Goal: Understand process/instructions: Learn how to perform a task or action

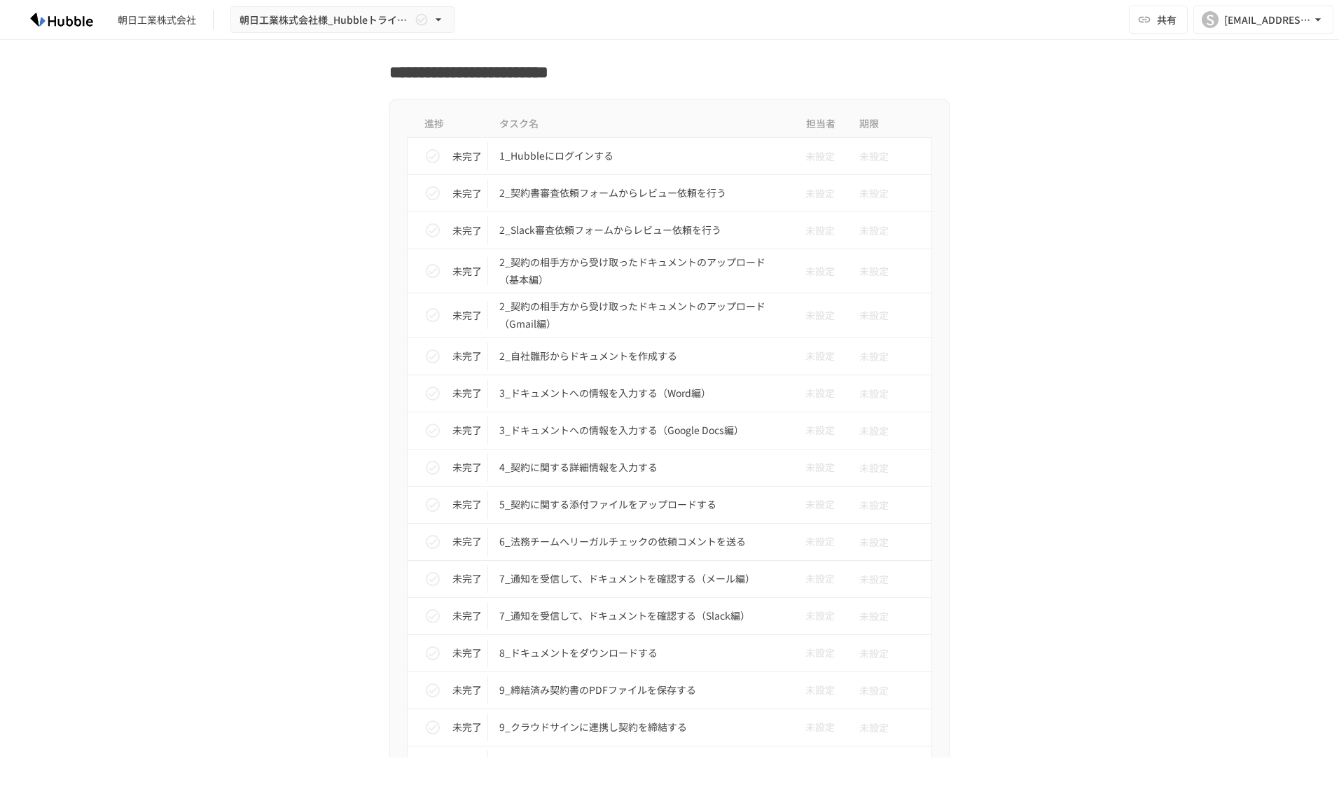
scroll to position [1149, 0]
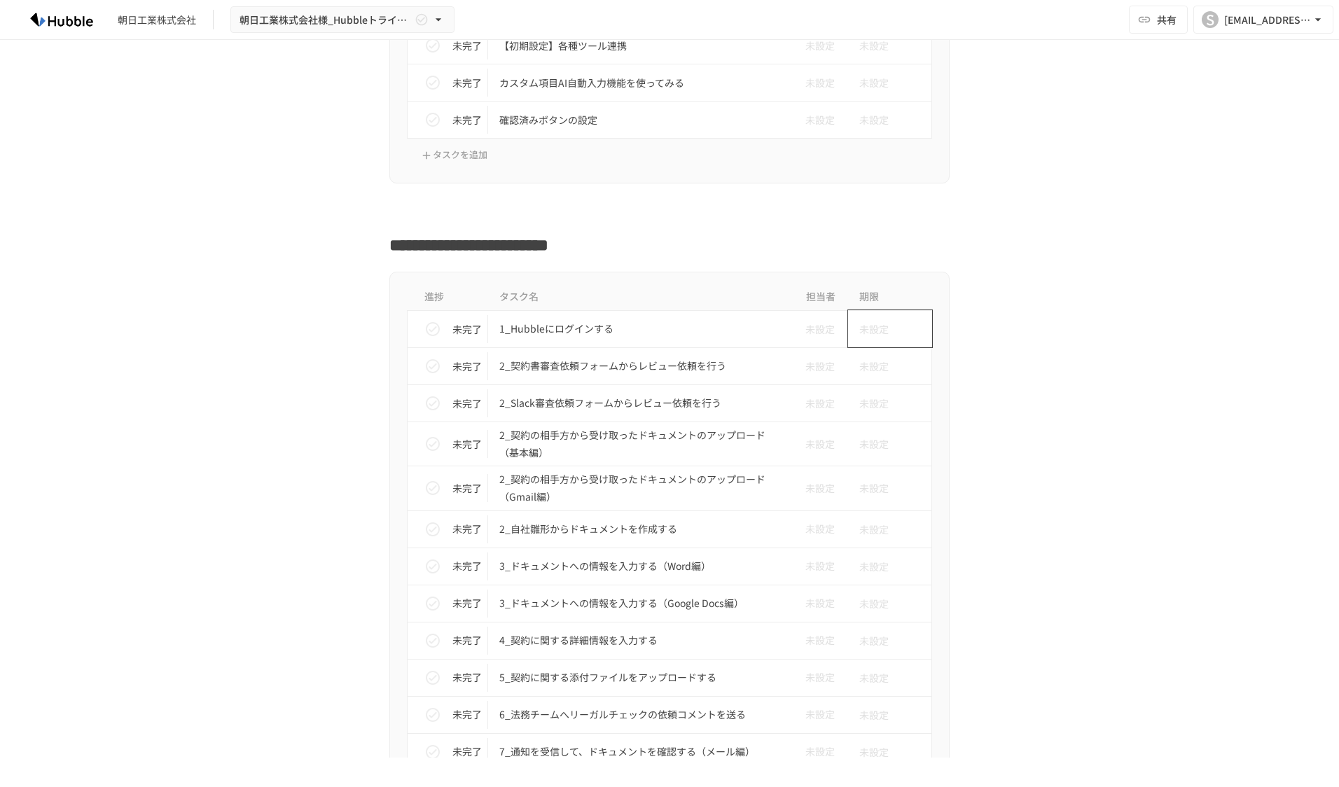
click at [862, 342] on span "未設定" at bounding box center [873, 329] width 29 height 28
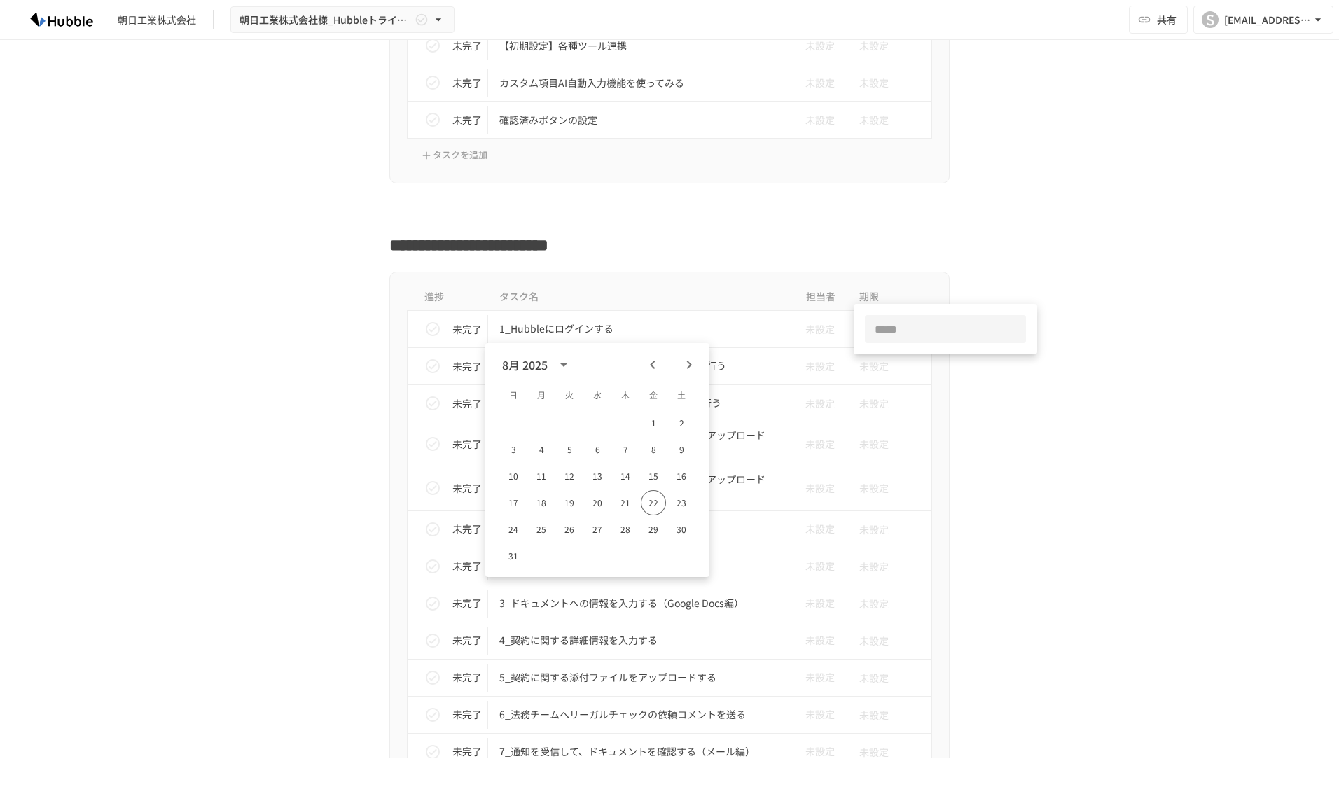
click at [730, 221] on div at bounding box center [669, 393] width 1339 height 787
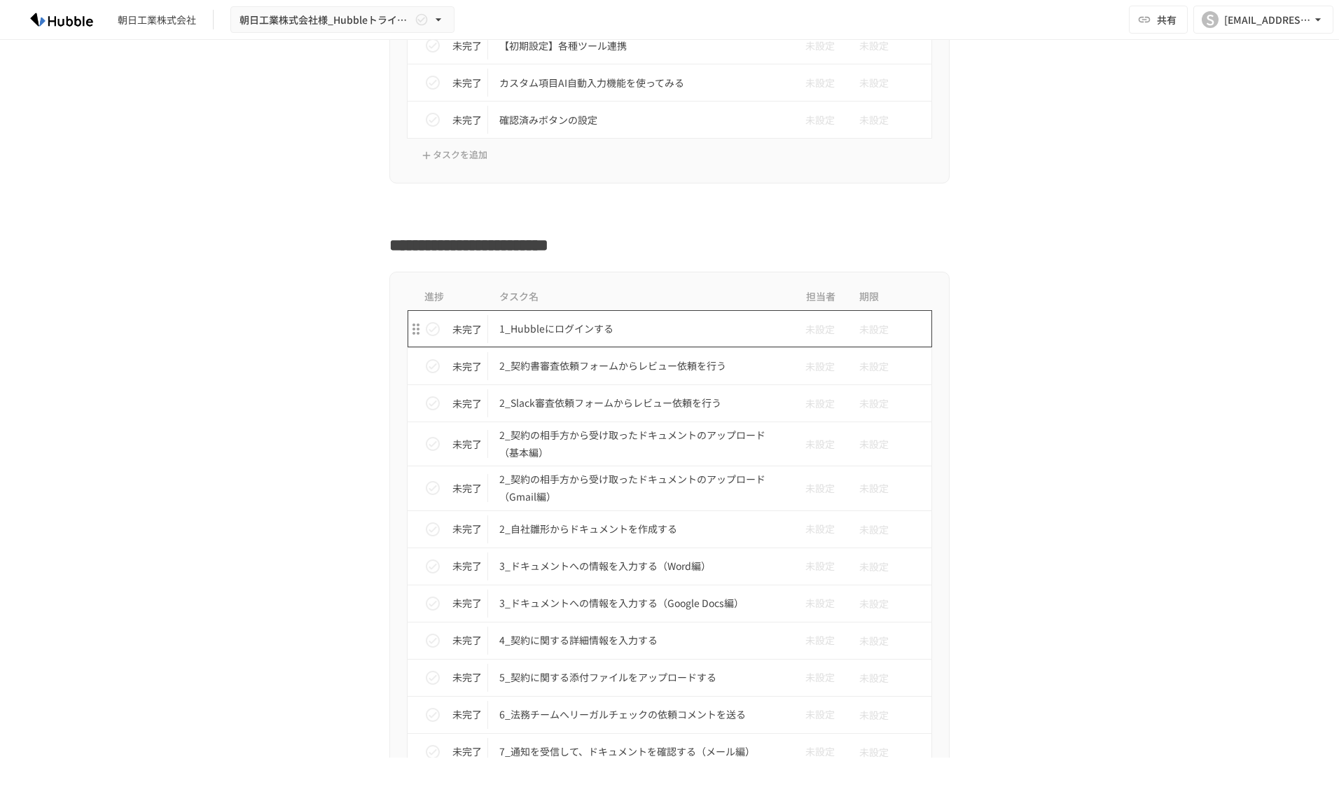
scroll to position [1289, 0]
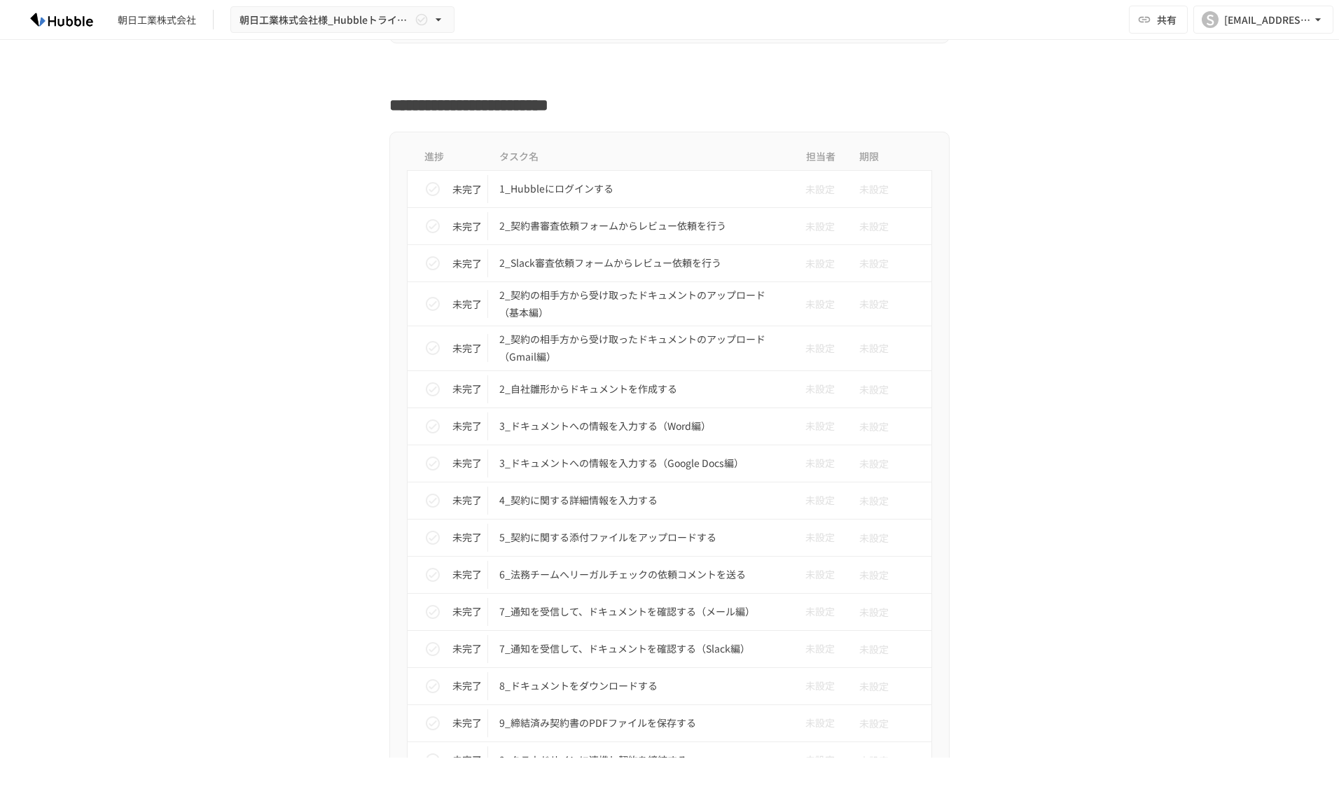
click at [805, 158] on th "担当者" at bounding box center [820, 157] width 56 height 27
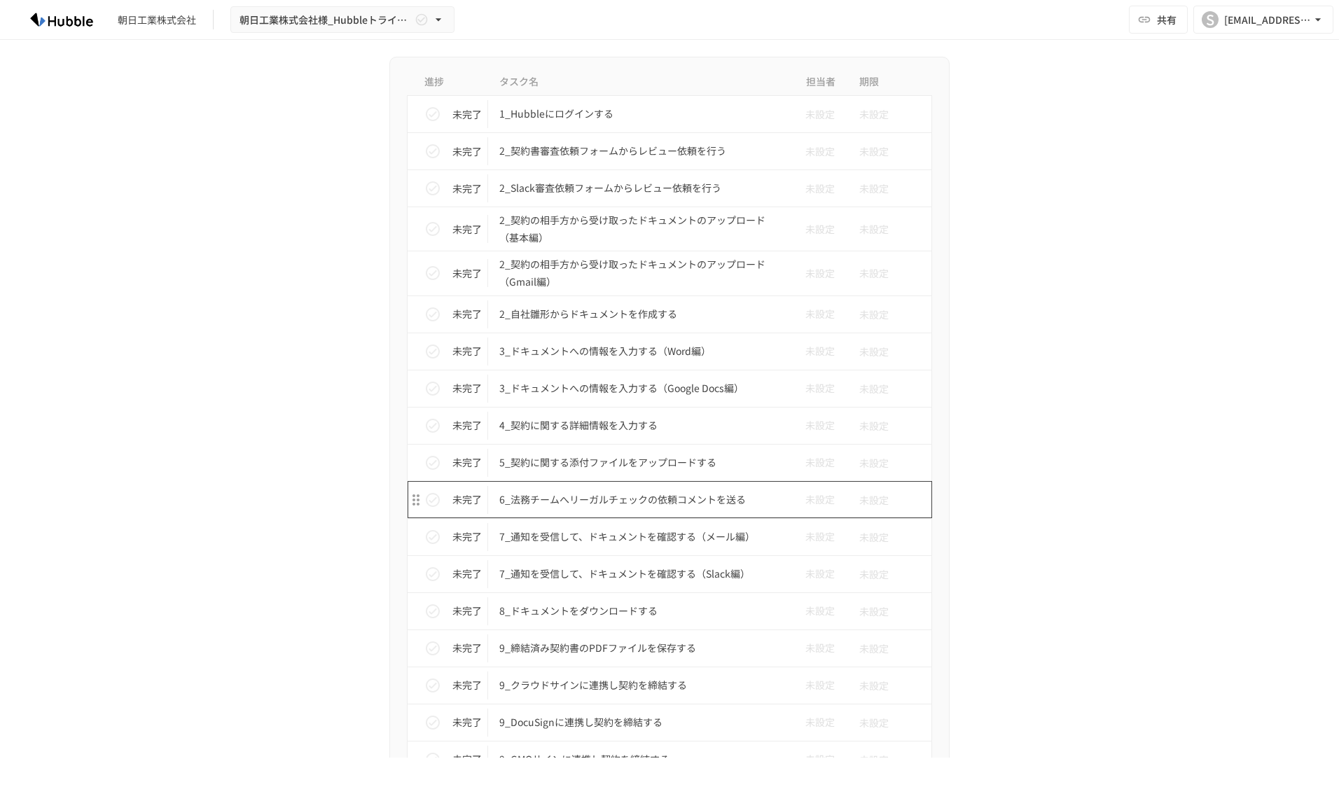
scroll to position [1191, 0]
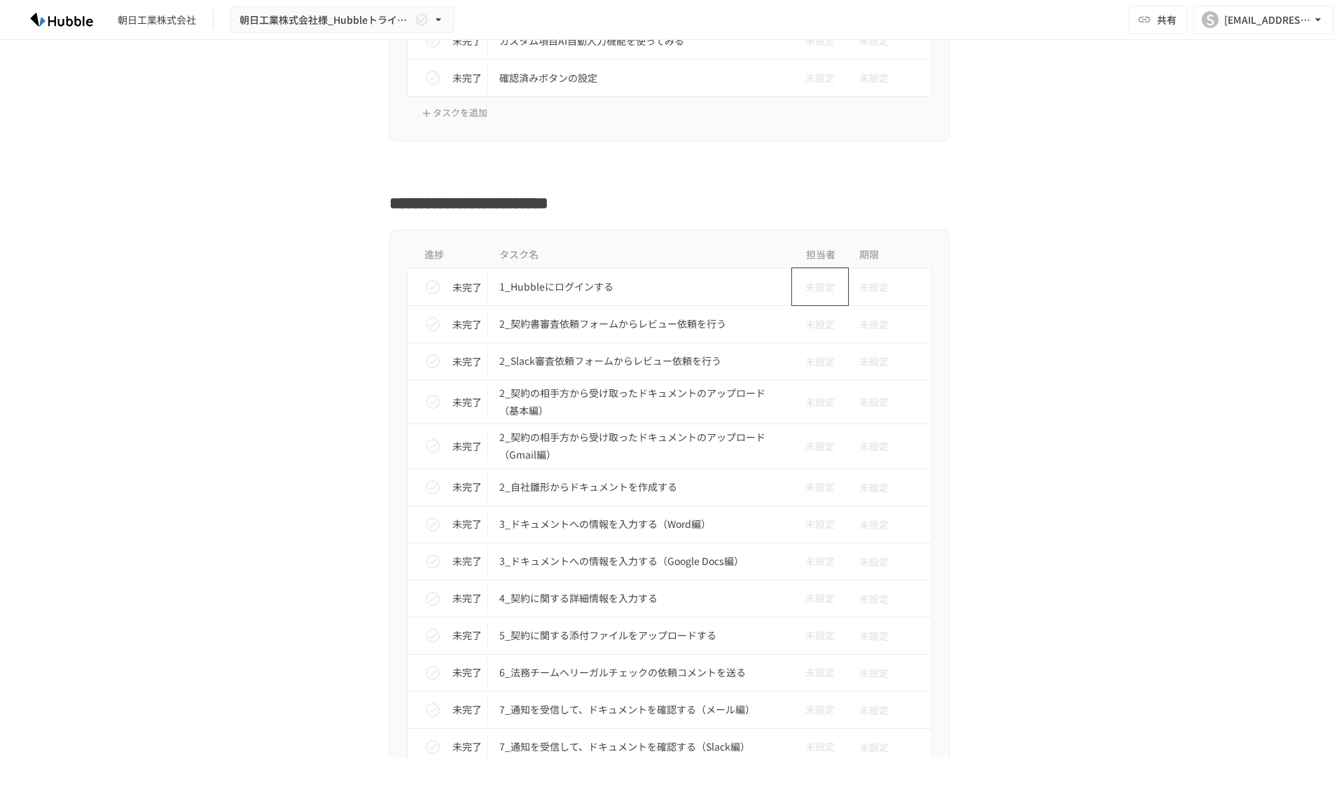
click at [816, 289] on span "未設定" at bounding box center [814, 286] width 41 height 15
click at [856, 188] on div at bounding box center [669, 393] width 1339 height 787
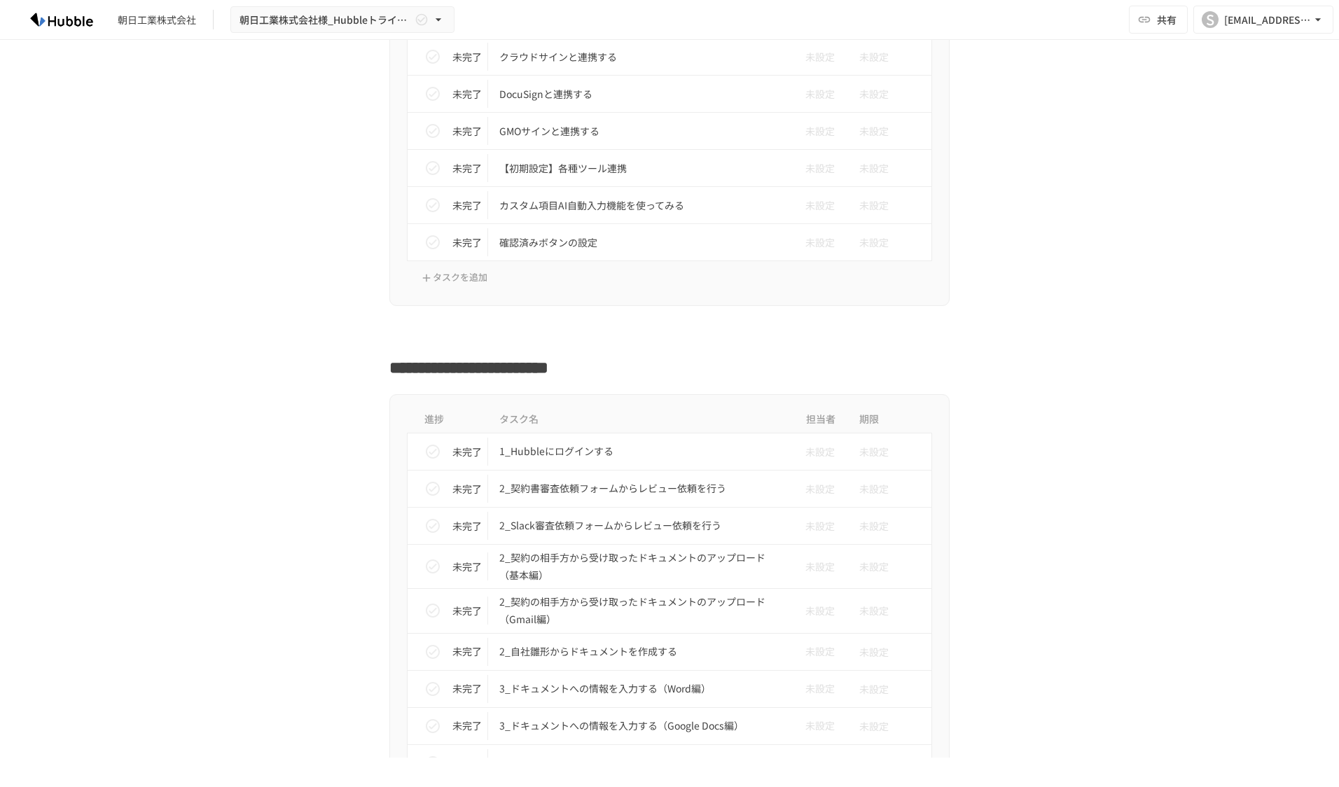
scroll to position [1121, 0]
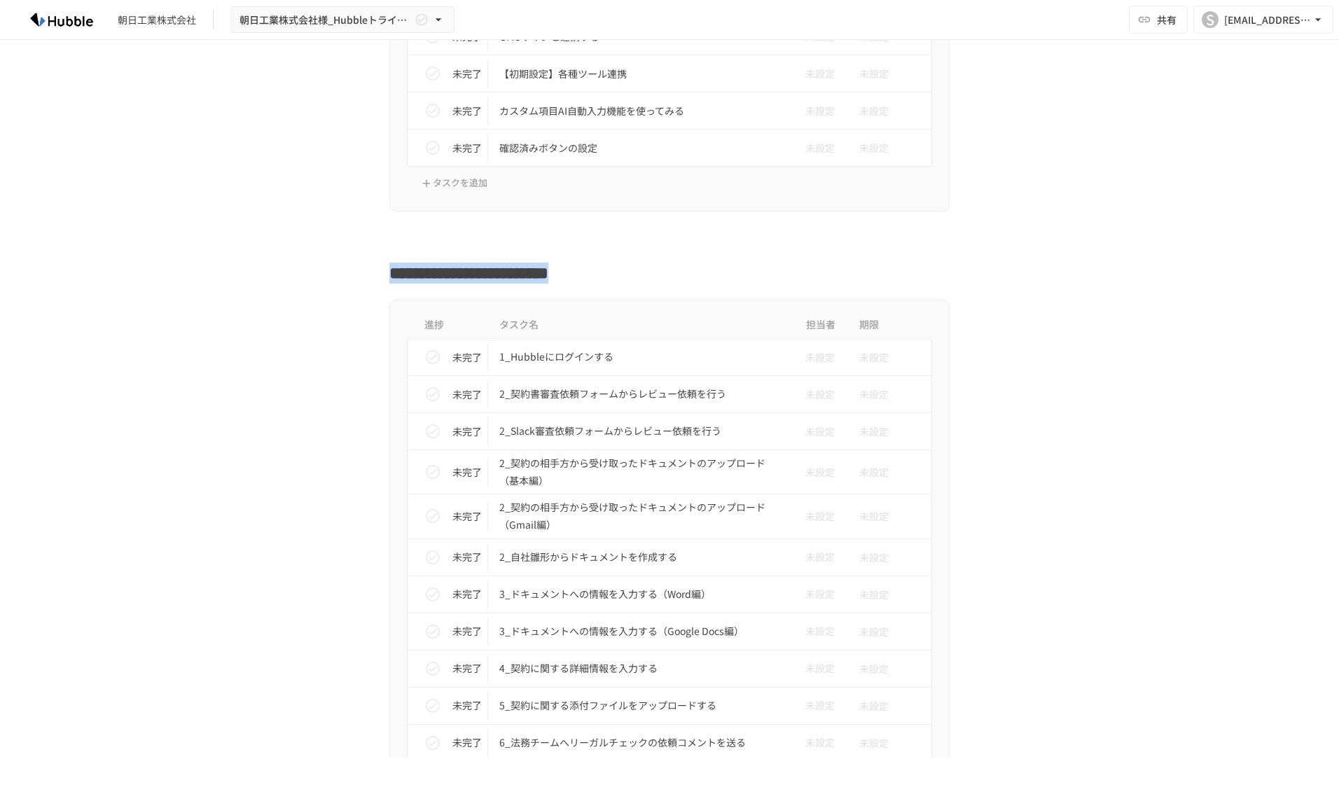
drag, startPoint x: 384, startPoint y: 268, endPoint x: 926, endPoint y: 282, distance: 542.2
click at [926, 282] on h2 "**********" at bounding box center [669, 268] width 560 height 33
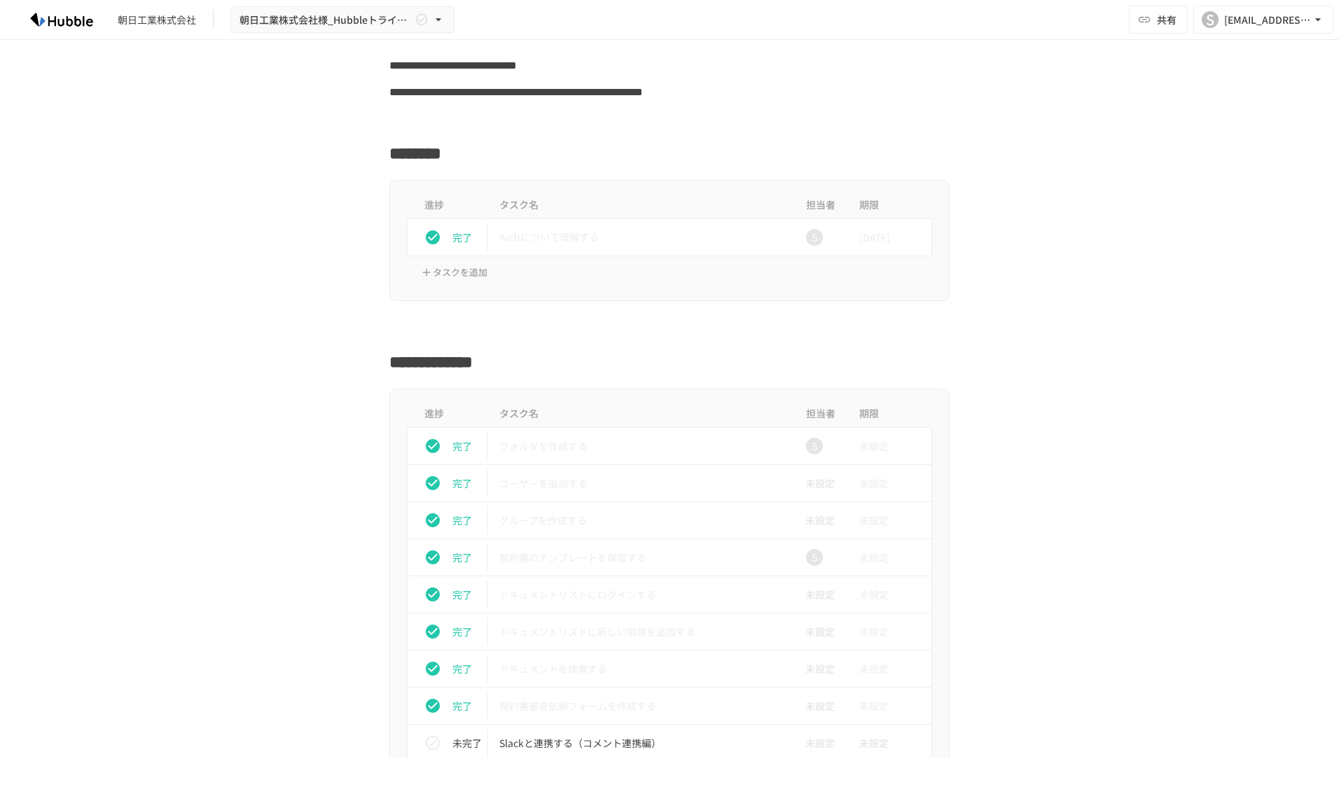
scroll to position [280, 0]
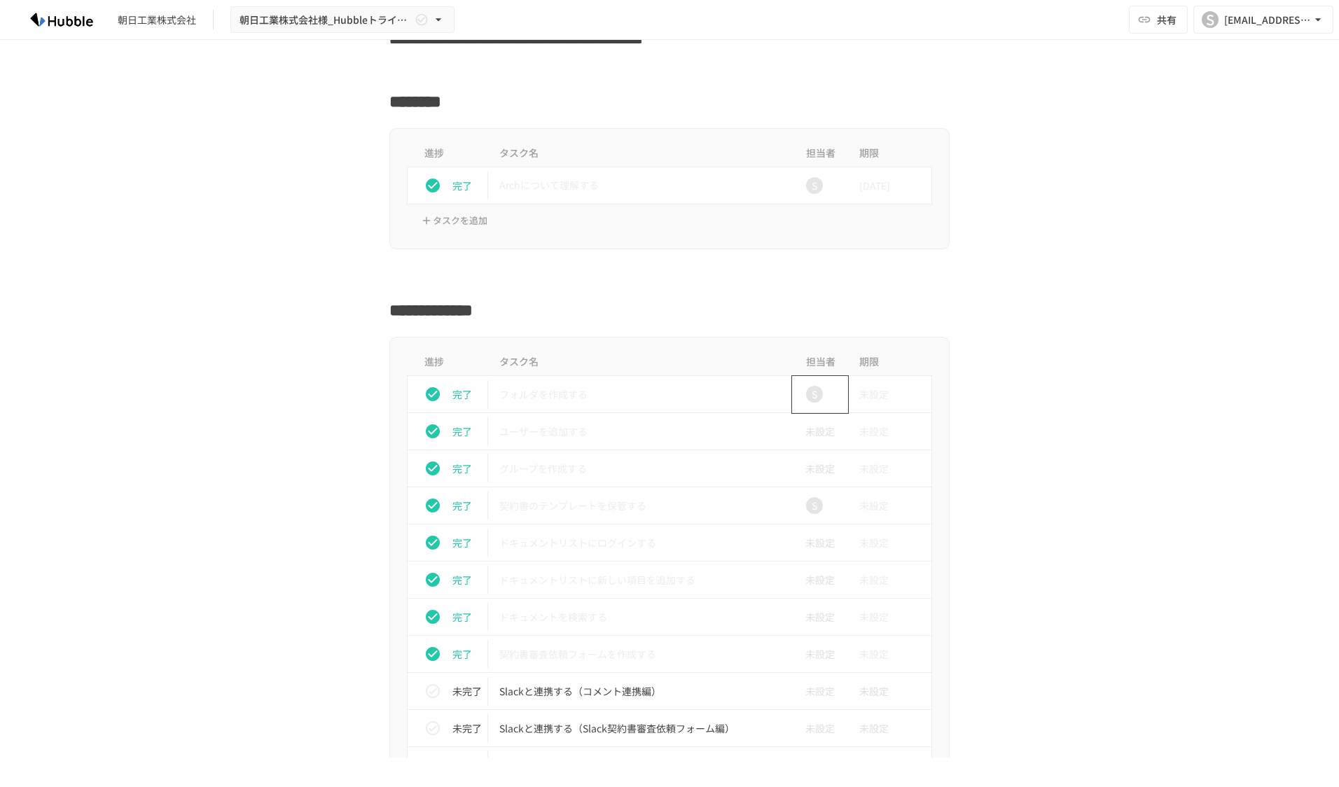
click at [806, 391] on div "S" at bounding box center [814, 394] width 17 height 17
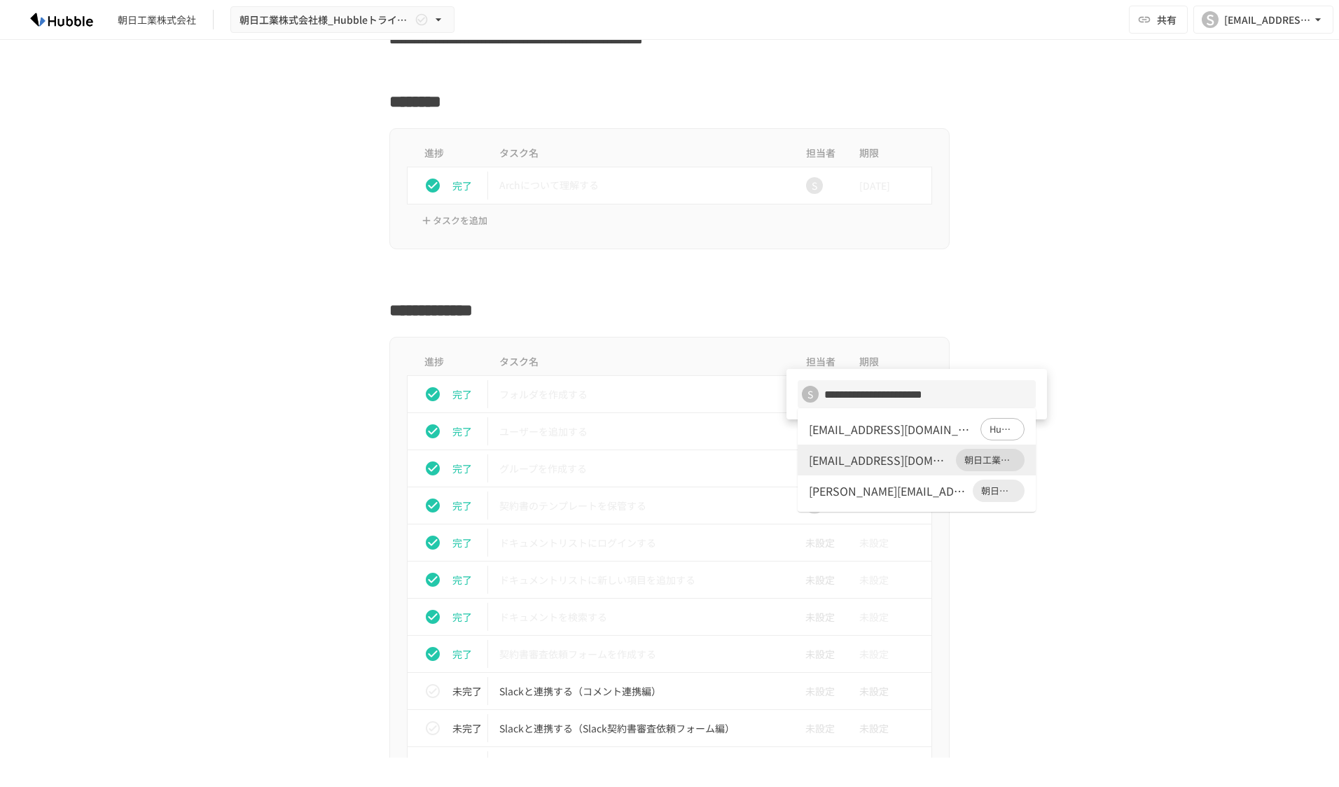
click at [821, 293] on div at bounding box center [669, 393] width 1339 height 787
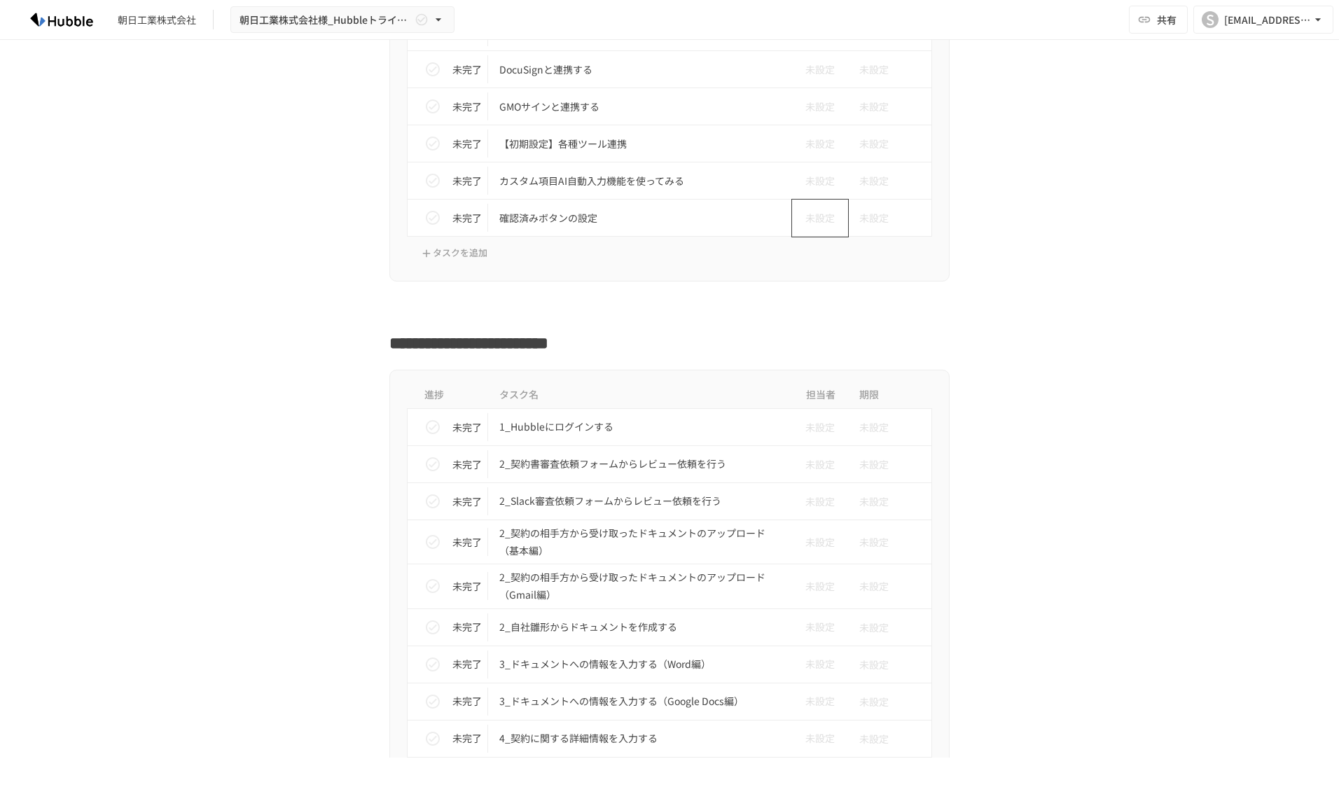
scroll to position [1121, 0]
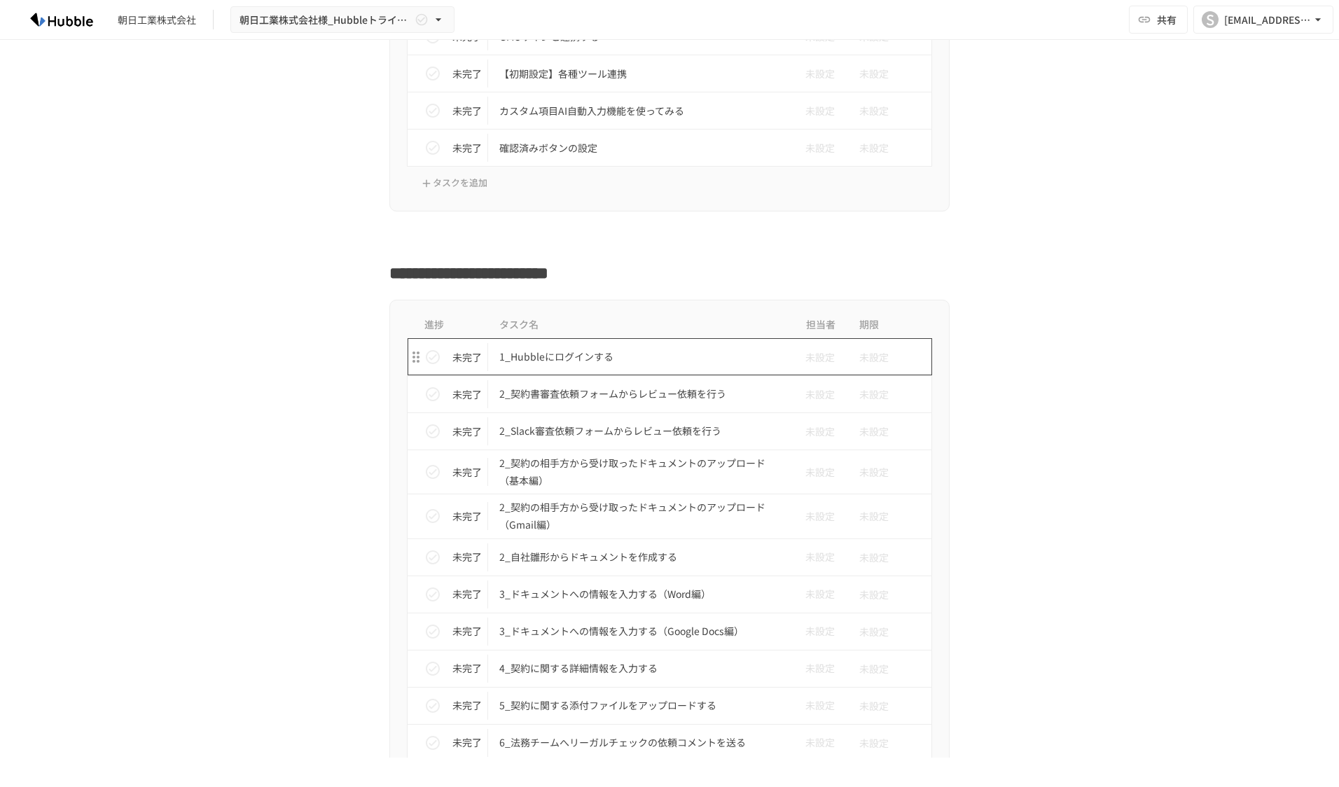
click at [617, 359] on p "1_Hubbleにログインする" at bounding box center [640, 357] width 282 height 18
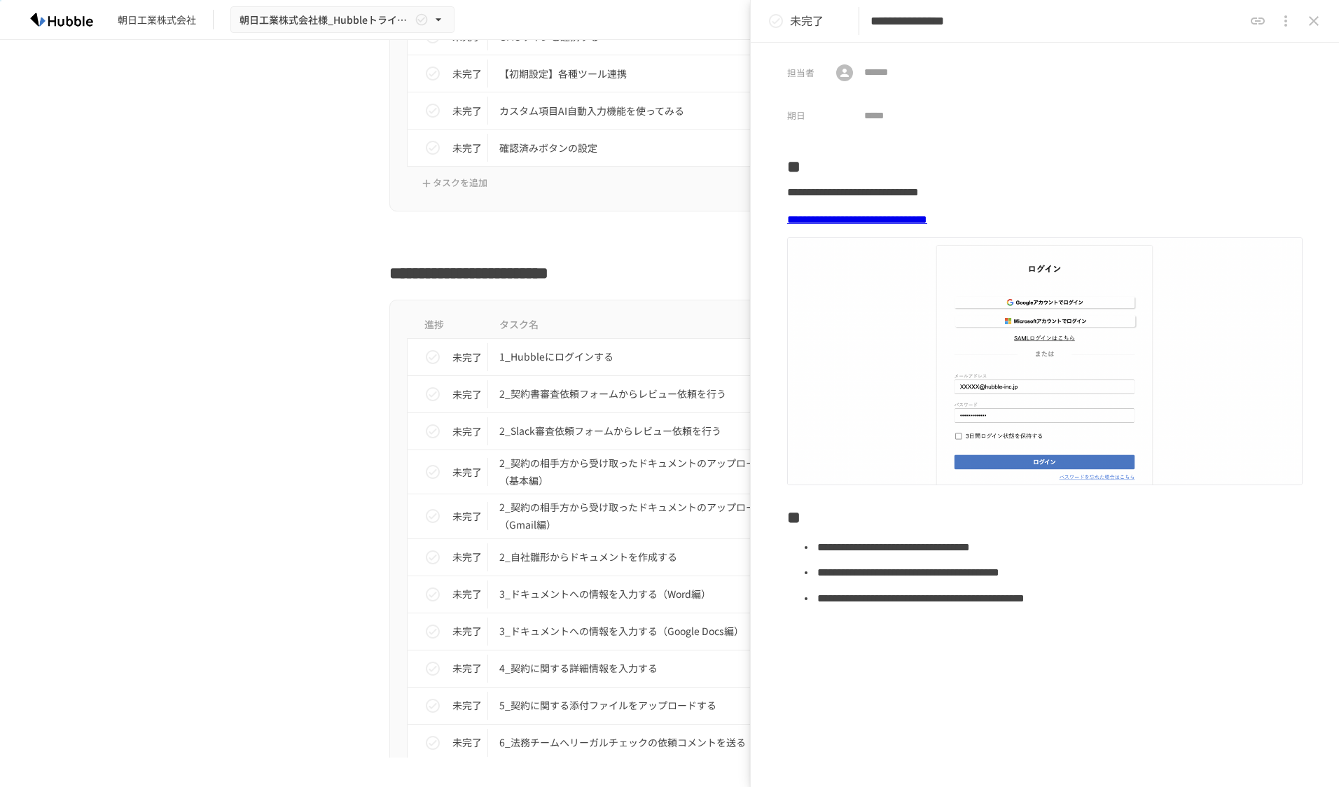
click at [668, 251] on div at bounding box center [669, 239] width 560 height 27
click at [1310, 22] on icon "close drawer" at bounding box center [1313, 21] width 17 height 17
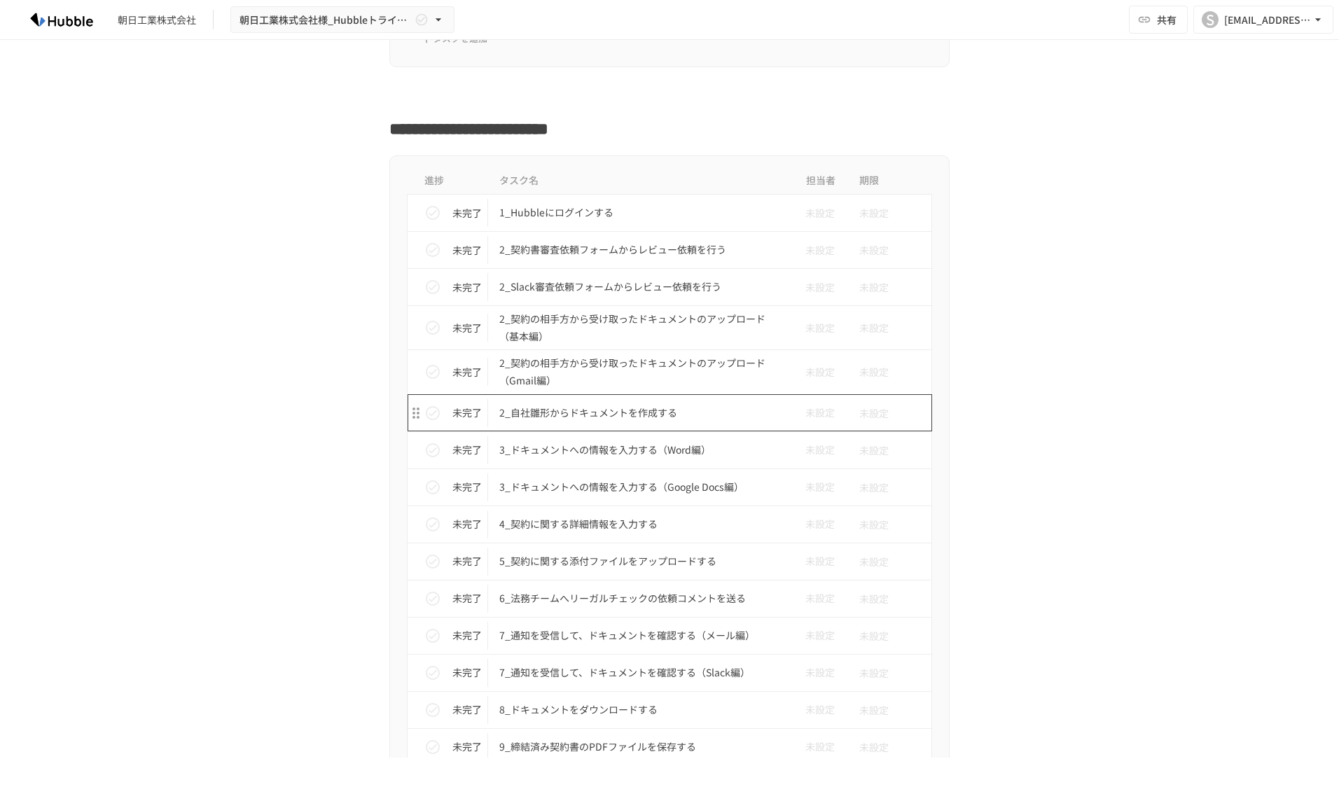
scroll to position [1191, 0]
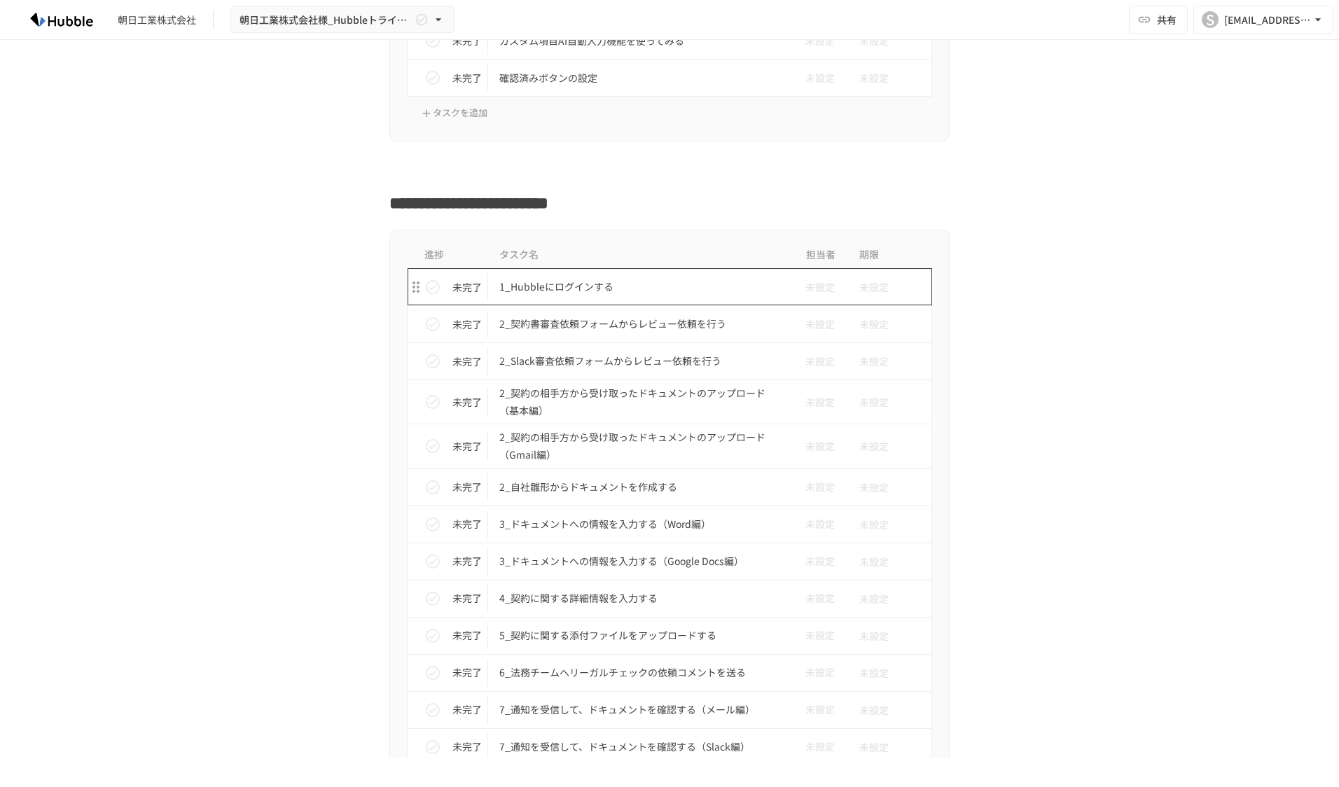
click at [583, 289] on p "1_Hubbleにログインする" at bounding box center [640, 287] width 282 height 18
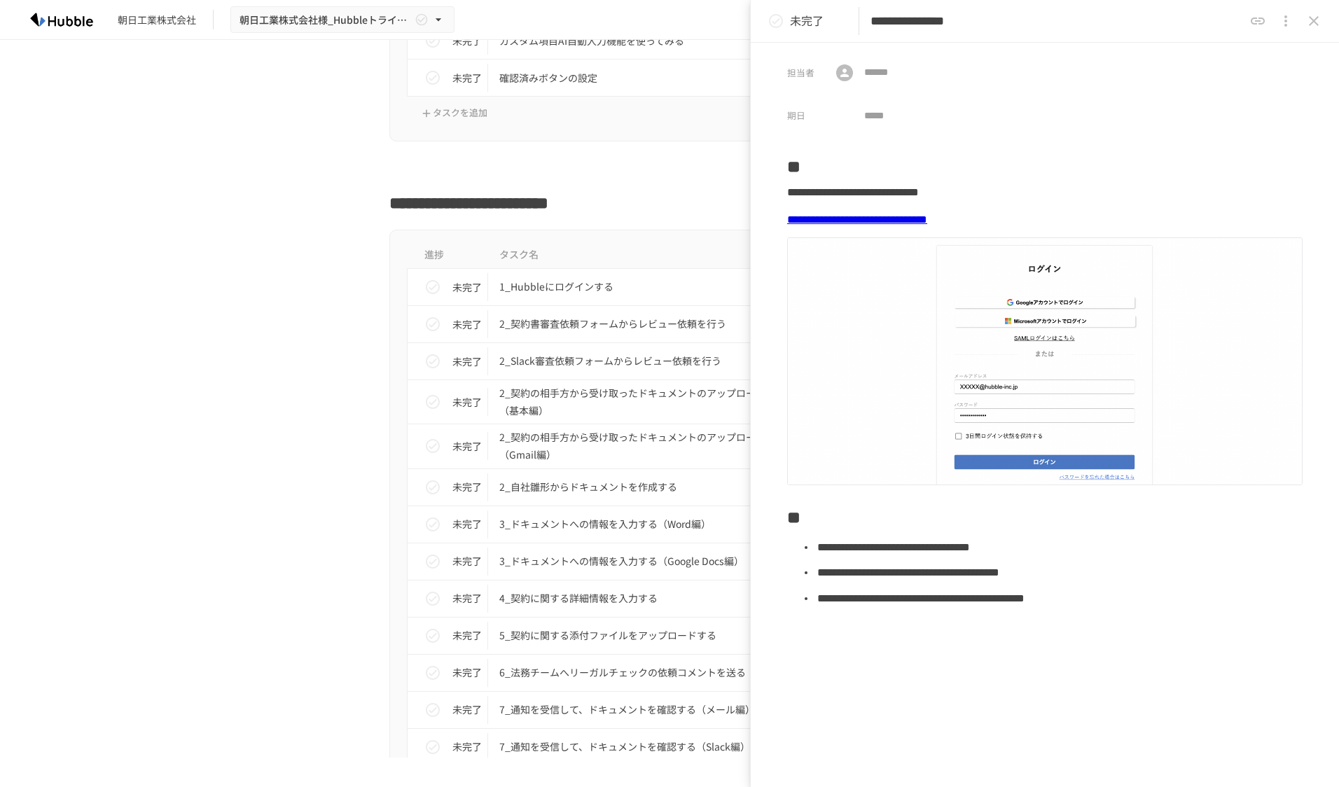
drag, startPoint x: 1305, startPoint y: 20, endPoint x: 1301, endPoint y: 26, distance: 7.2
click at [1305, 20] on button "close drawer" at bounding box center [1314, 21] width 28 height 28
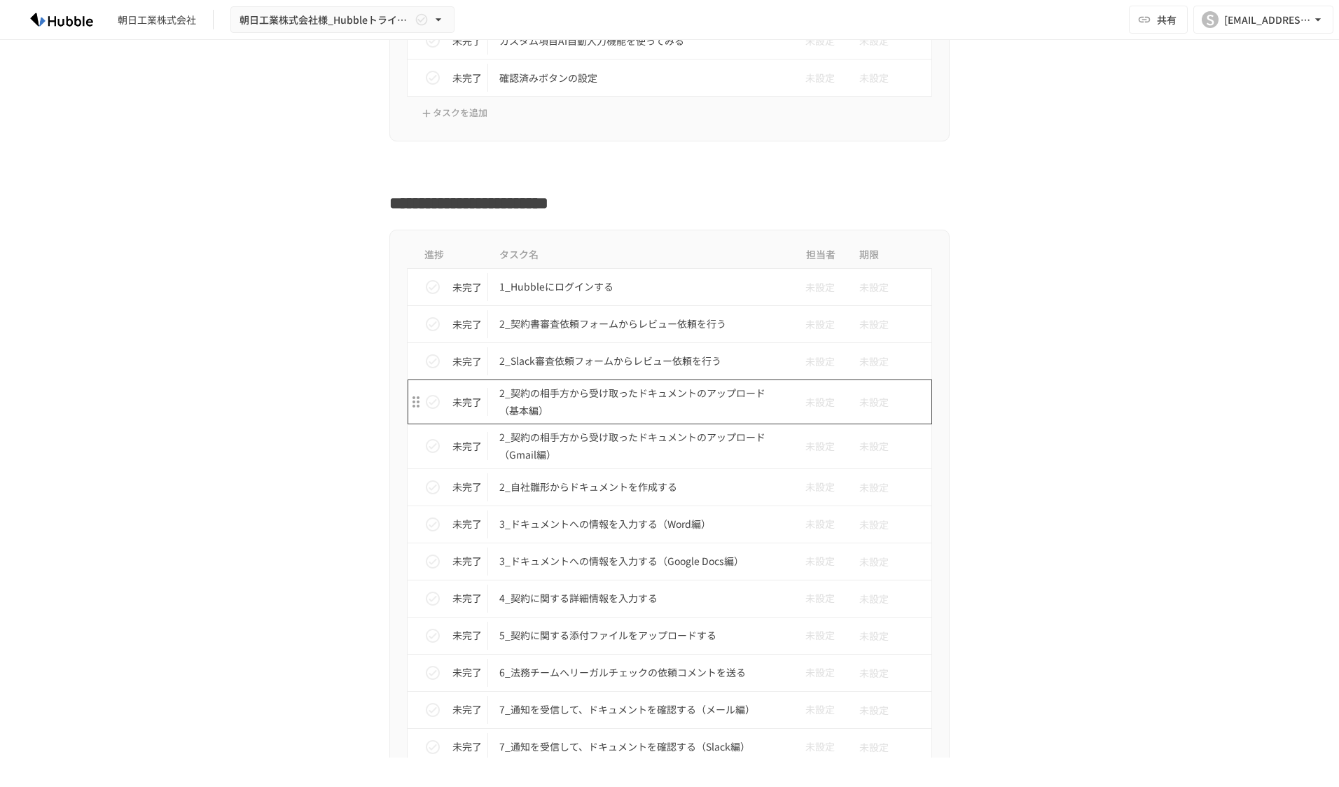
click at [622, 394] on p "2_契約の相手方から受け取ったドキュメントのアップロード（基本編）" at bounding box center [640, 401] width 282 height 35
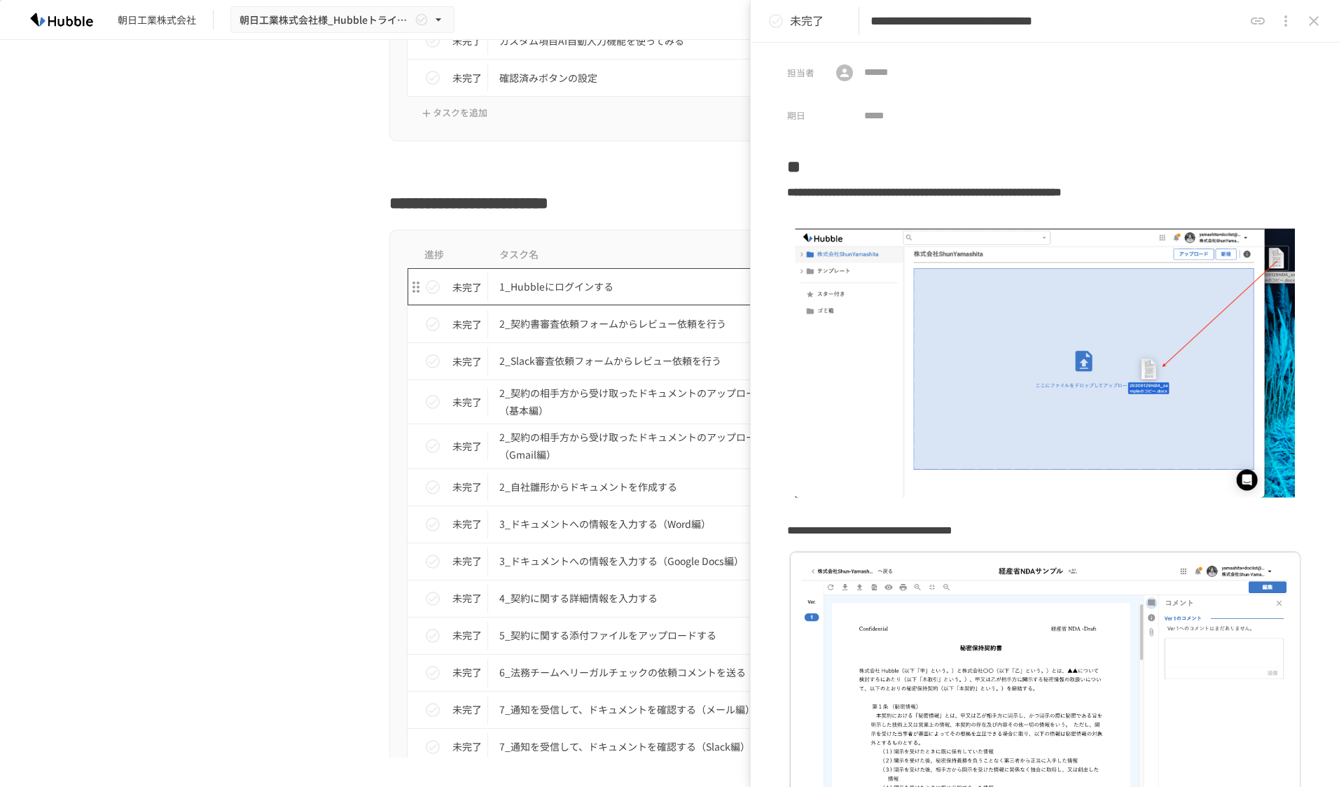
click at [593, 284] on p "1_Hubbleにログインする" at bounding box center [640, 287] width 282 height 18
type input "**********"
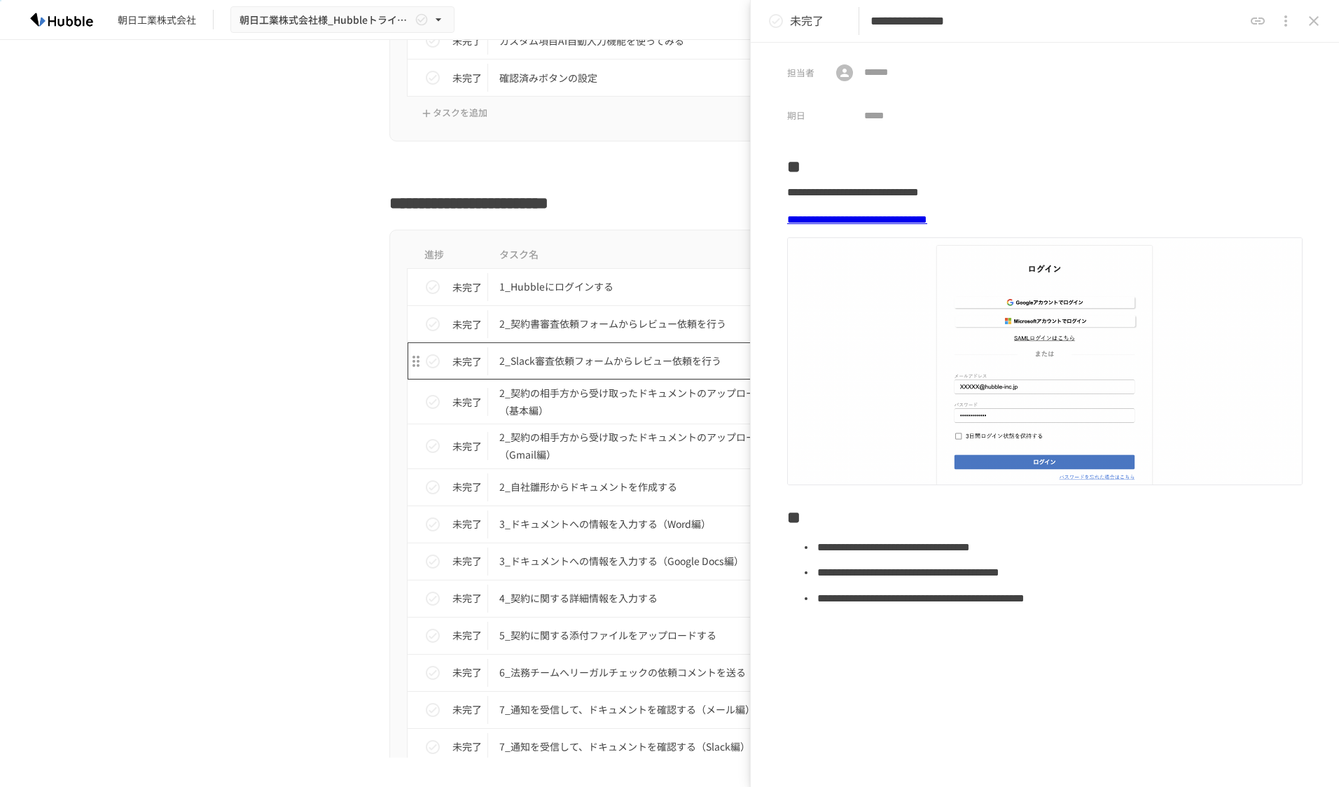
click at [641, 364] on p "2_Slack審査依頼フォームからレビュー依頼を行う" at bounding box center [640, 361] width 282 height 18
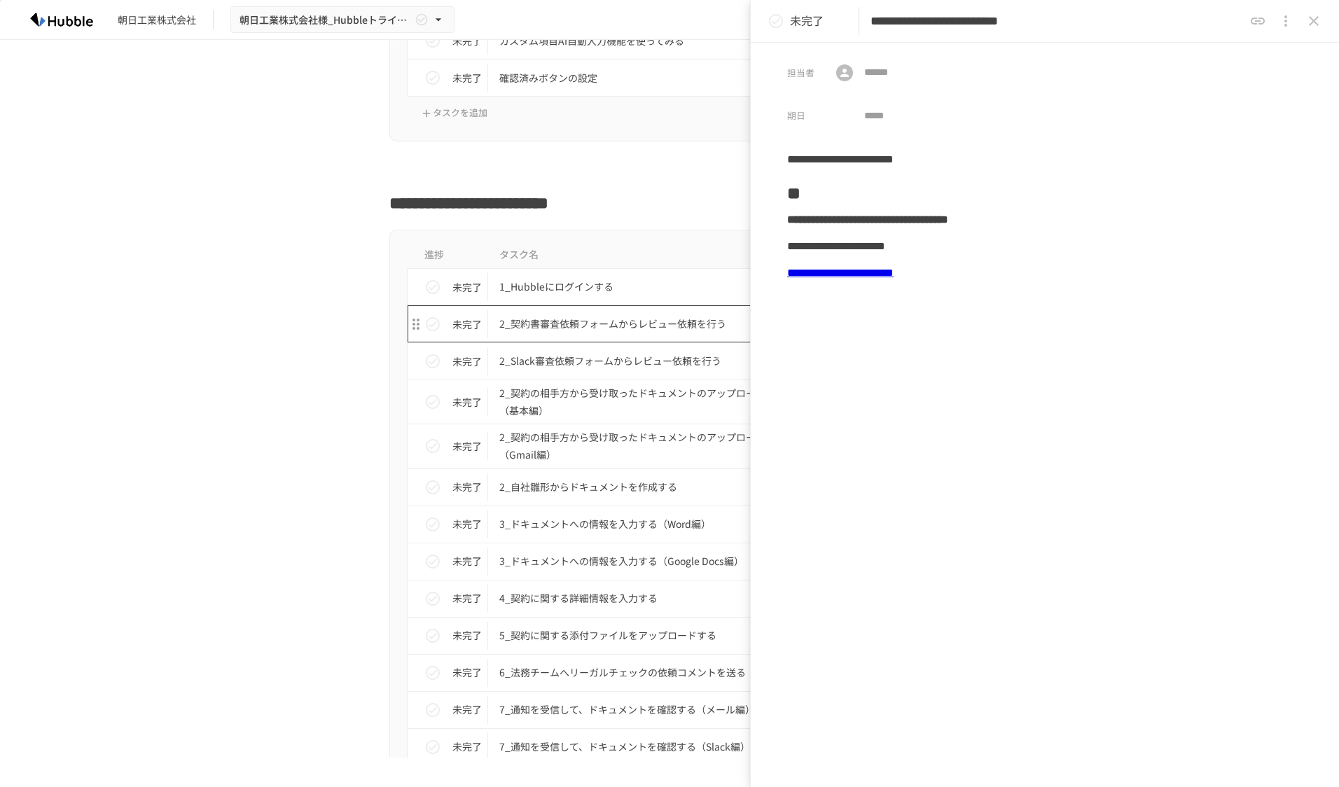
click at [702, 328] on p "2_契約書審査依頼フォームからレビュー依頼を行う" at bounding box center [640, 324] width 282 height 18
click at [630, 401] on p "2_契約の相手方から受け取ったドキュメントのアップロード（基本編）" at bounding box center [640, 401] width 282 height 35
type input "**********"
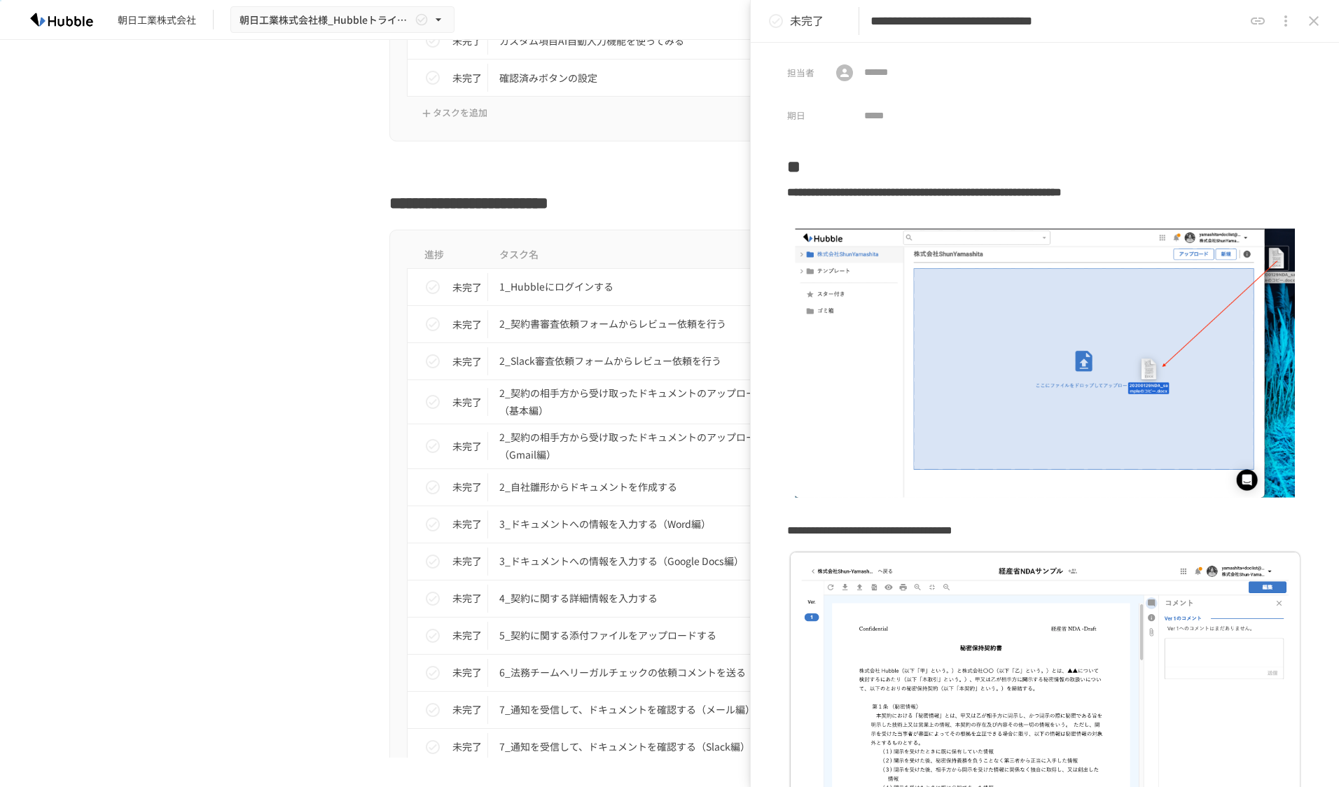
scroll to position [270, 0]
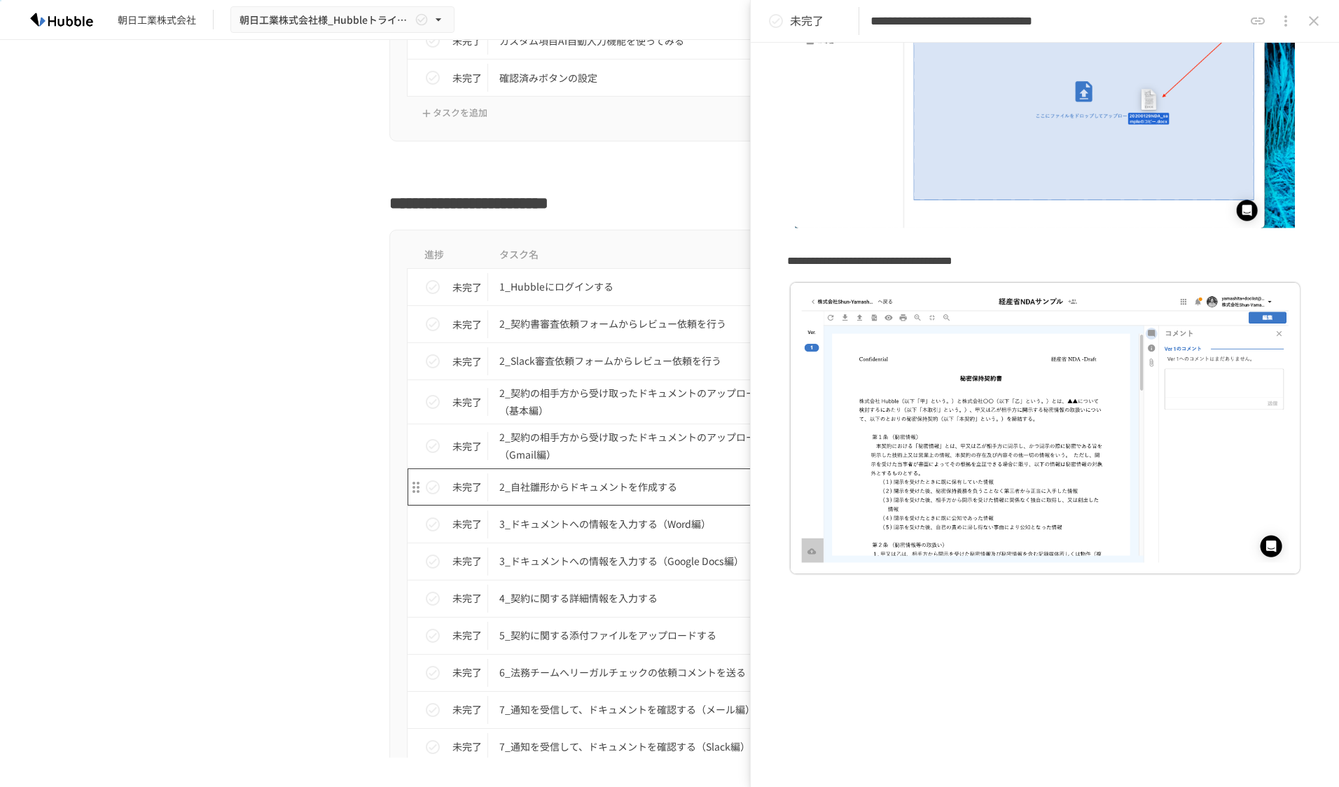
click at [639, 487] on p "2_自社雛形からドキュメントを作成する" at bounding box center [640, 487] width 282 height 18
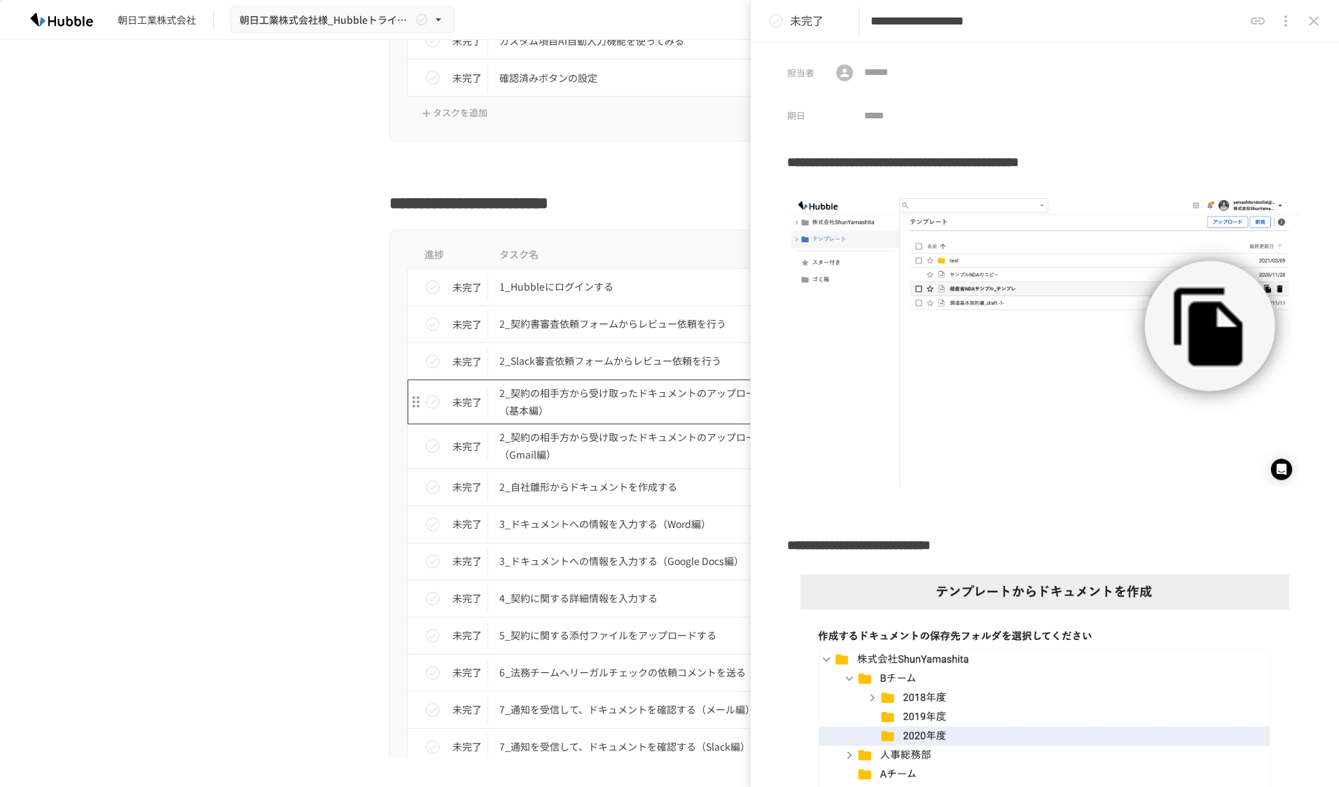
click at [554, 415] on p "2_契約の相手方から受け取ったドキュメントのアップロード（基本編）" at bounding box center [640, 401] width 282 height 35
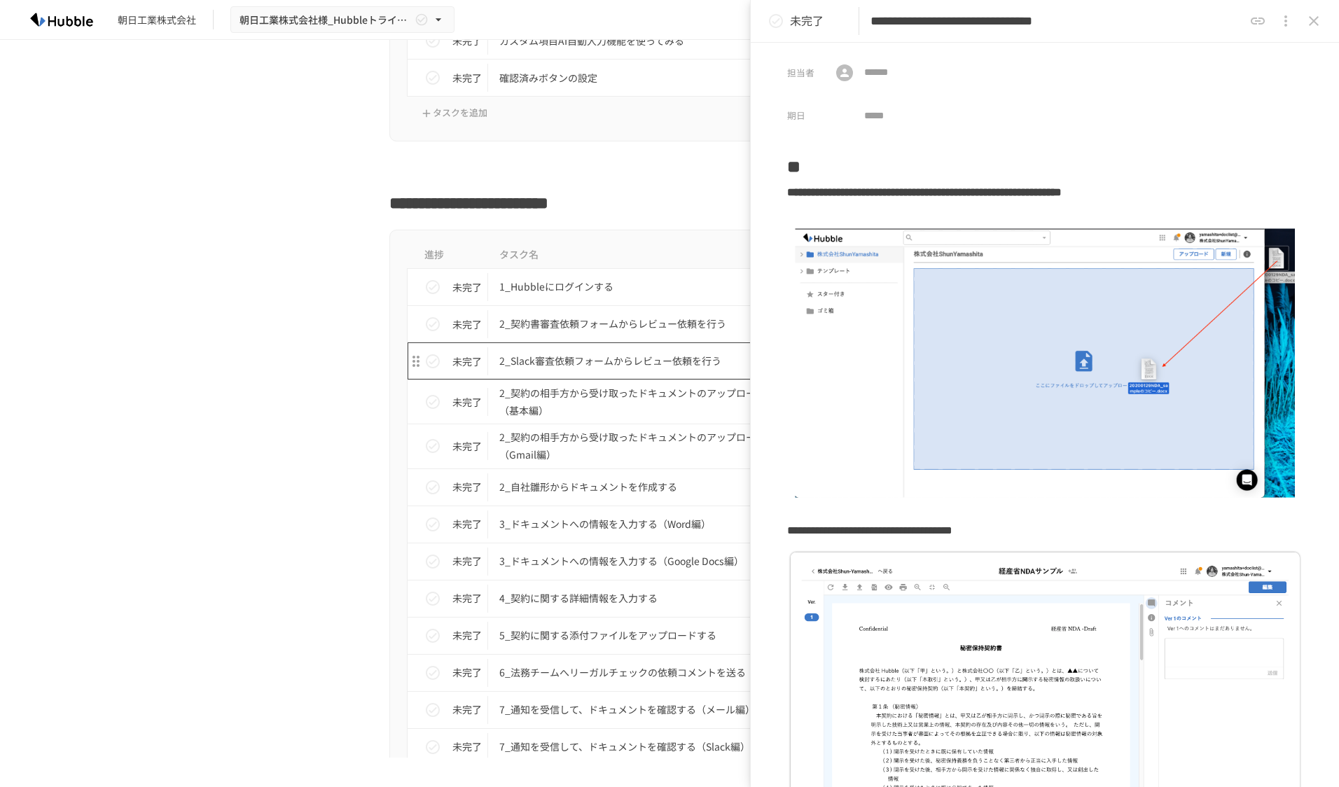
click at [665, 366] on p "2_Slack審査依頼フォームからレビュー依頼を行う" at bounding box center [640, 361] width 282 height 18
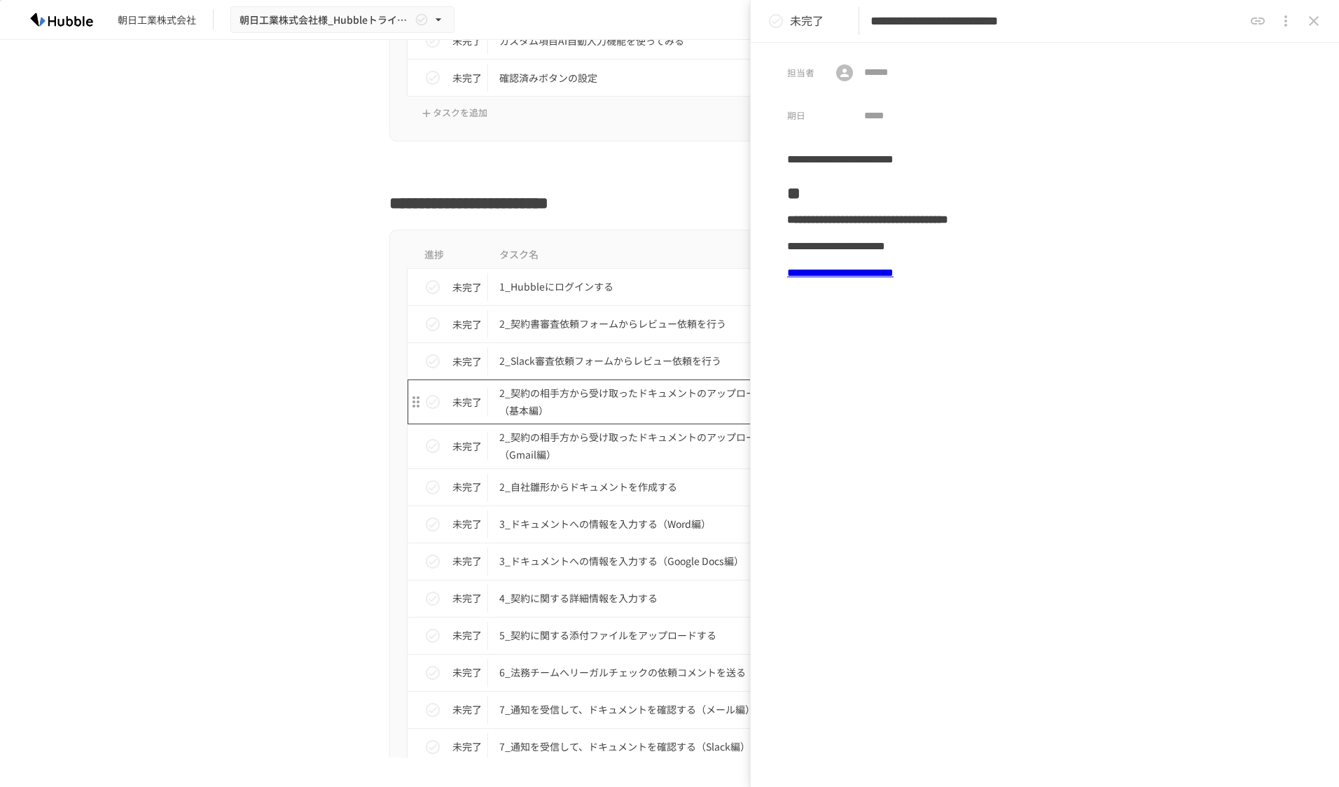
click at [660, 396] on p "2_契約の相手方から受け取ったドキュメントのアップロード（基本編）" at bounding box center [640, 401] width 282 height 35
type input "**********"
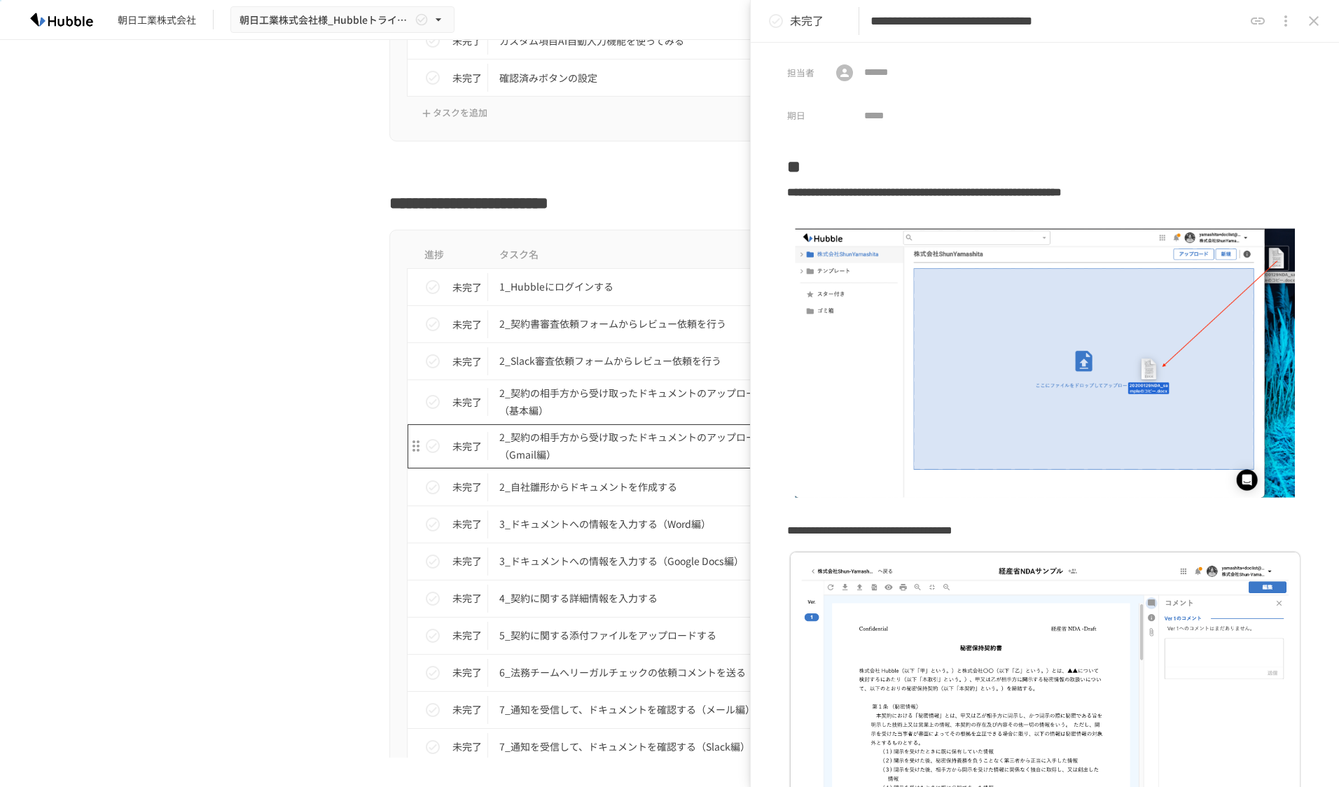
click at [649, 447] on p "2_契約の相手方から受け取ったドキュメントのアップロード（Gmail編）" at bounding box center [640, 446] width 282 height 35
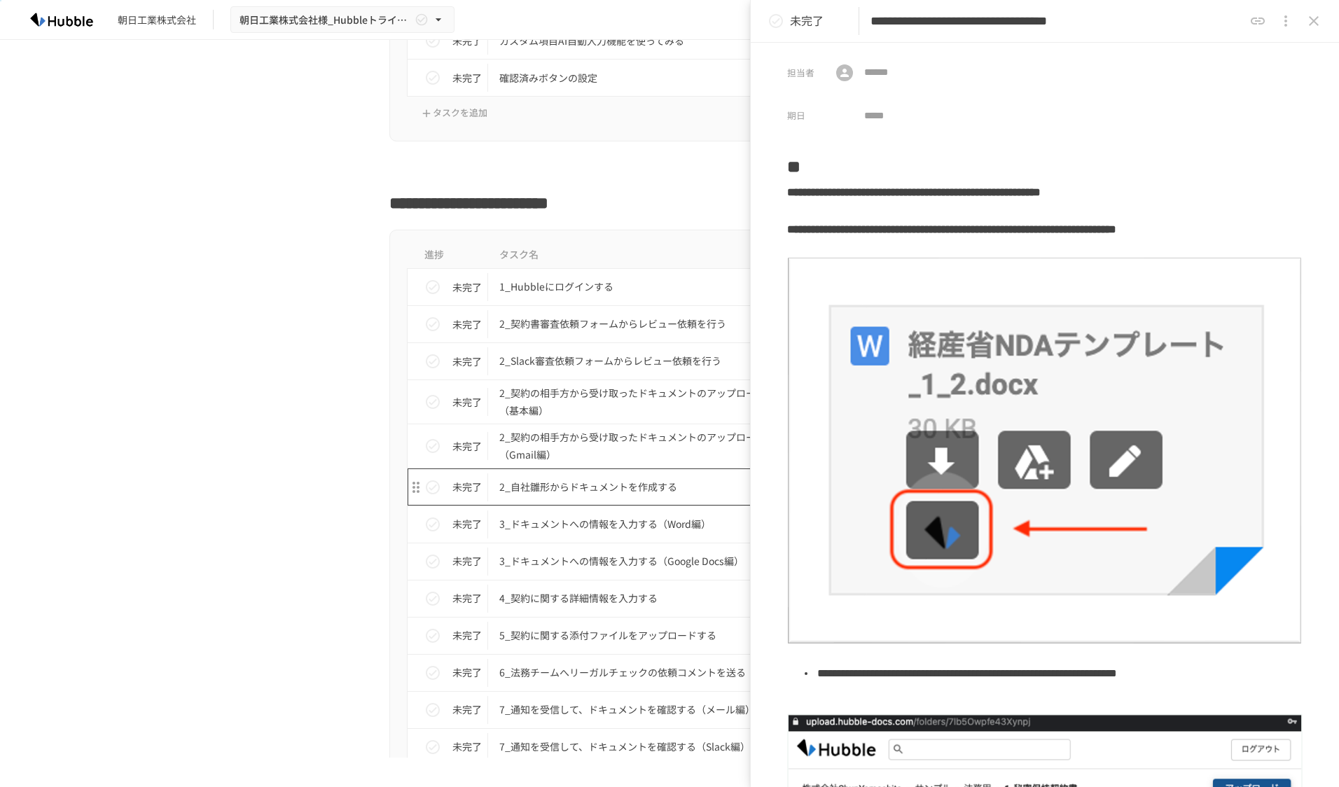
click at [616, 490] on p "2_自社雛形からドキュメントを作成する" at bounding box center [640, 487] width 282 height 18
type input "**********"
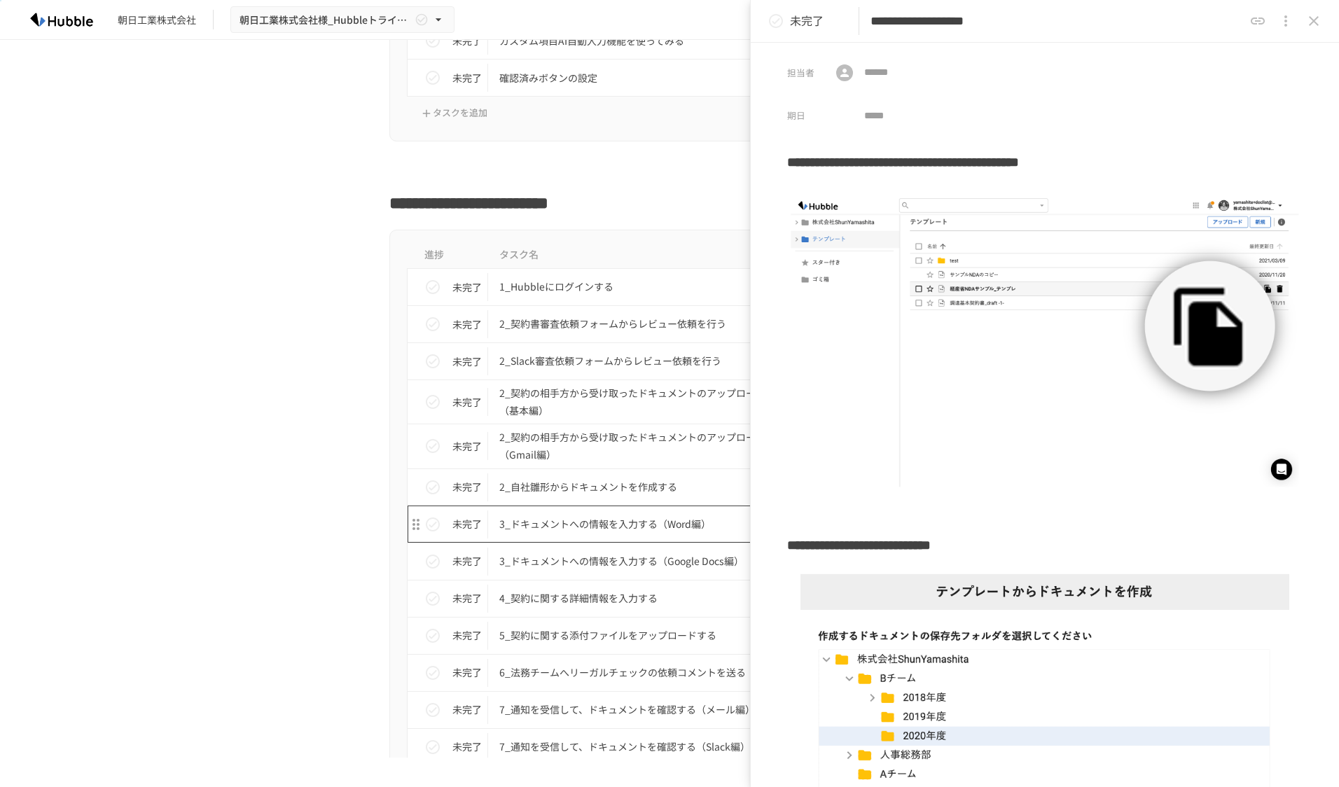
click at [609, 522] on p "3_ドキュメントへの情報を入力する（Word編）" at bounding box center [640, 524] width 282 height 18
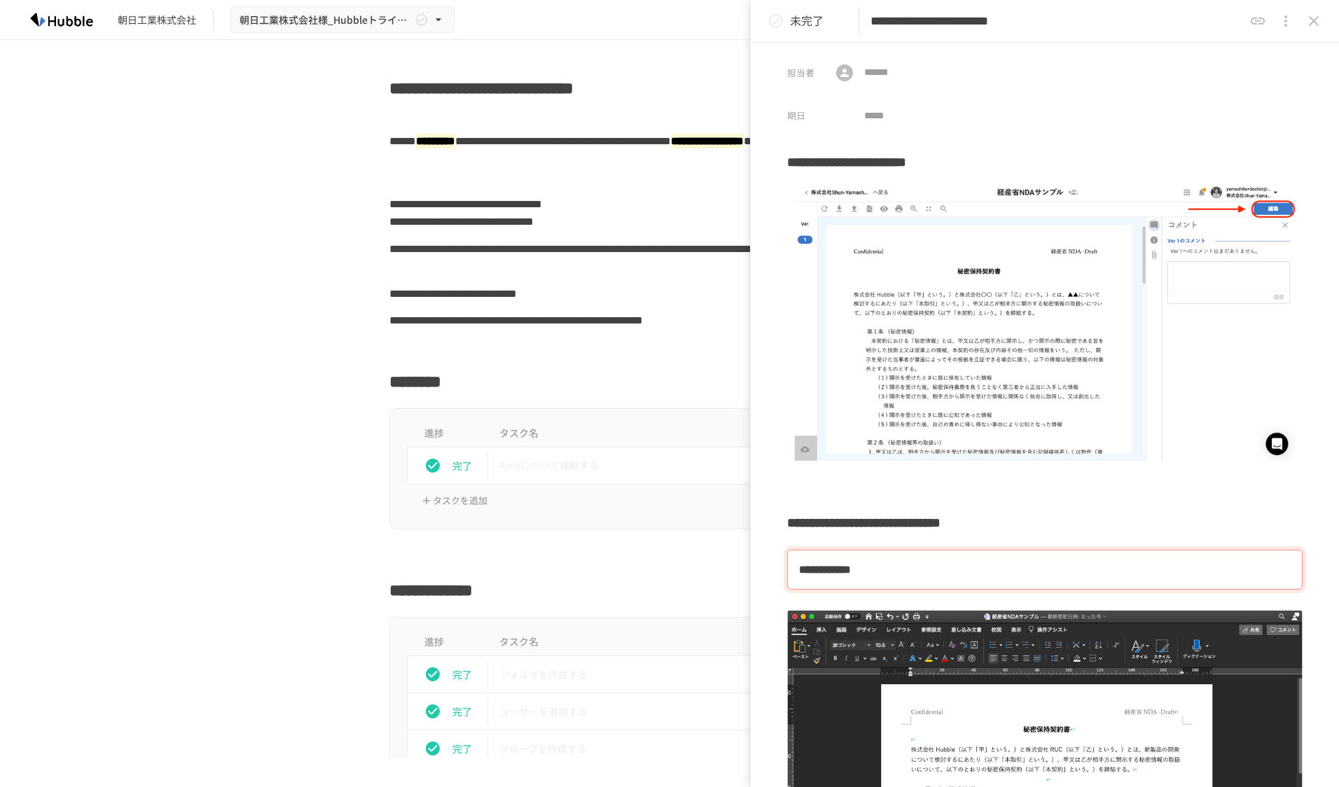
click at [299, 183] on div "**********" at bounding box center [669, 159] width 854 height 63
click at [1310, 28] on icon "close drawer" at bounding box center [1313, 21] width 17 height 17
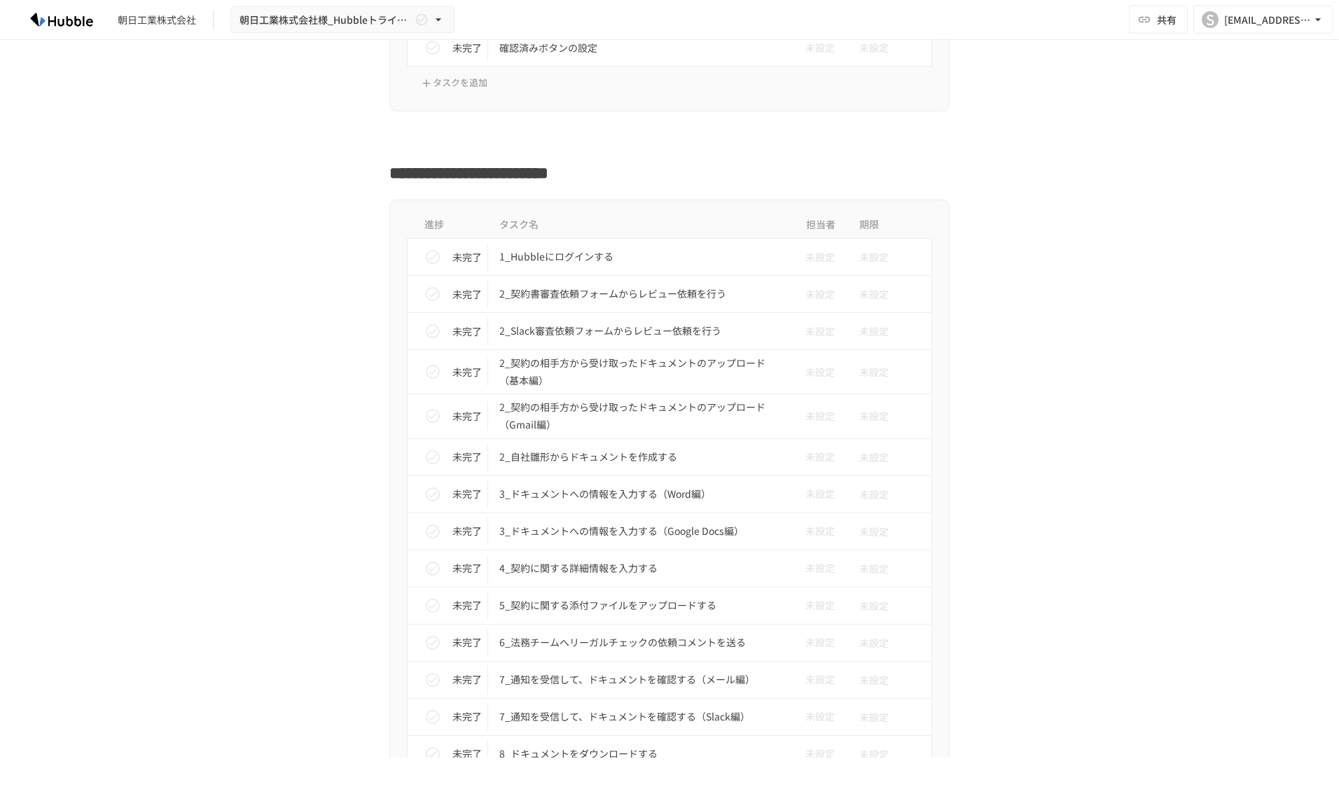
scroll to position [1261, 0]
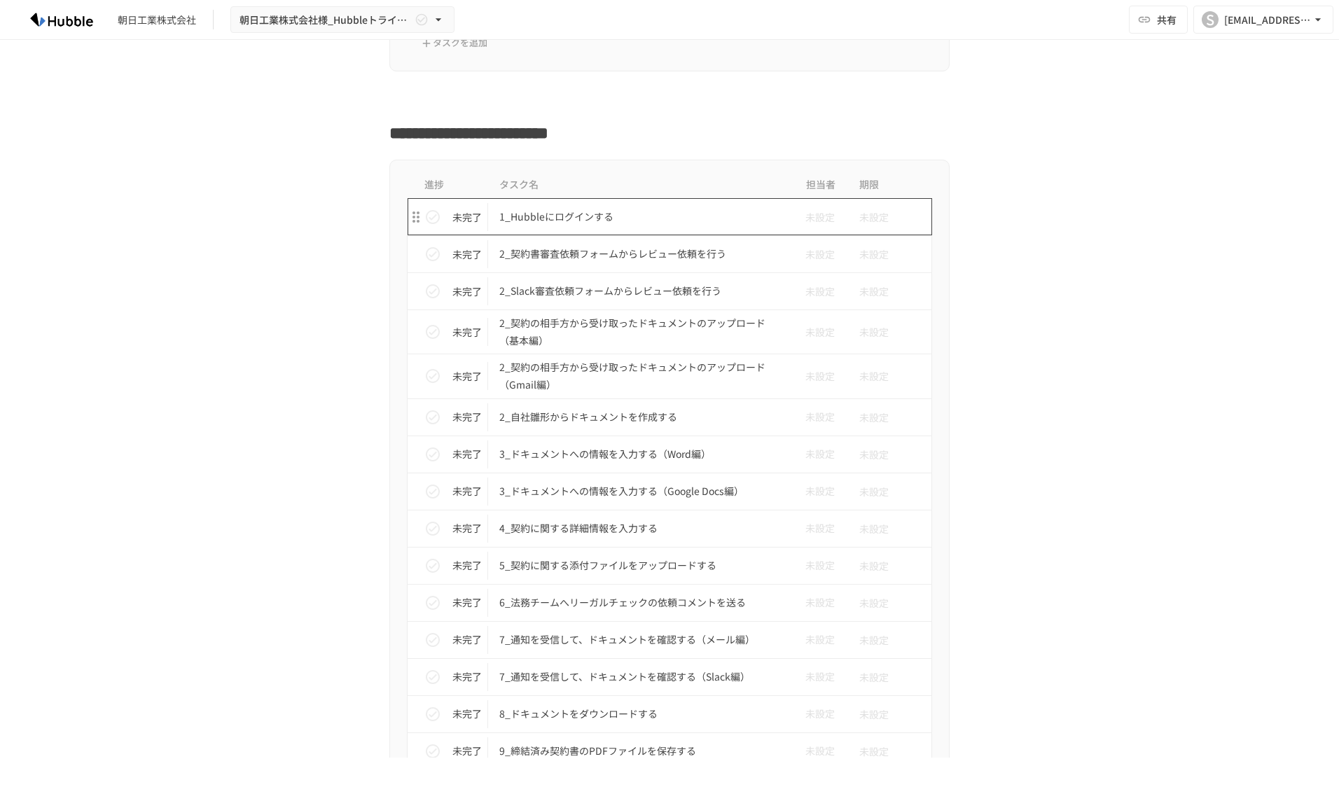
click at [570, 226] on td "1_Hubbleにログインする" at bounding box center [640, 216] width 304 height 37
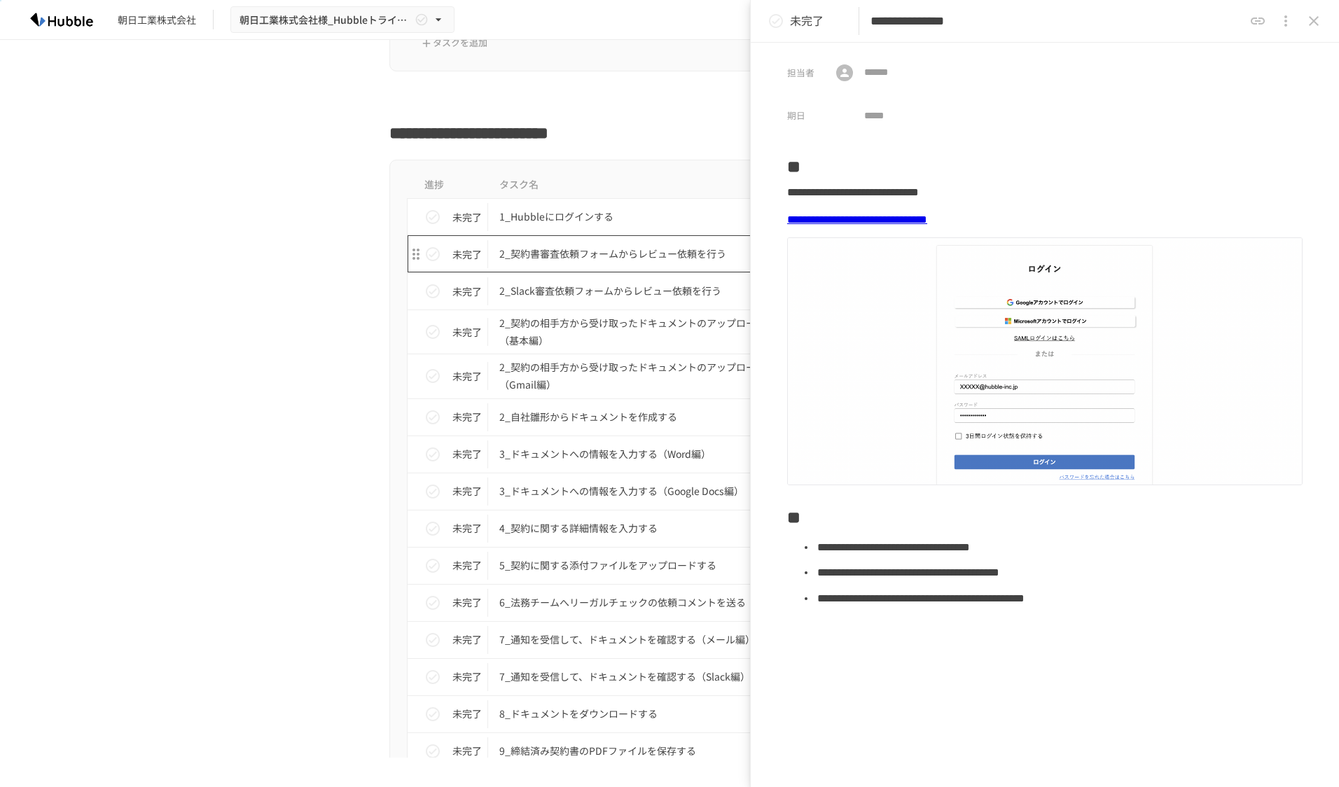
click at [583, 258] on p "2_契約書審査依頼フォームからレビュー依頼を行う" at bounding box center [640, 254] width 282 height 18
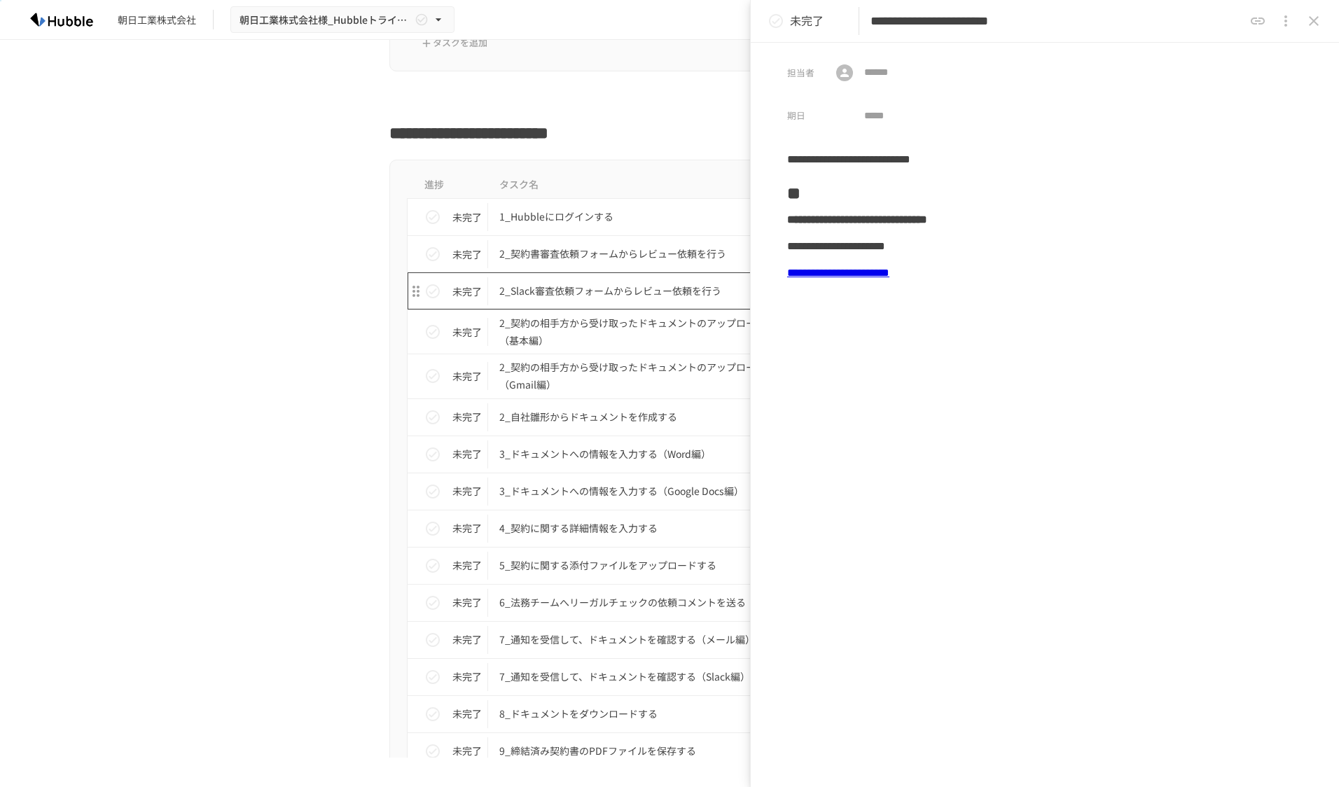
click at [574, 294] on p "2_Slack審査依頼フォームからレビュー依頼を行う" at bounding box center [640, 291] width 282 height 18
click at [577, 328] on p "2_契約の相手方から受け取ったドキュメントのアップロード（基本編）" at bounding box center [640, 331] width 282 height 35
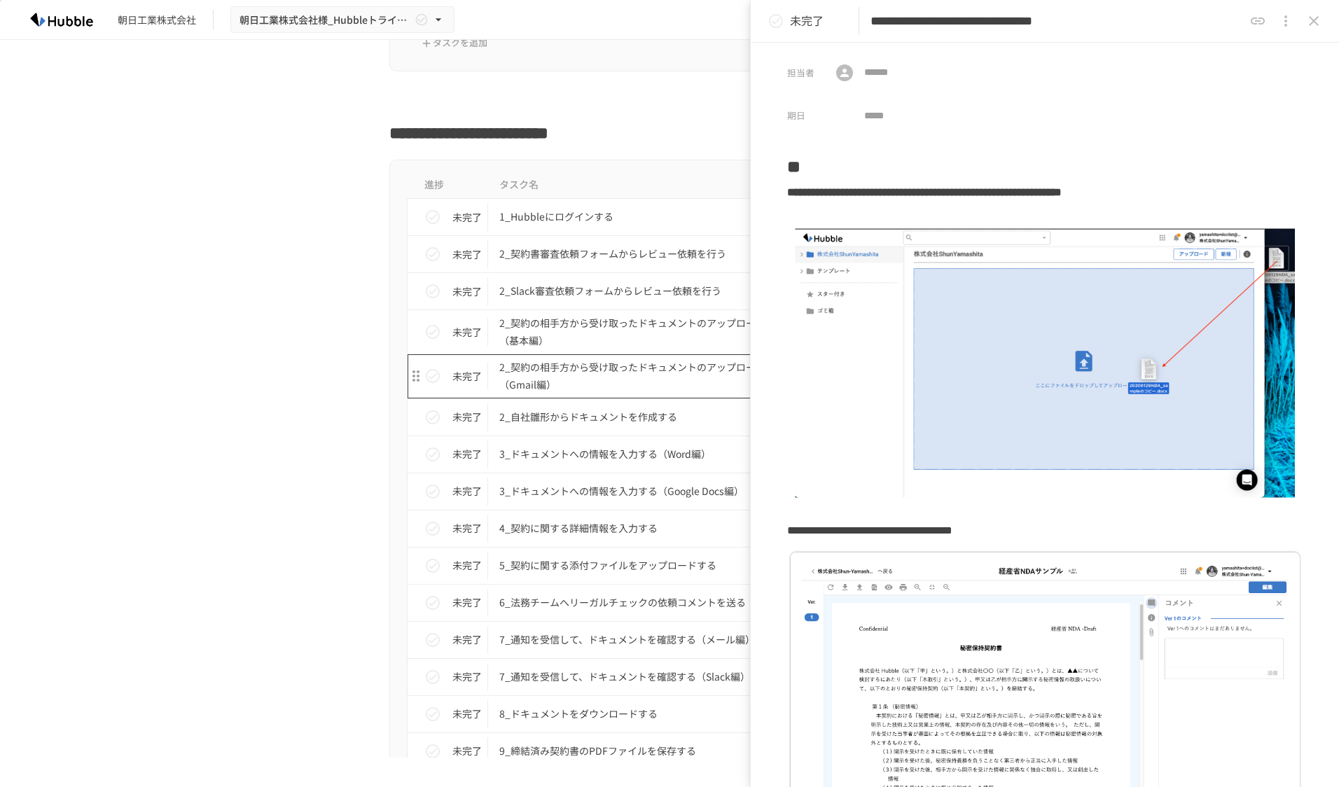
click at [564, 370] on p "2_契約の相手方から受け取ったドキュメントのアップロード（Gmail編）" at bounding box center [640, 376] width 282 height 35
type input "**********"
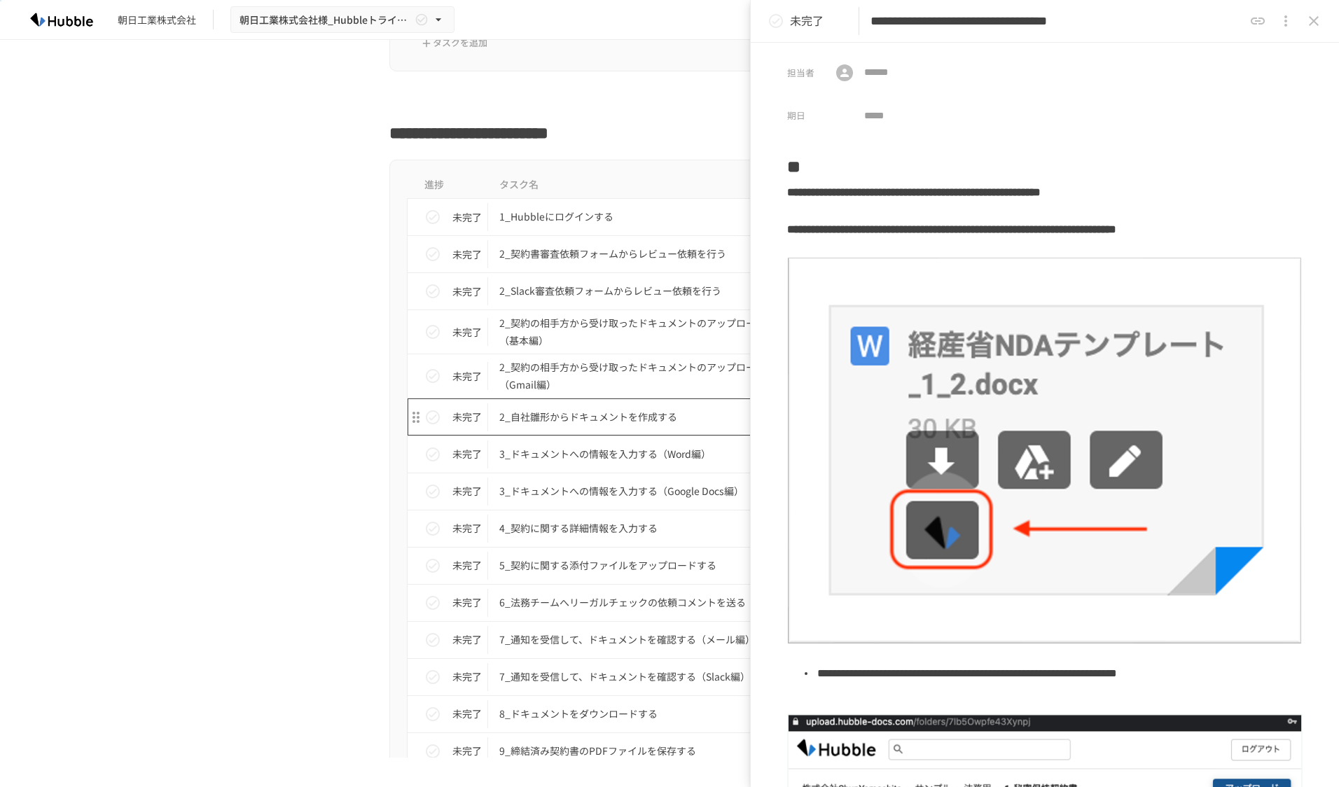
scroll to position [1401, 0]
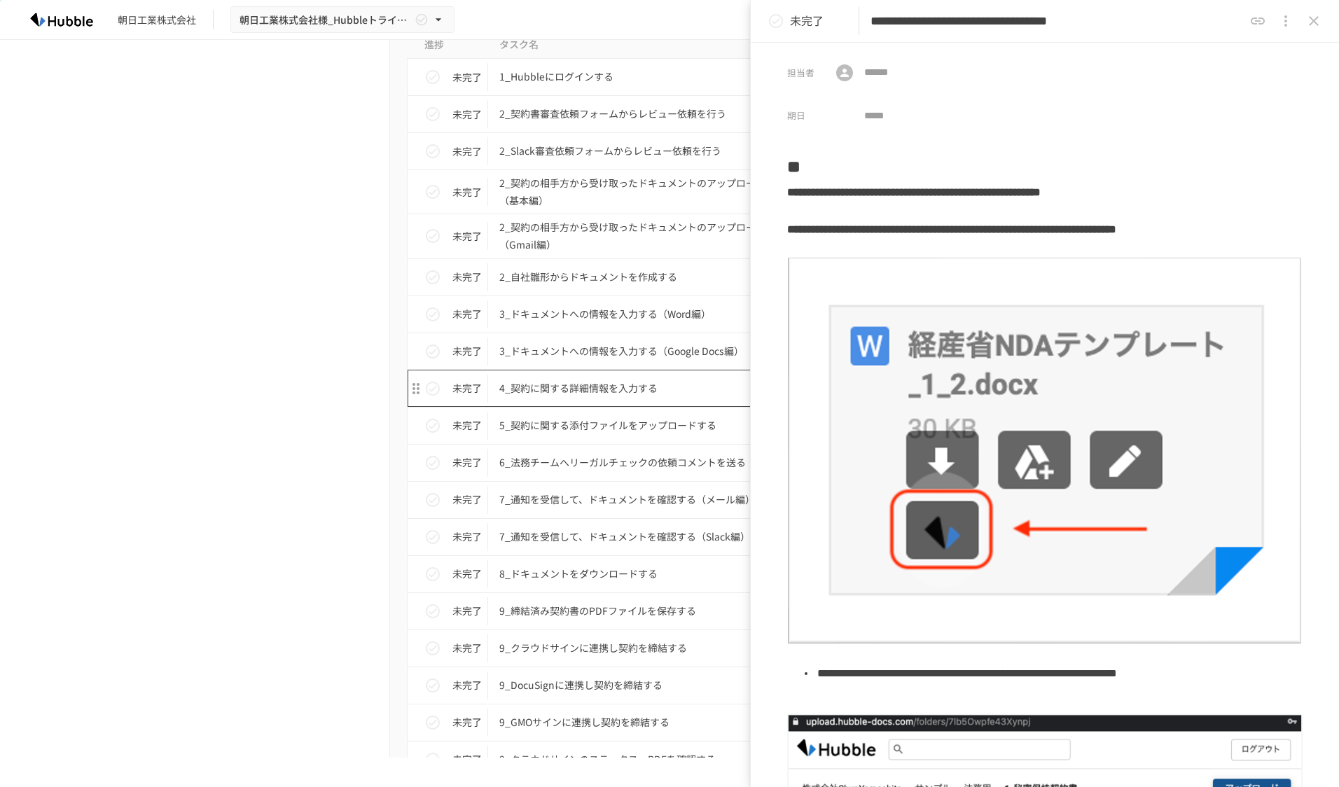
click at [591, 383] on p "4_契約に関する詳細情報を入力する" at bounding box center [640, 389] width 282 height 18
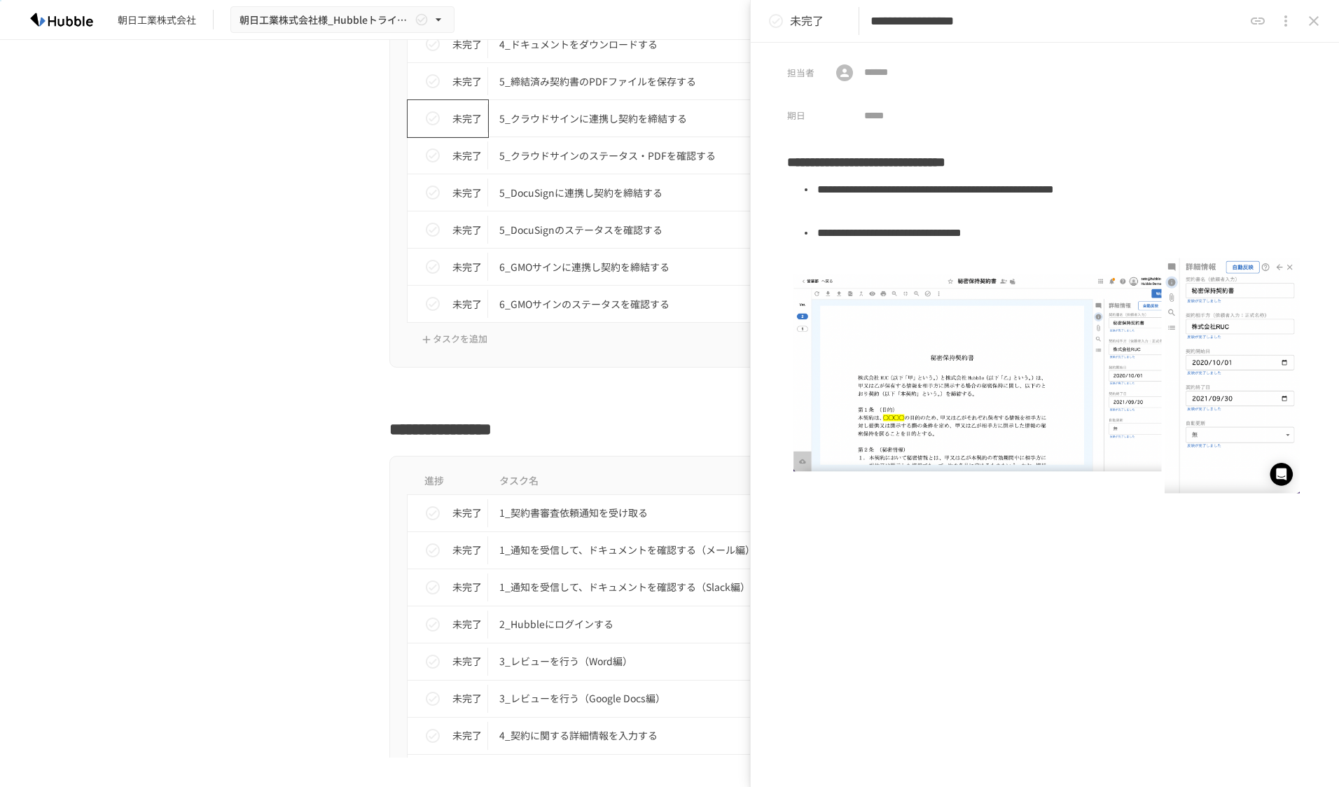
scroll to position [2451, 0]
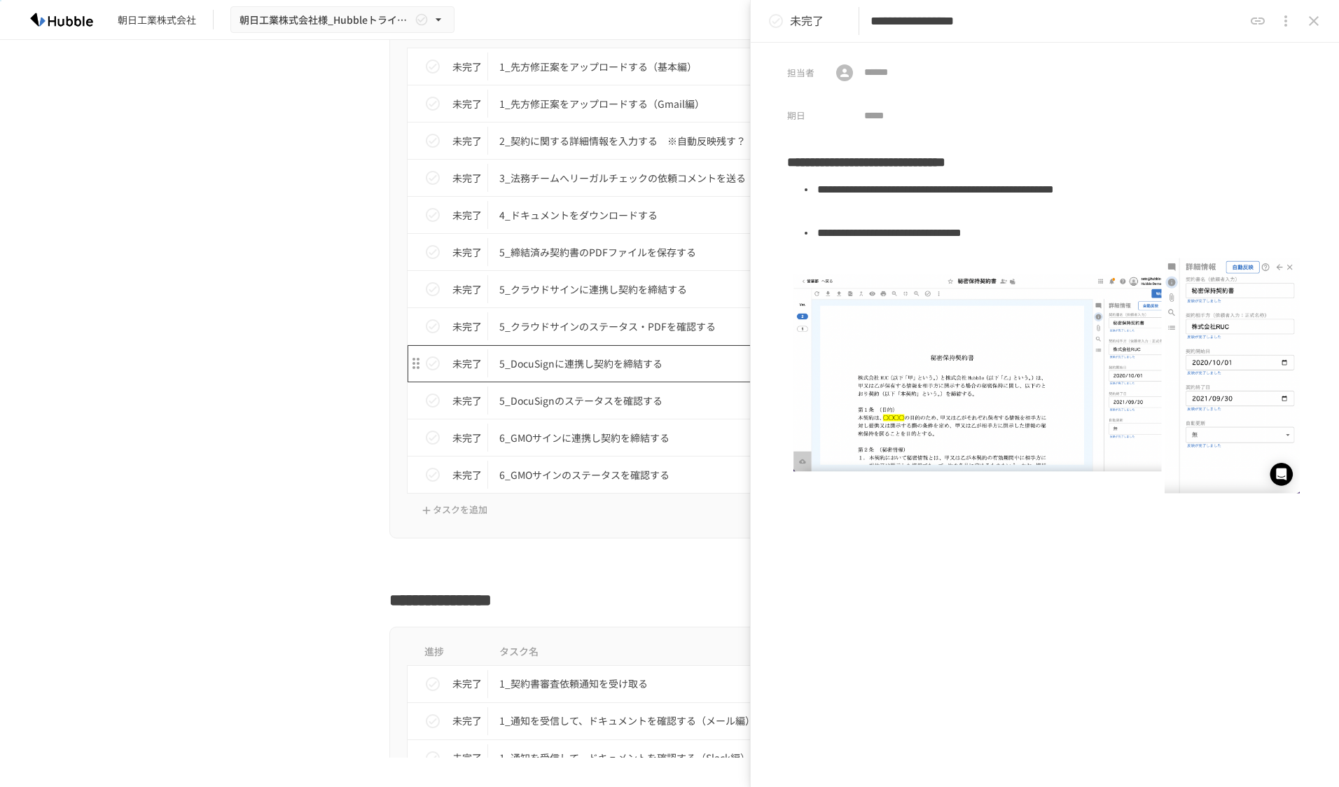
click at [646, 363] on p "5_DocuSignに連携し契約を締結する" at bounding box center [640, 364] width 282 height 18
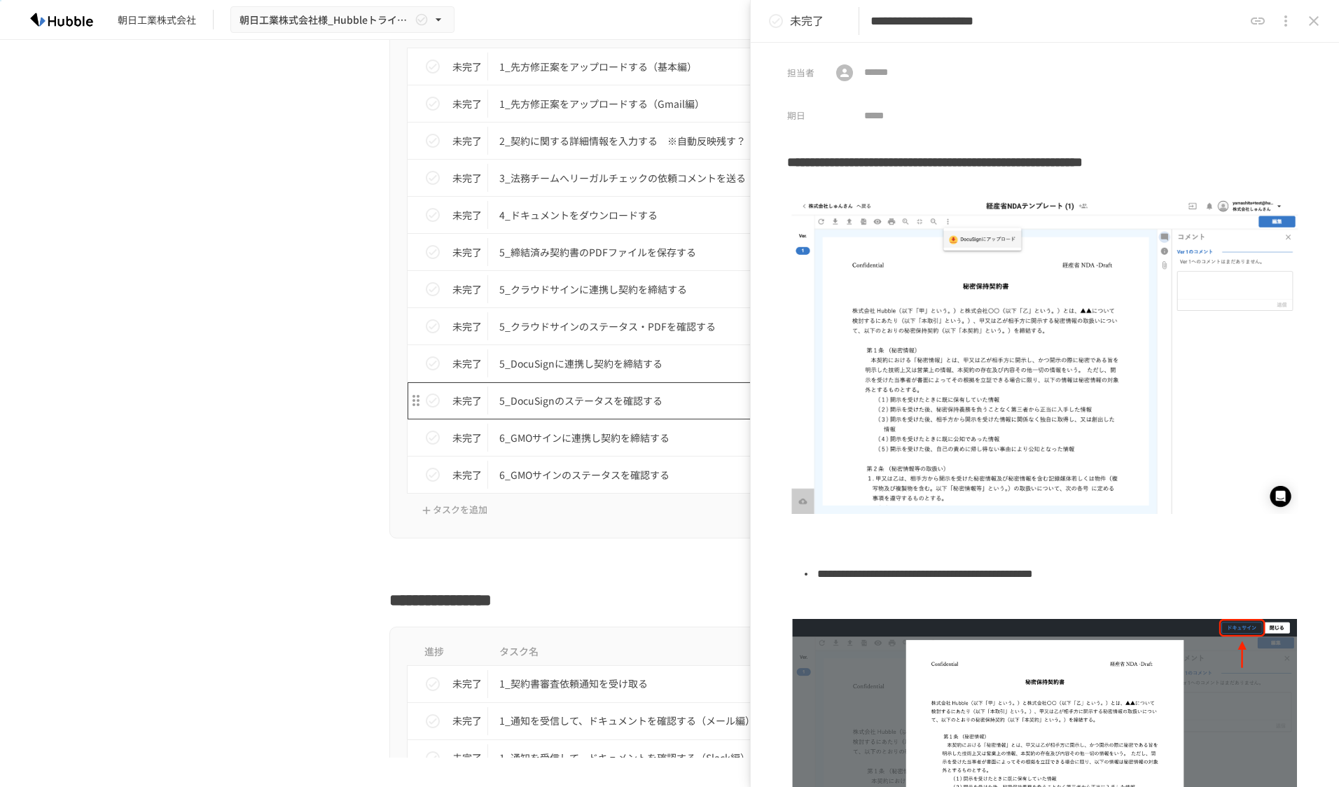
click at [612, 401] on p "5_DocuSignのステータスを確認する" at bounding box center [640, 401] width 282 height 18
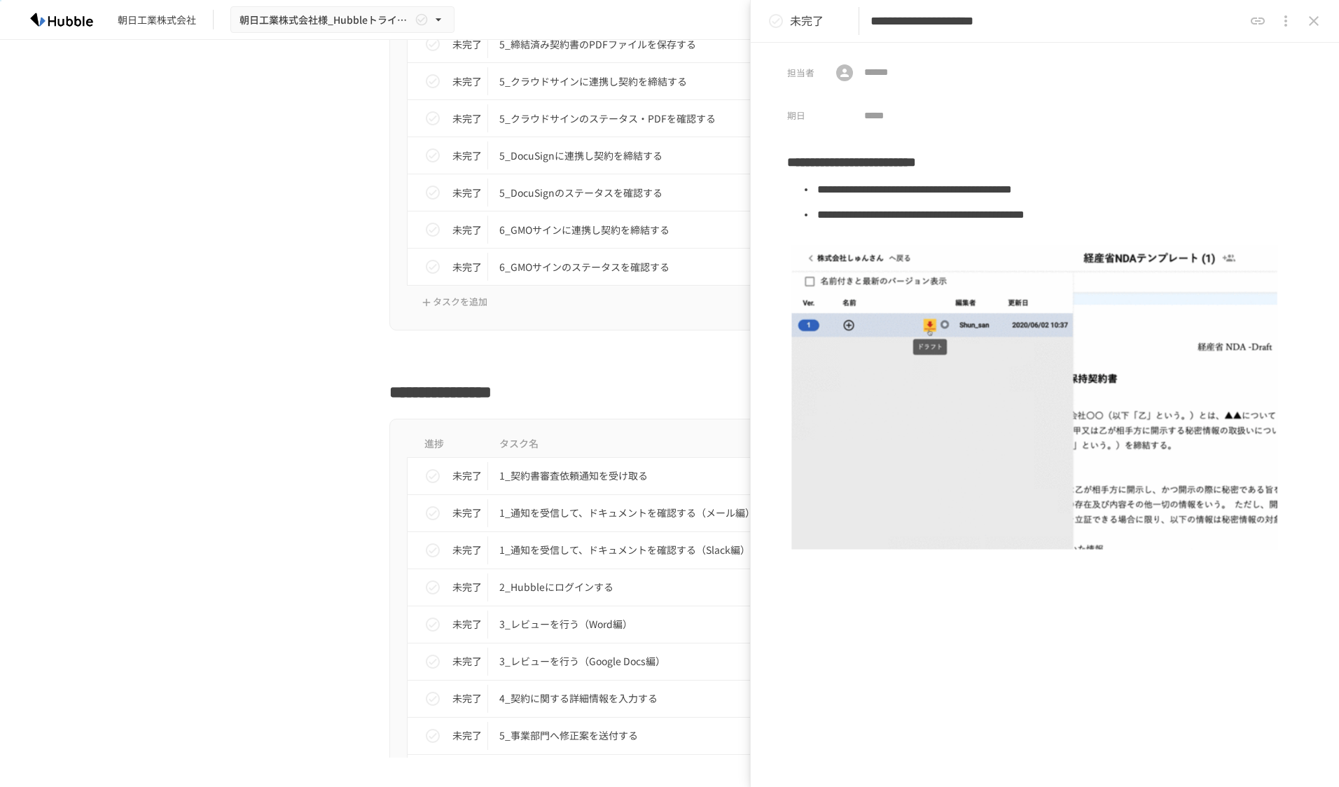
scroll to position [2661, 0]
click at [550, 365] on div at bounding box center [669, 355] width 560 height 27
click at [1317, 21] on icon "close drawer" at bounding box center [1313, 21] width 17 height 17
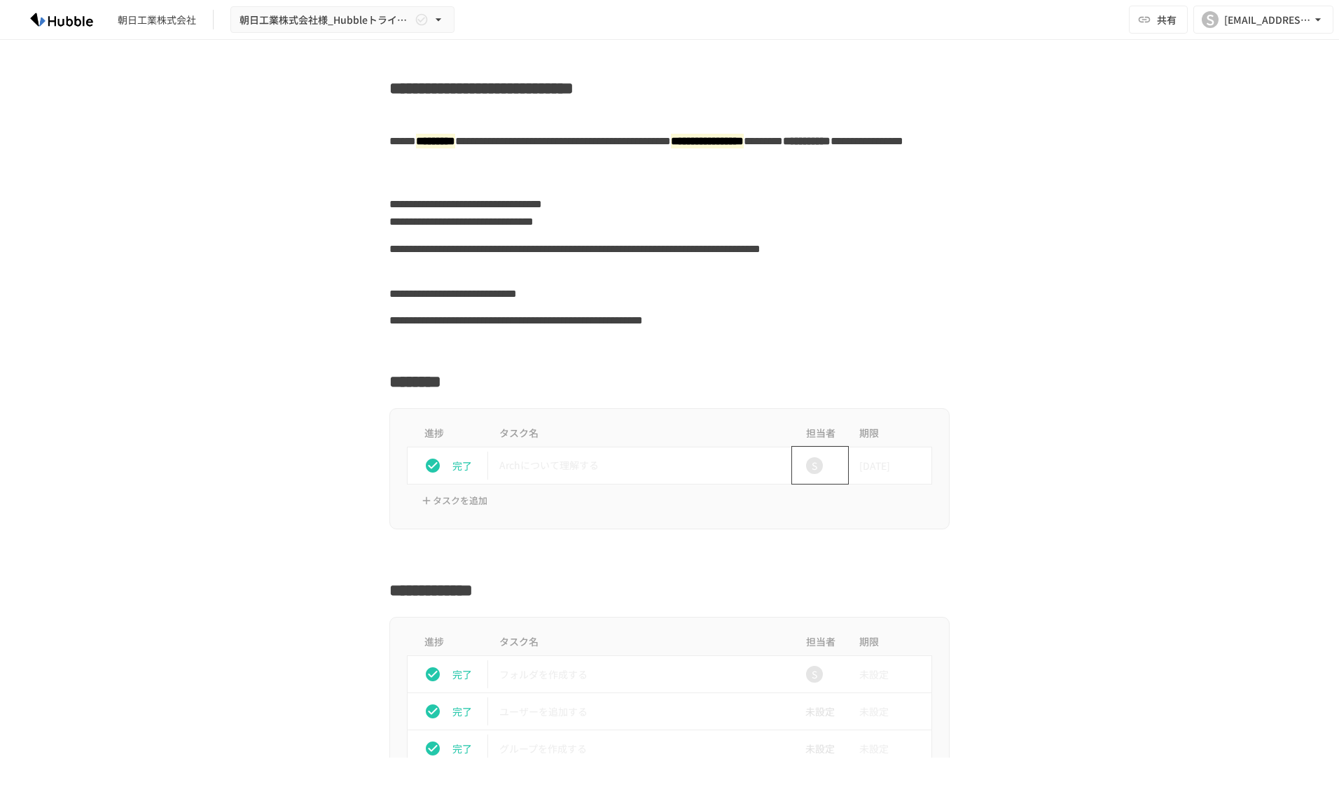
click at [817, 466] on div "S" at bounding box center [814, 465] width 17 height 17
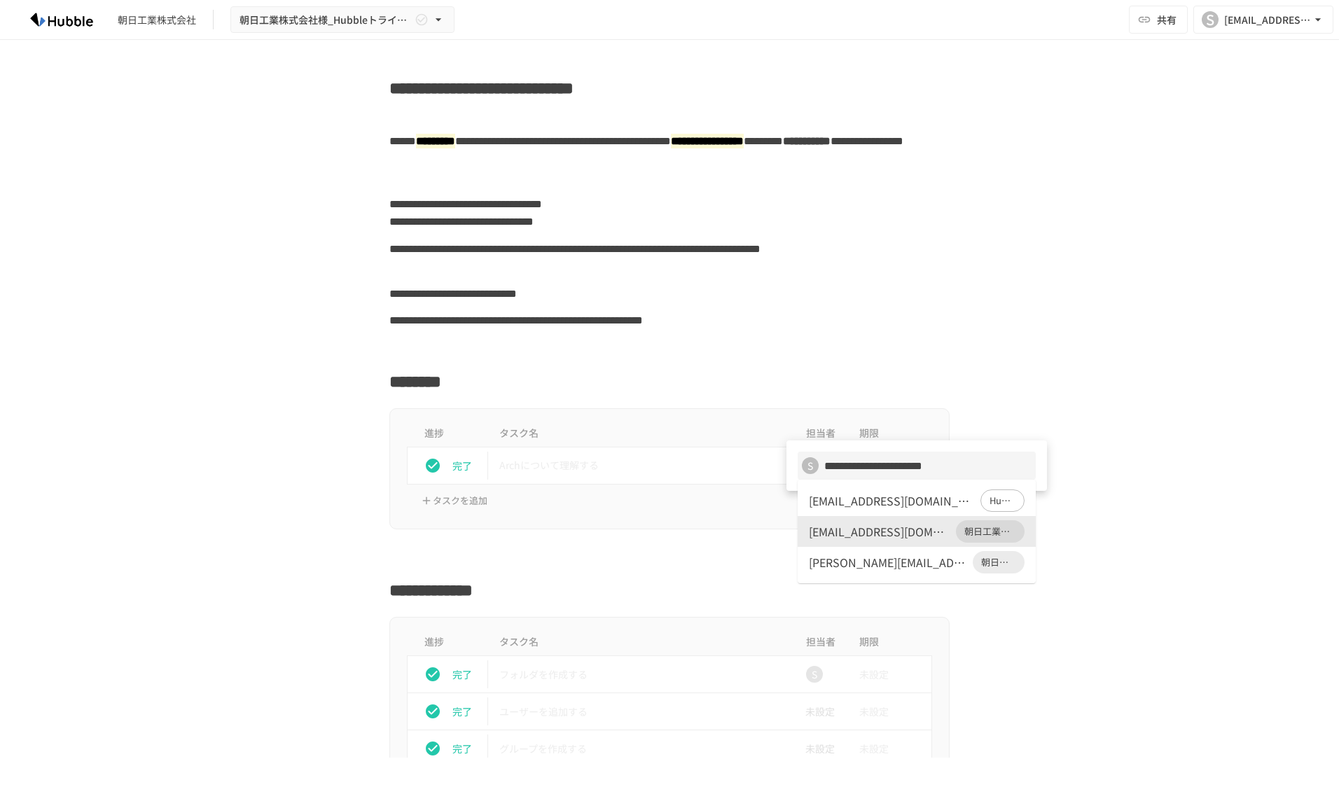
click at [989, 367] on div at bounding box center [669, 393] width 1339 height 787
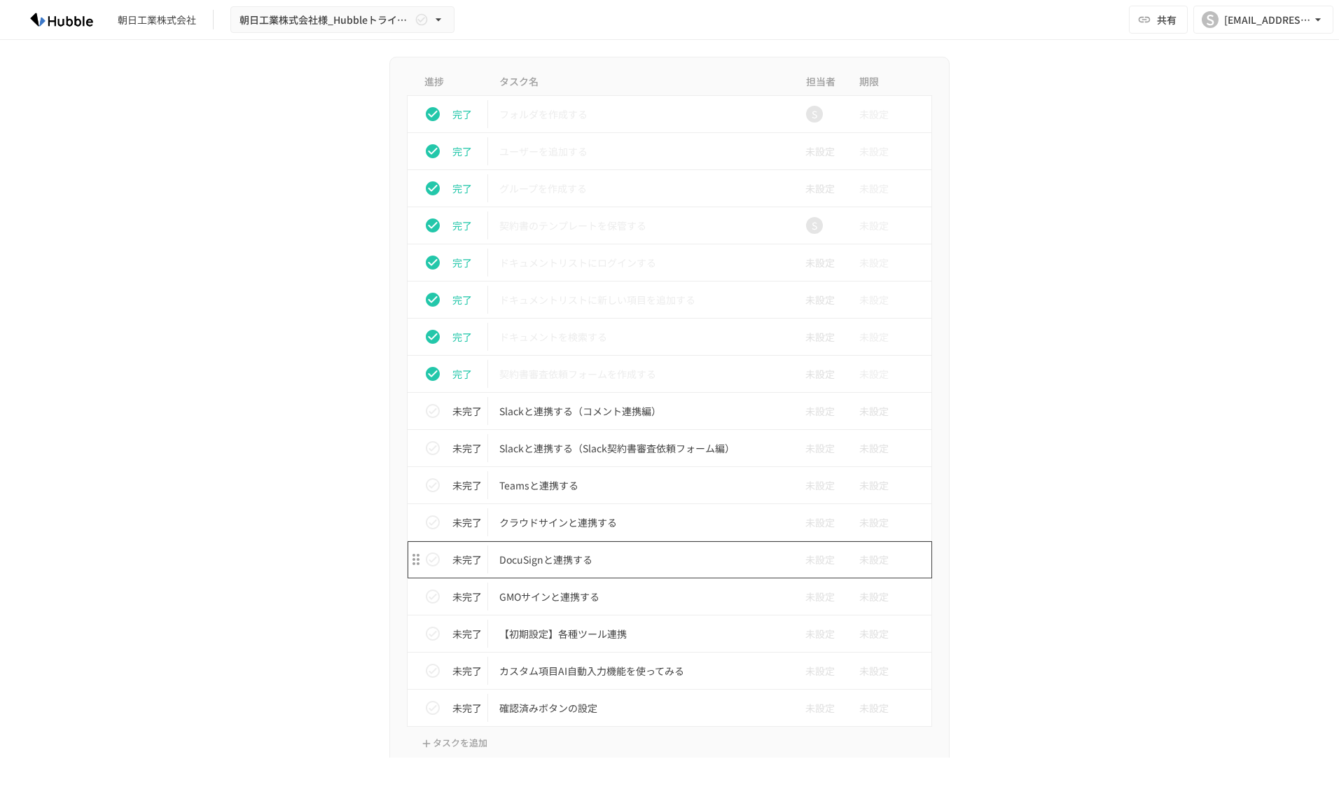
scroll to position [700, 0]
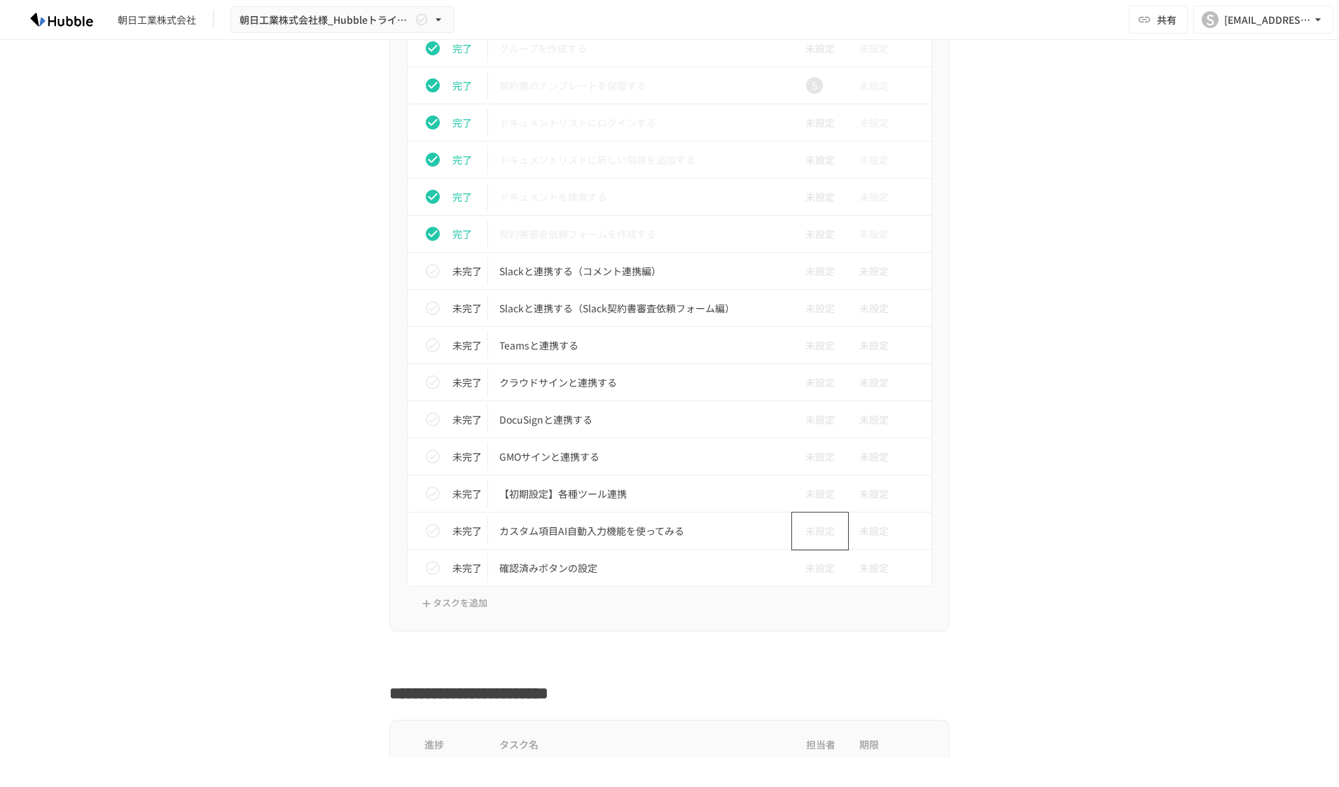
click at [818, 532] on span "未設定" at bounding box center [814, 530] width 41 height 15
click at [856, 604] on div "[EMAIL_ADDRESS][DOMAIN_NAME]" at bounding box center [879, 596] width 141 height 17
click at [829, 534] on div "S" at bounding box center [814, 531] width 45 height 28
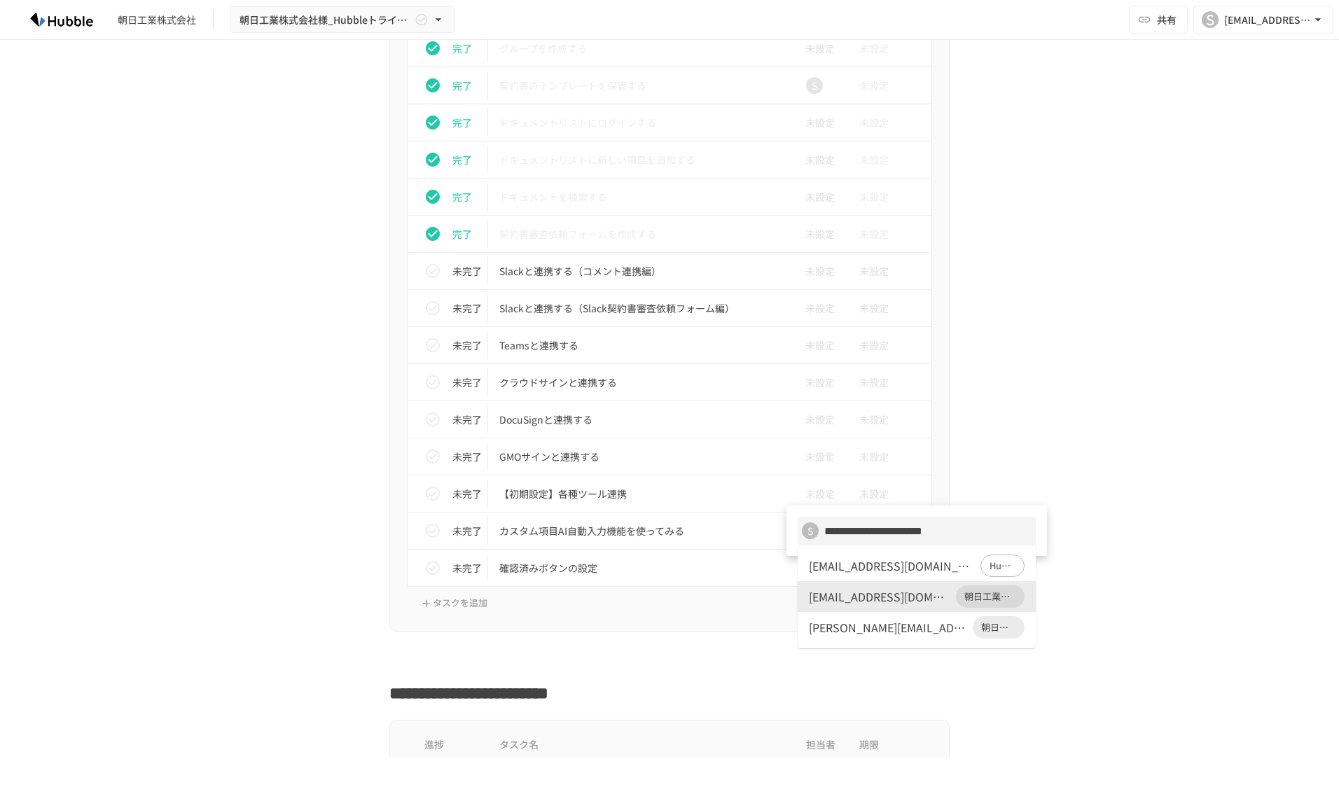
click at [1189, 467] on div at bounding box center [669, 393] width 1339 height 787
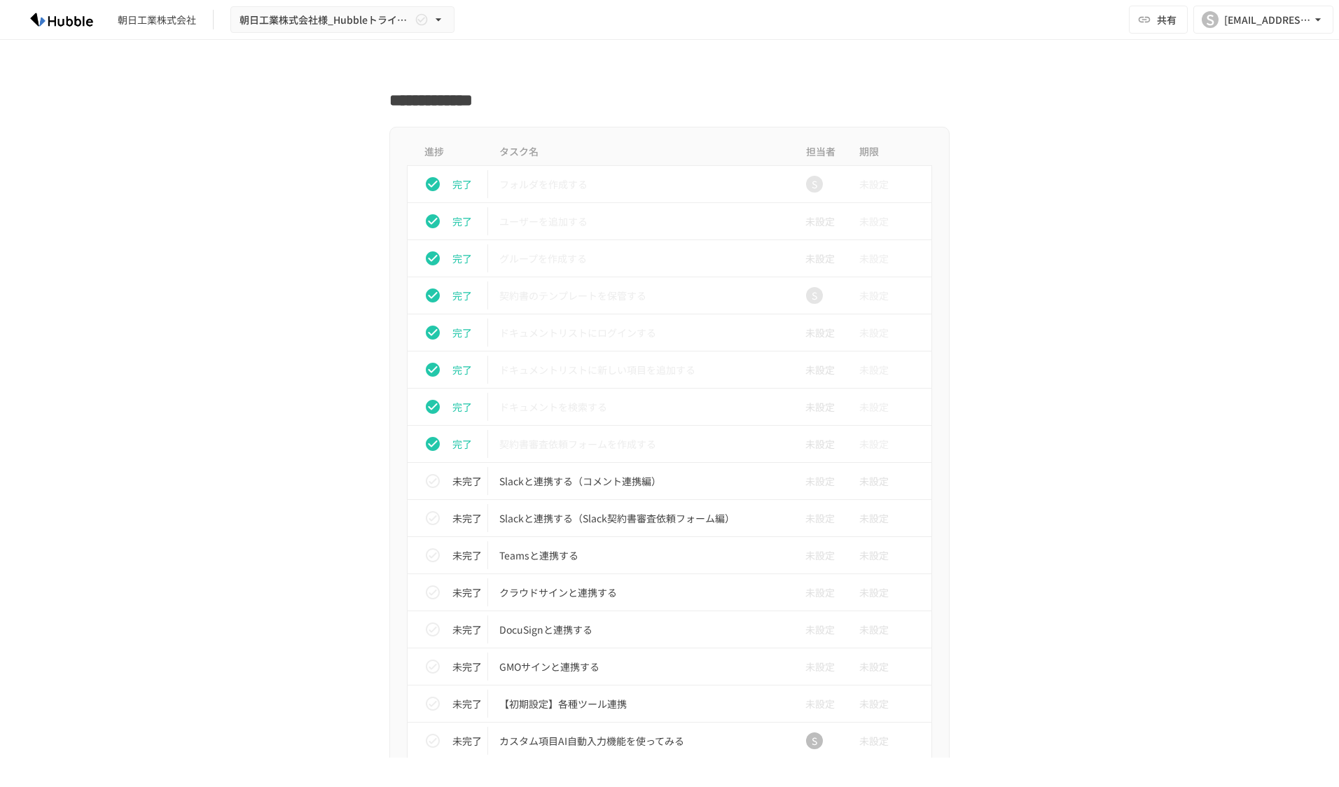
scroll to position [840, 0]
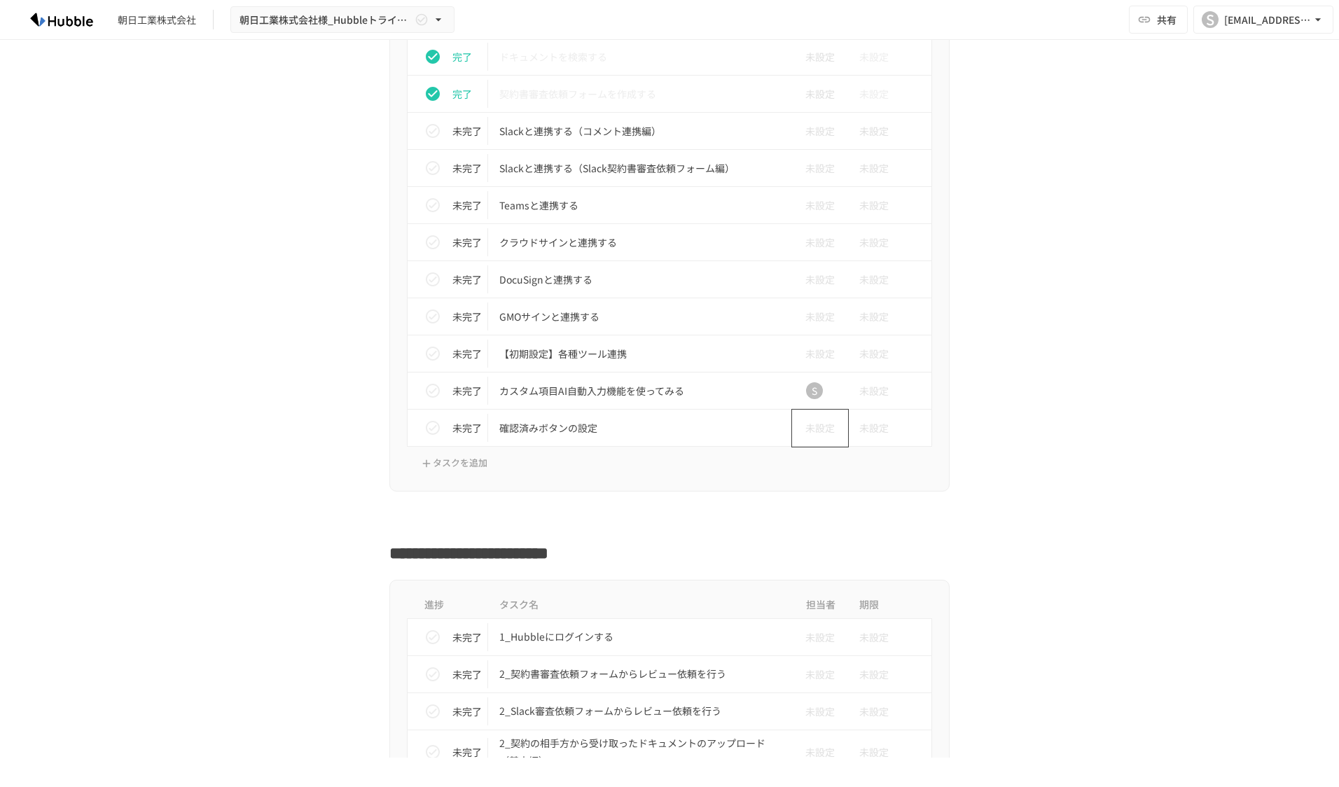
click at [815, 436] on span "未設定" at bounding box center [814, 427] width 41 height 15
click at [887, 457] on div "[EMAIL_ADDRESS][DOMAIN_NAME]" at bounding box center [879, 463] width 141 height 17
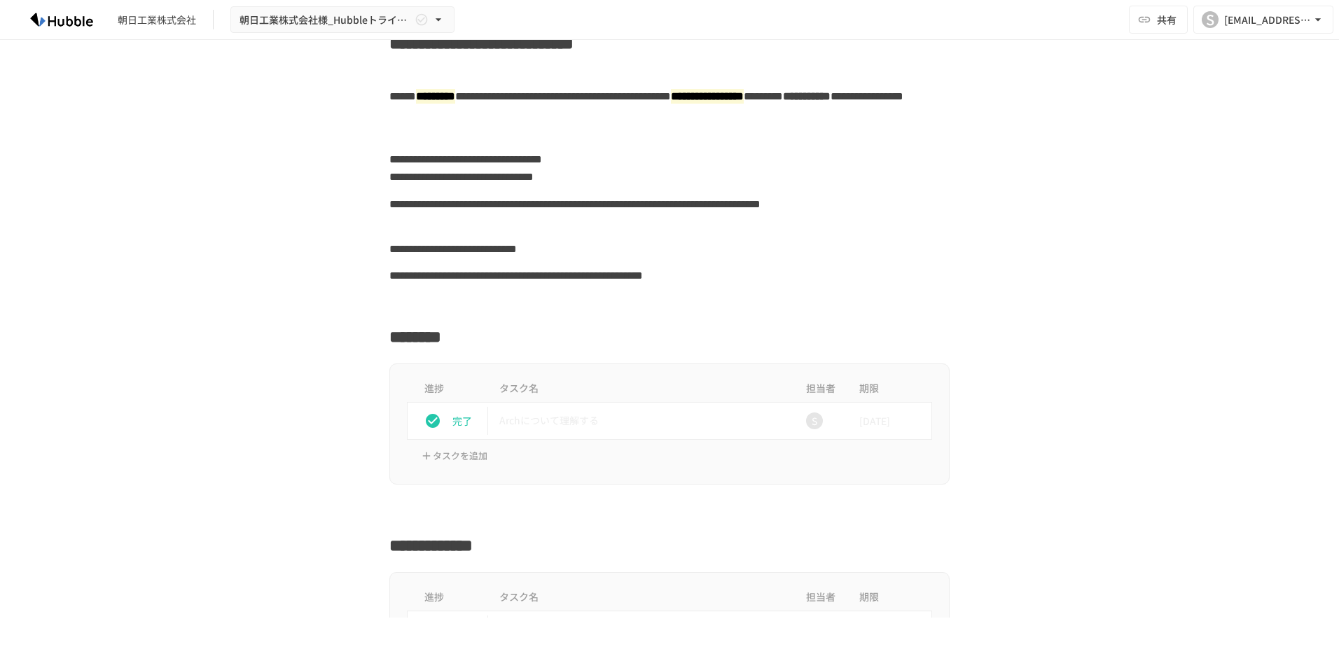
scroll to position [280, 0]
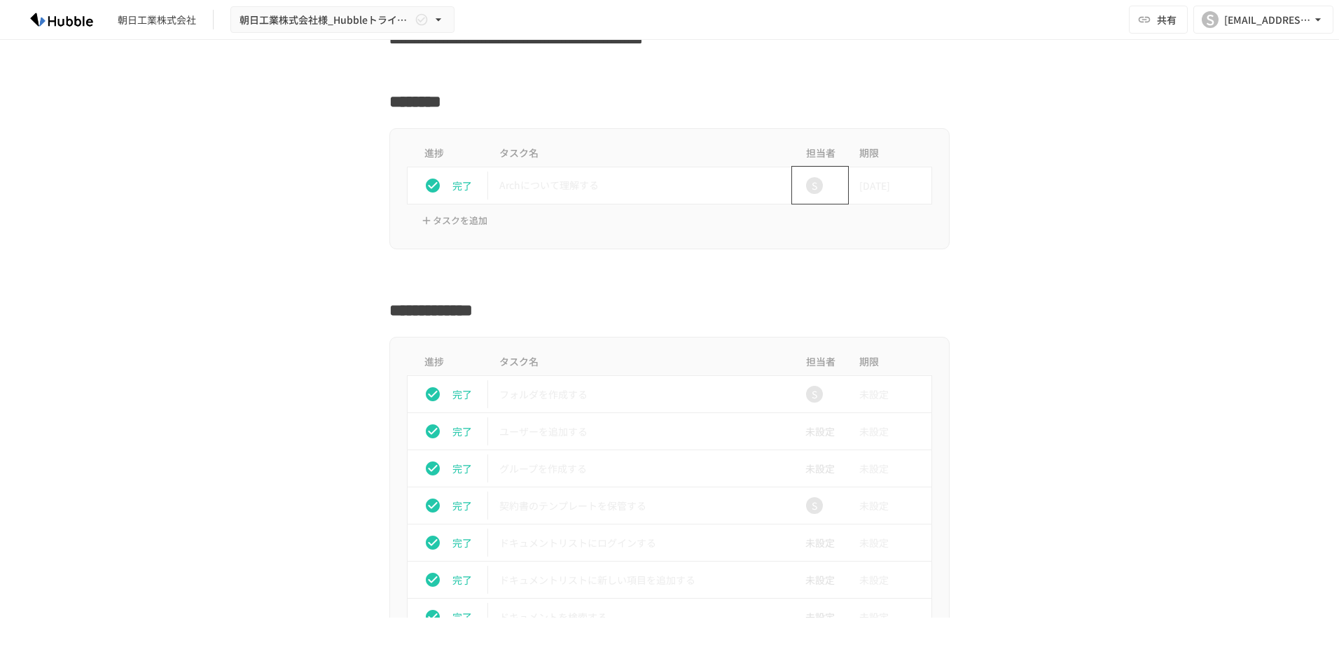
click at [813, 194] on div "S" at bounding box center [814, 186] width 45 height 28
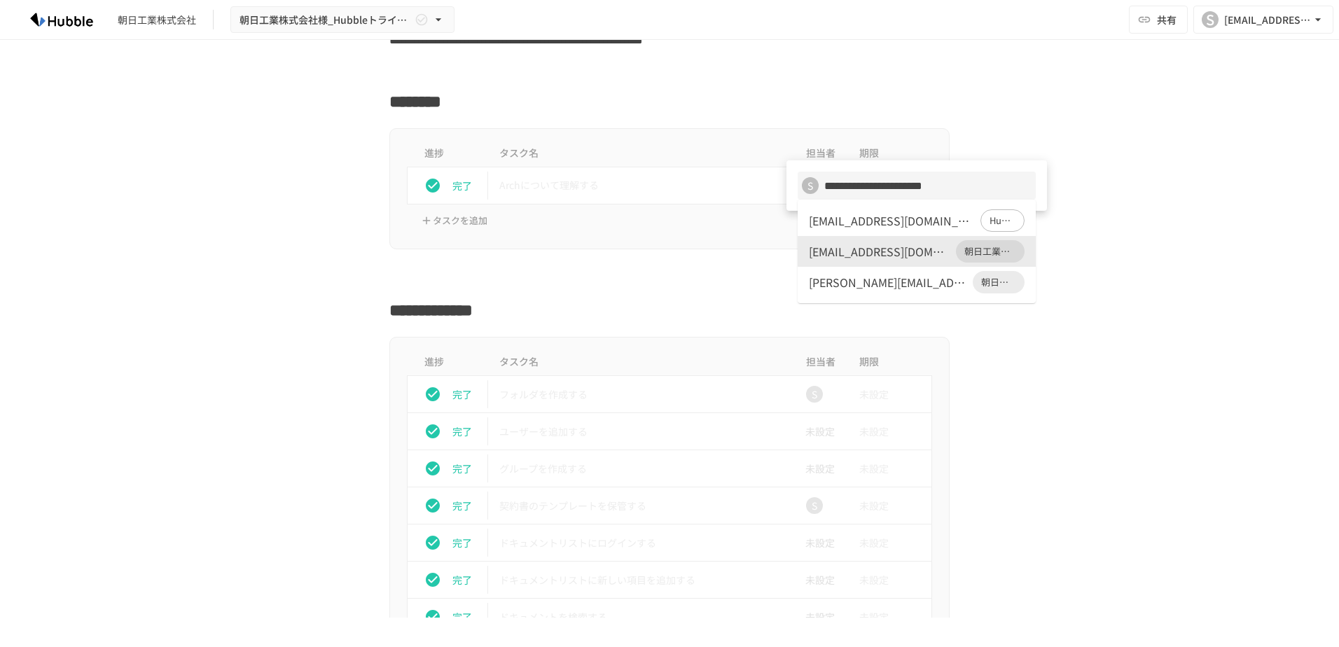
click at [922, 109] on div at bounding box center [669, 323] width 1339 height 647
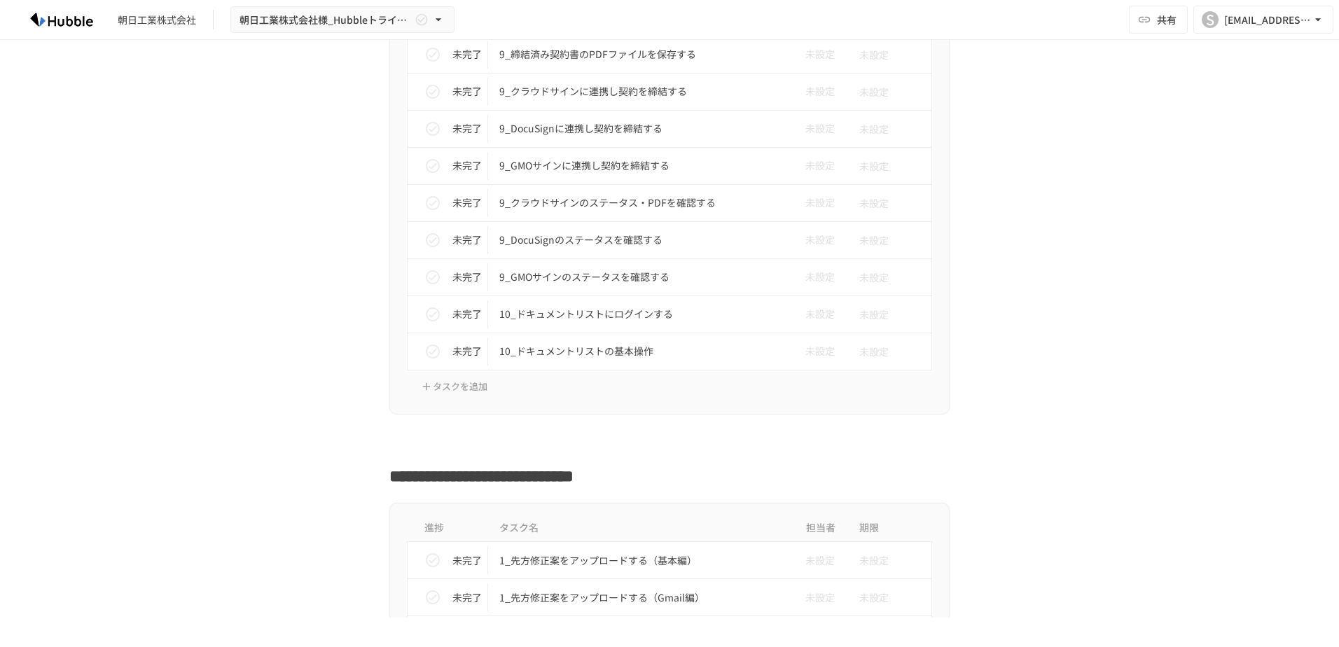
scroll to position [1550, 0]
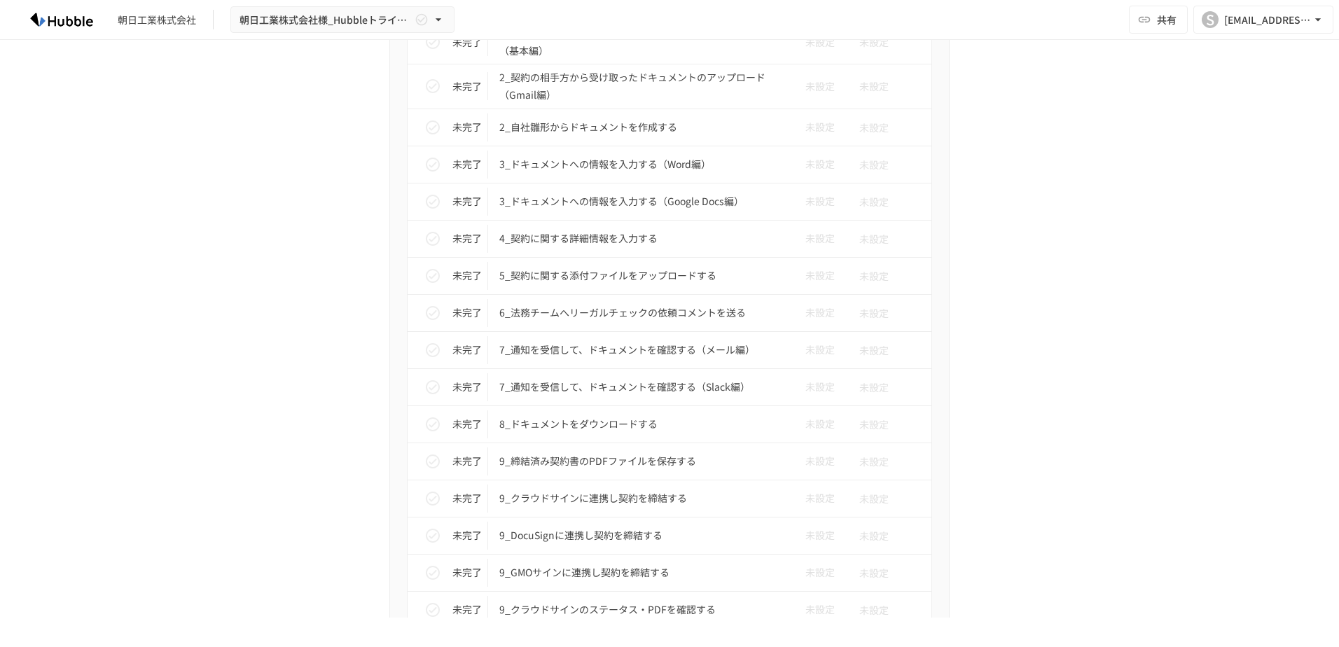
click at [1255, 511] on div "**********" at bounding box center [669, 329] width 1339 height 578
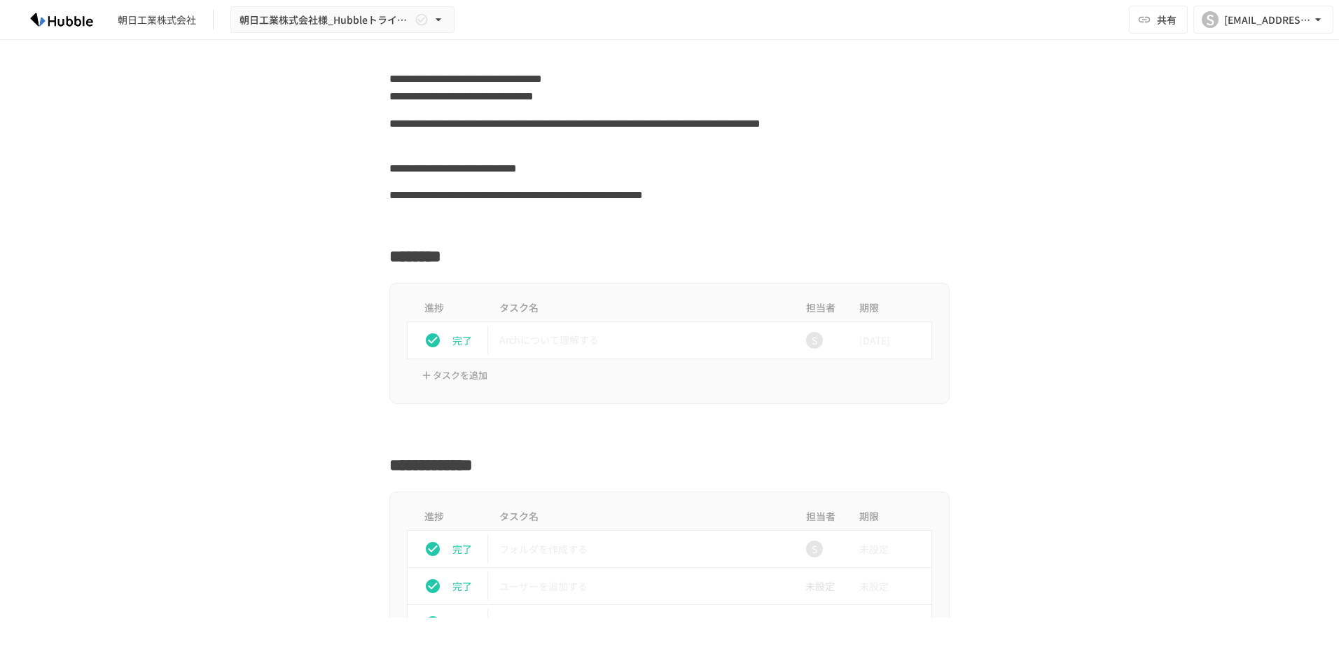
scroll to position [280, 0]
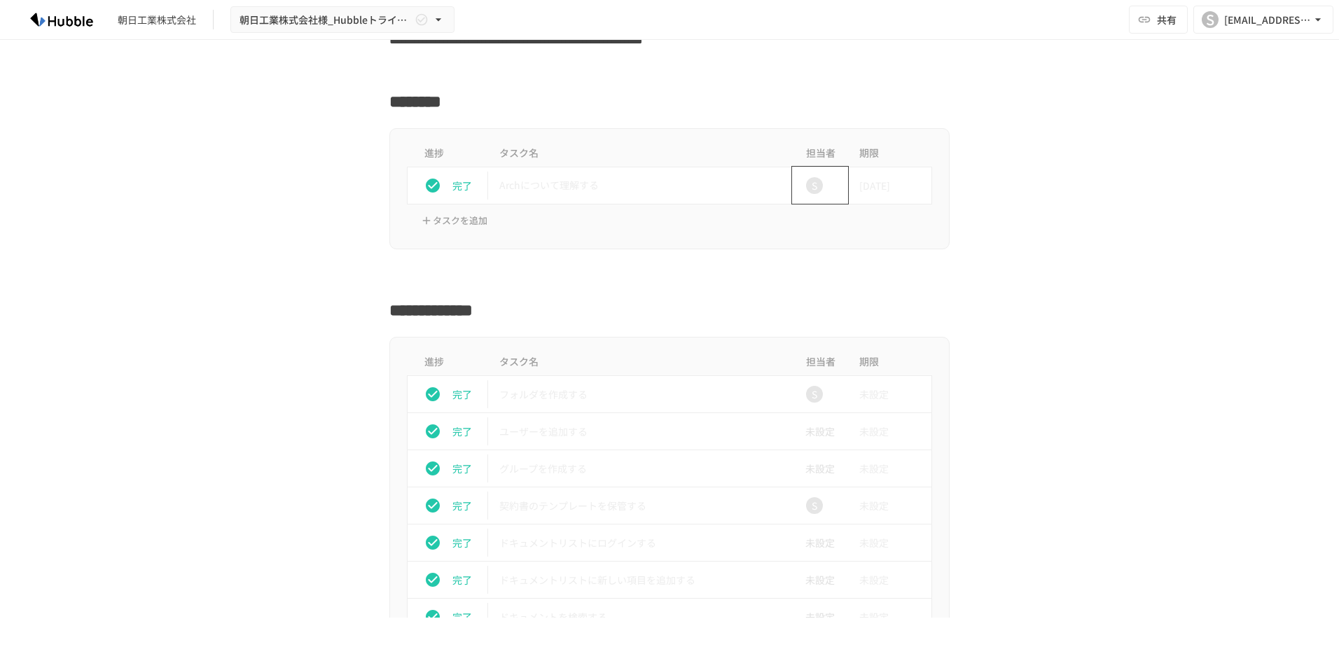
click at [812, 196] on div "S" at bounding box center [814, 186] width 45 height 28
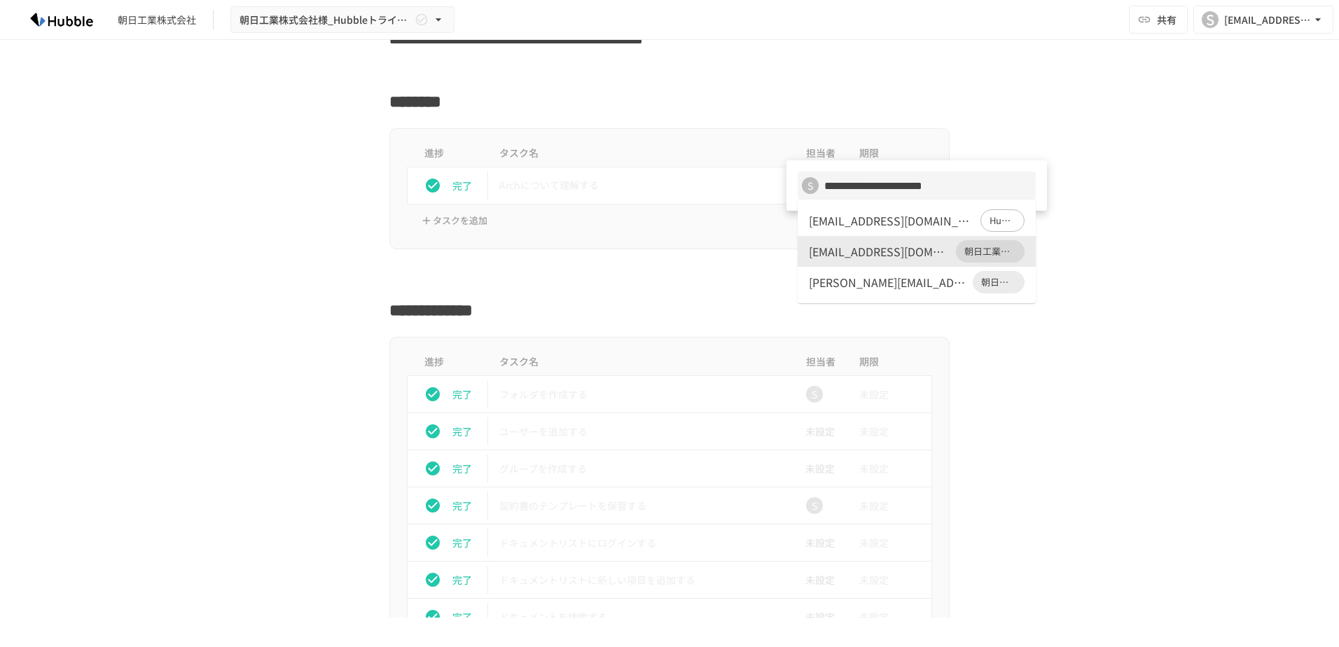
click at [1159, 149] on div at bounding box center [669, 323] width 1339 height 647
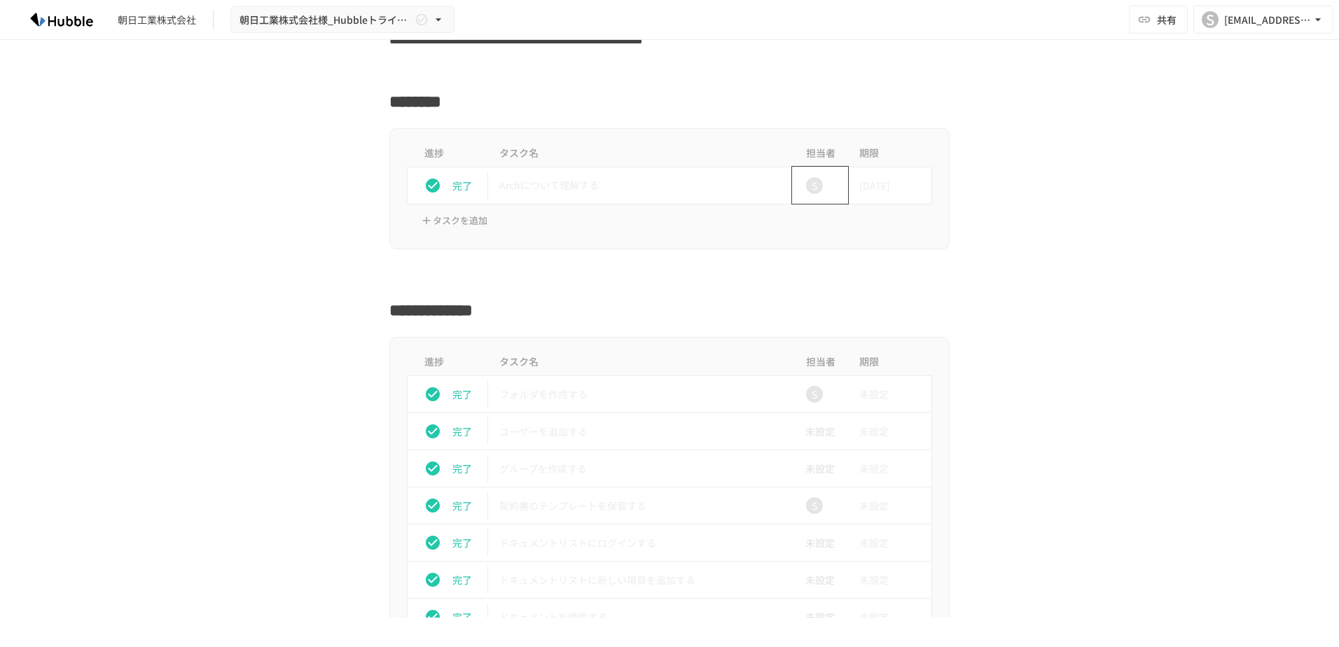
click at [813, 188] on div "S" at bounding box center [814, 185] width 17 height 17
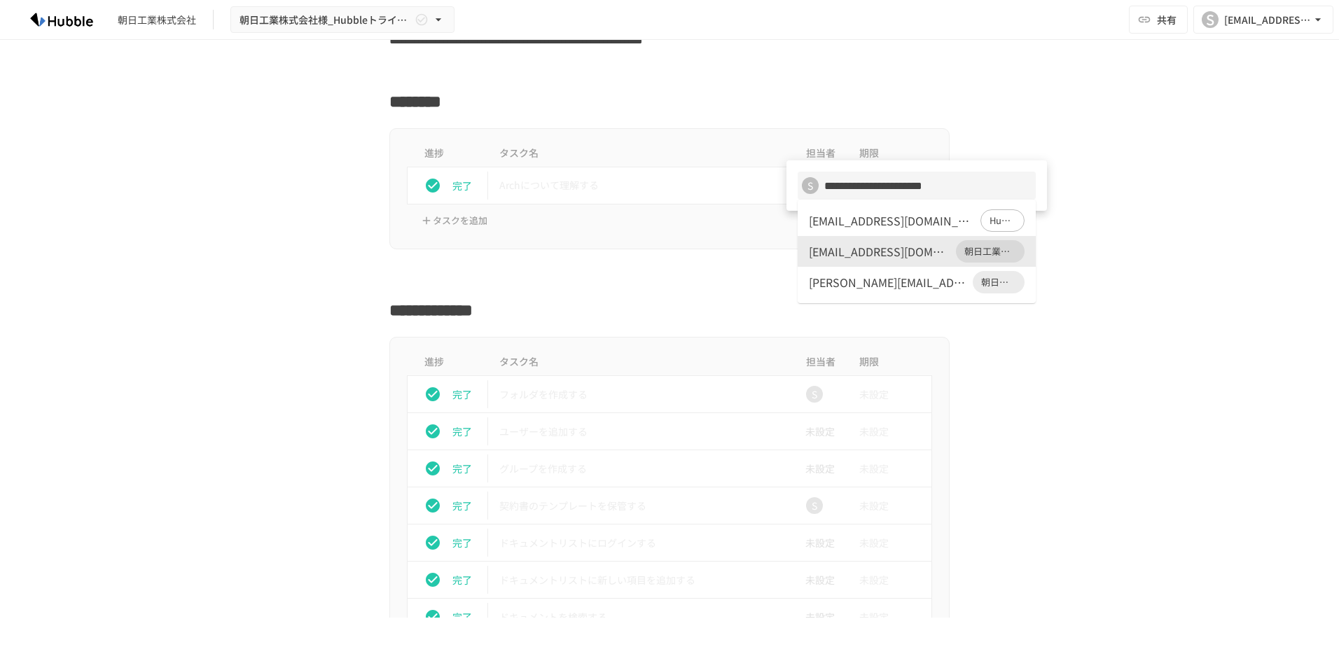
click at [862, 251] on div "[EMAIL_ADDRESS][DOMAIN_NAME]" at bounding box center [879, 251] width 141 height 17
click at [854, 261] on li "[EMAIL_ADDRESS][DOMAIN_NAME] 朝日工業株式会社" at bounding box center [917, 251] width 238 height 31
click at [1146, 224] on div at bounding box center [669, 323] width 1339 height 647
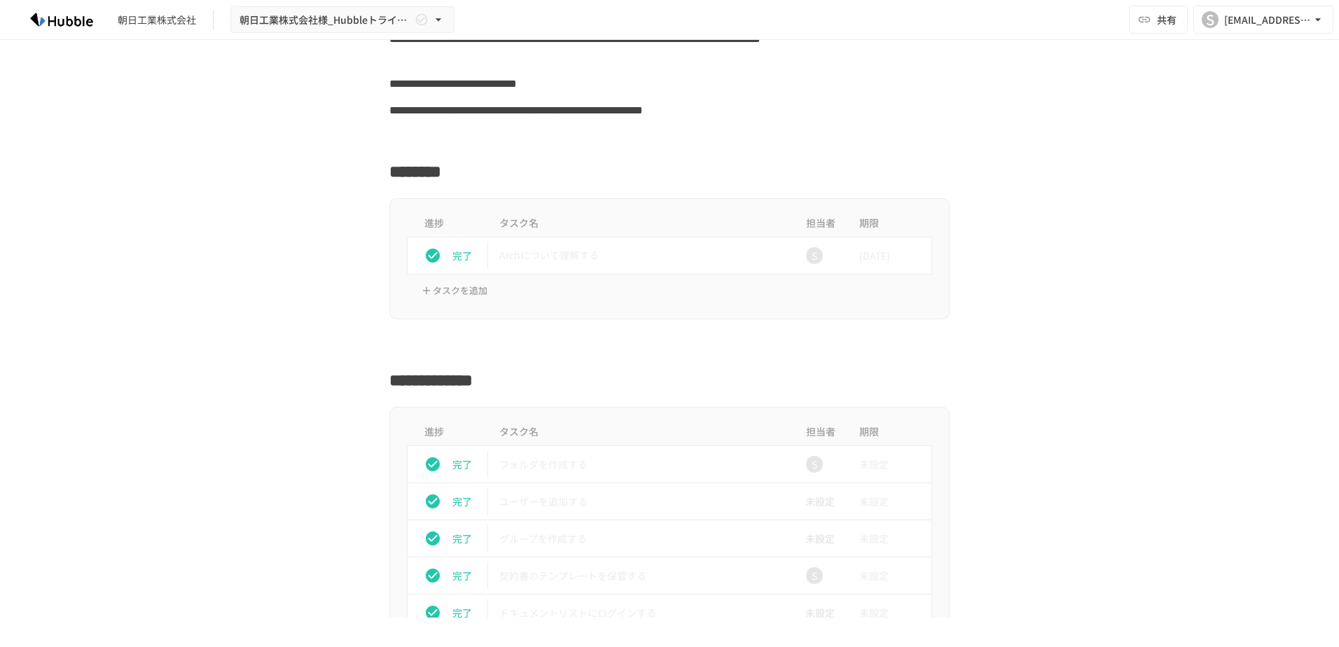
scroll to position [560, 0]
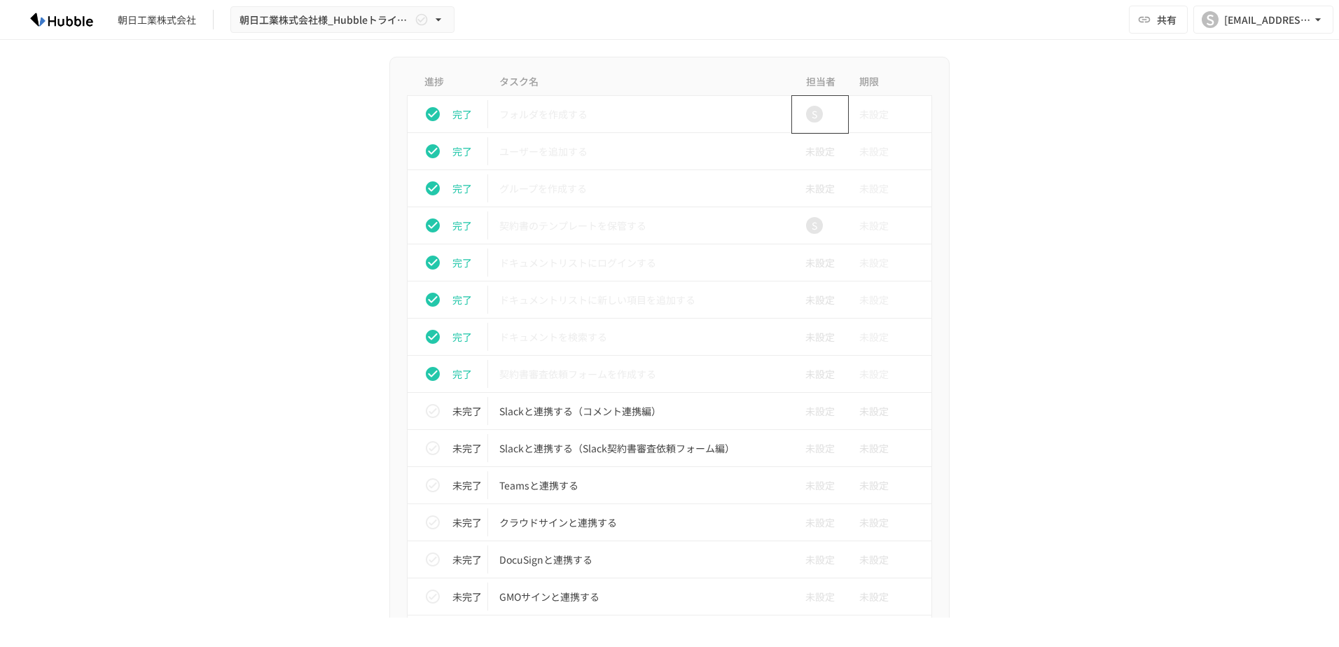
click at [821, 111] on div "S" at bounding box center [814, 114] width 45 height 28
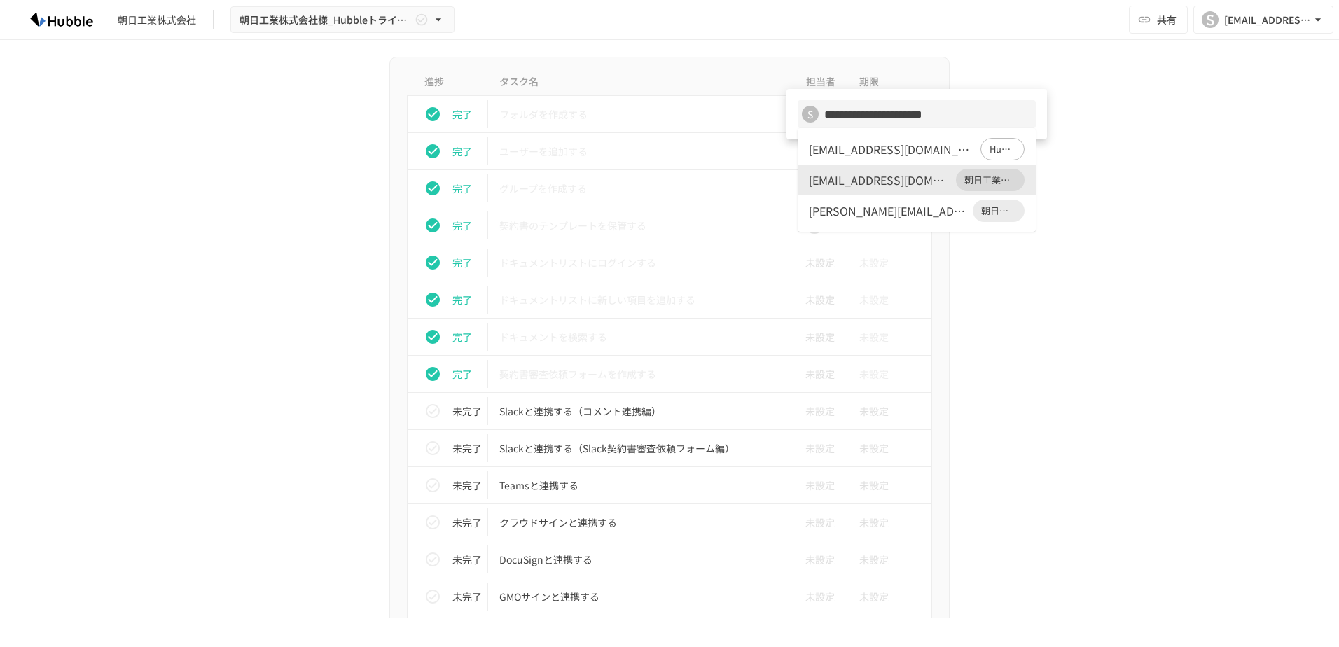
click at [1146, 83] on div at bounding box center [669, 323] width 1339 height 647
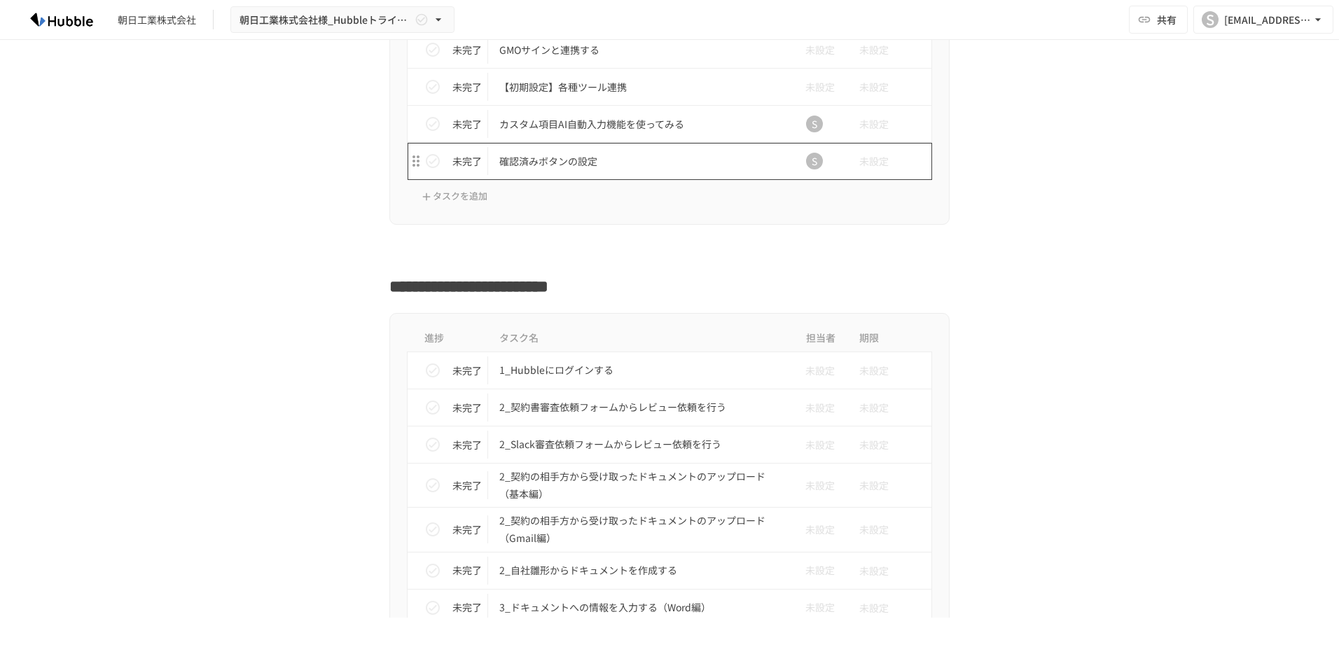
scroll to position [1331, 0]
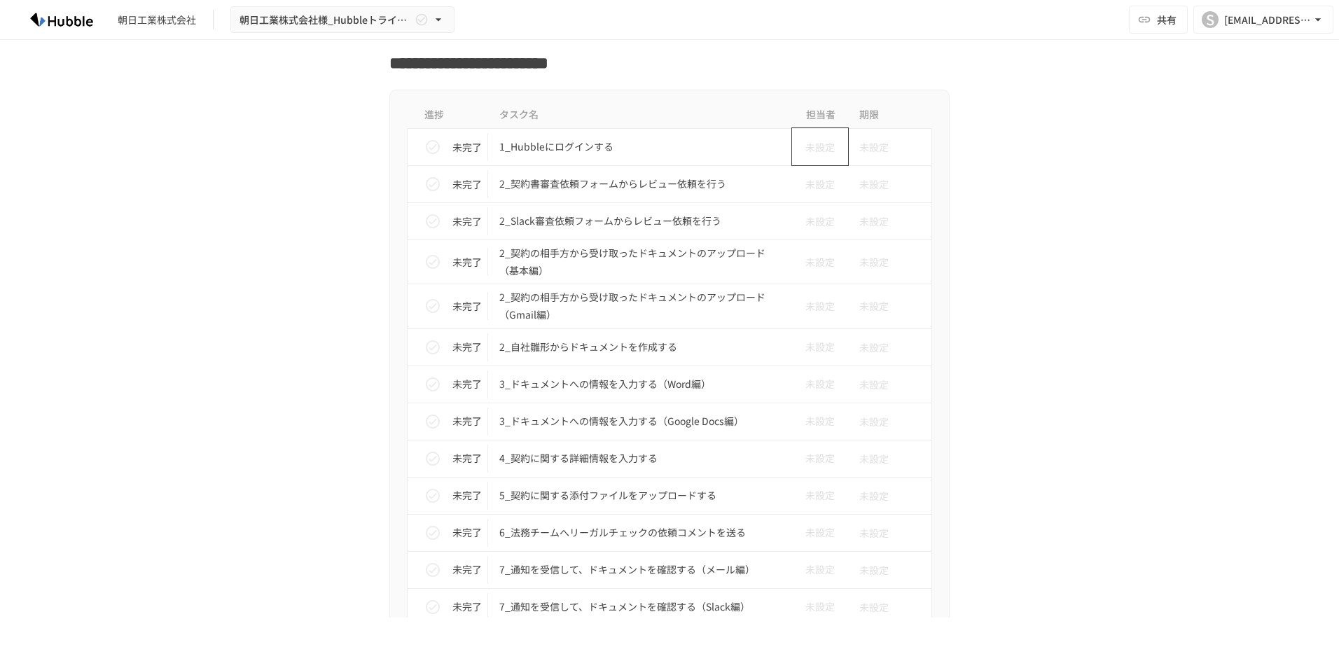
click at [811, 154] on span "未設定" at bounding box center [814, 146] width 41 height 15
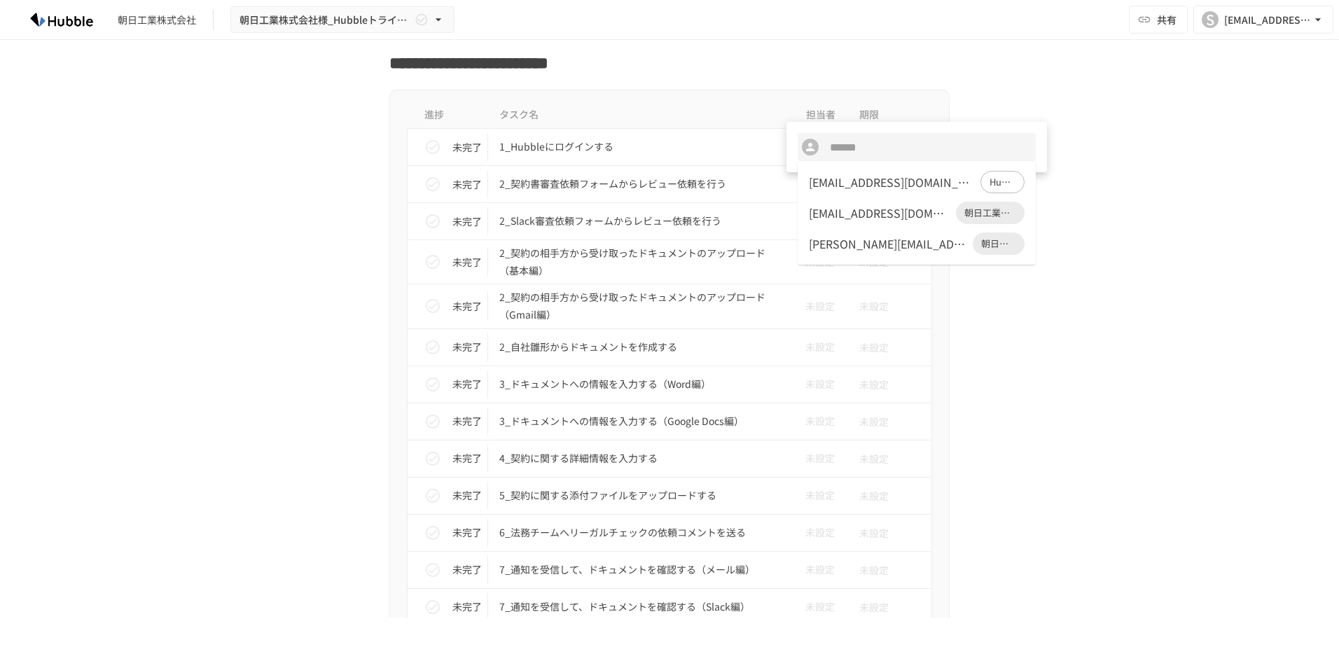
click at [658, 145] on div at bounding box center [669, 323] width 1339 height 647
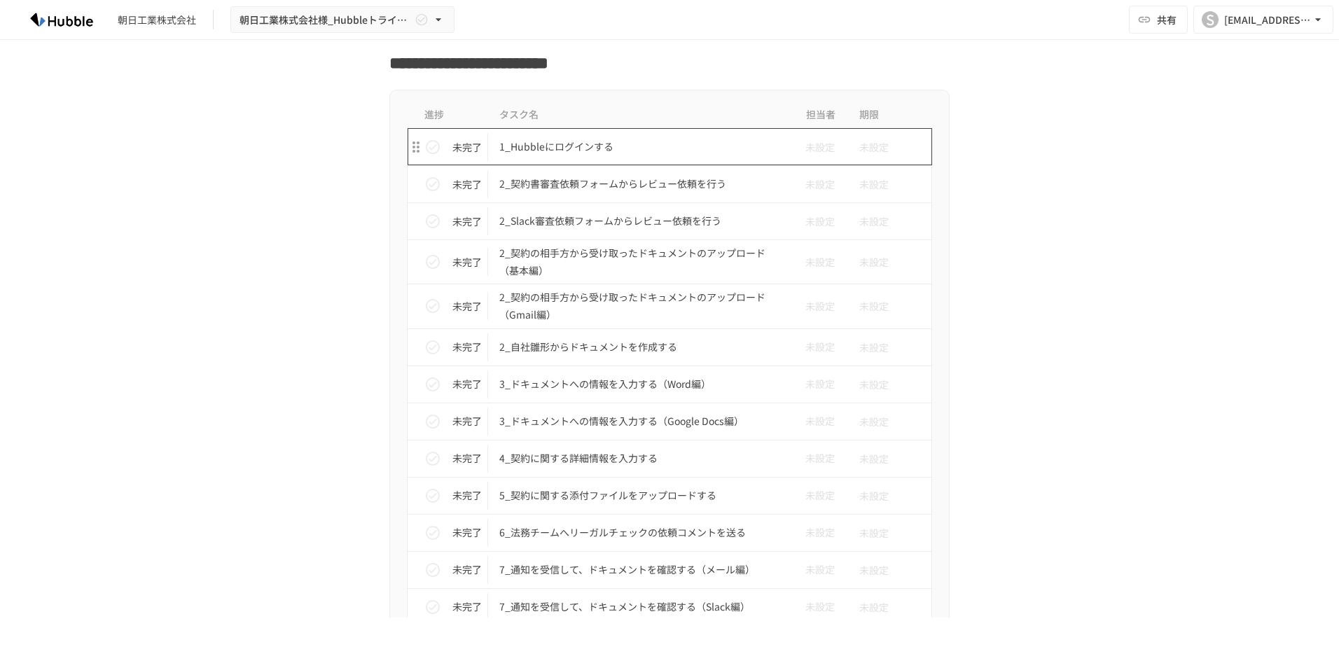
click at [602, 143] on p "1_Hubbleにログインする" at bounding box center [640, 147] width 282 height 18
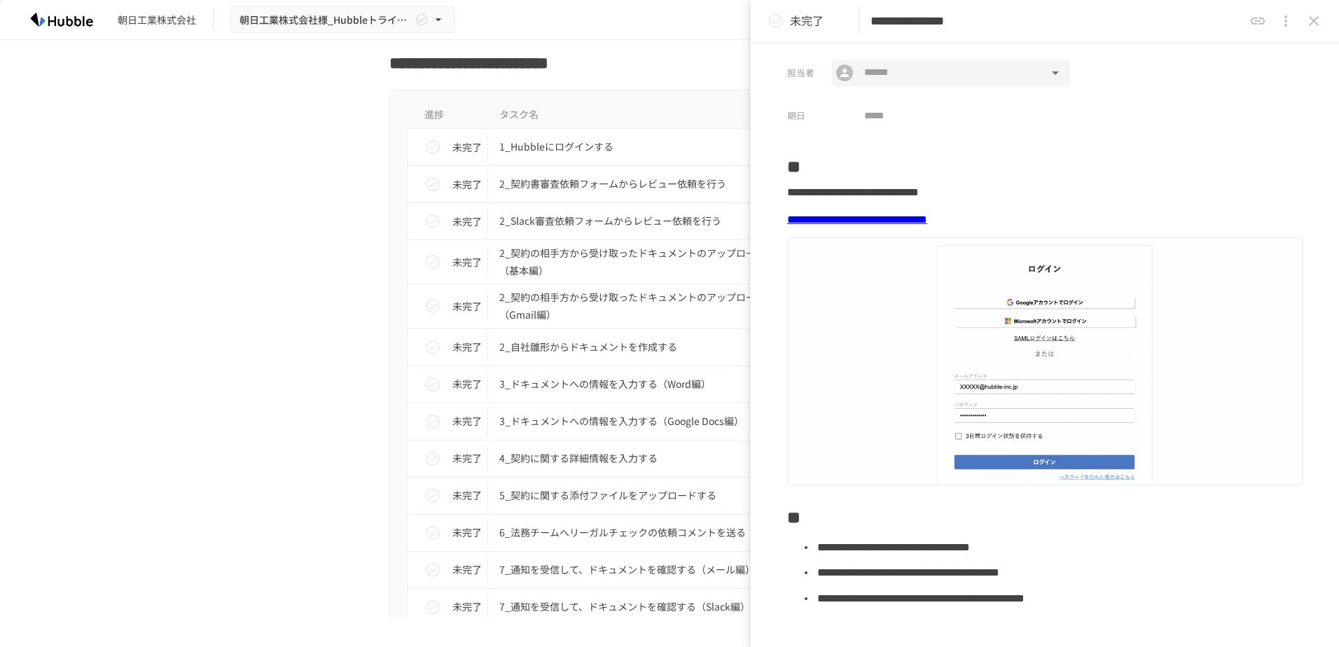
click at [894, 77] on input "text" at bounding box center [951, 73] width 184 height 18
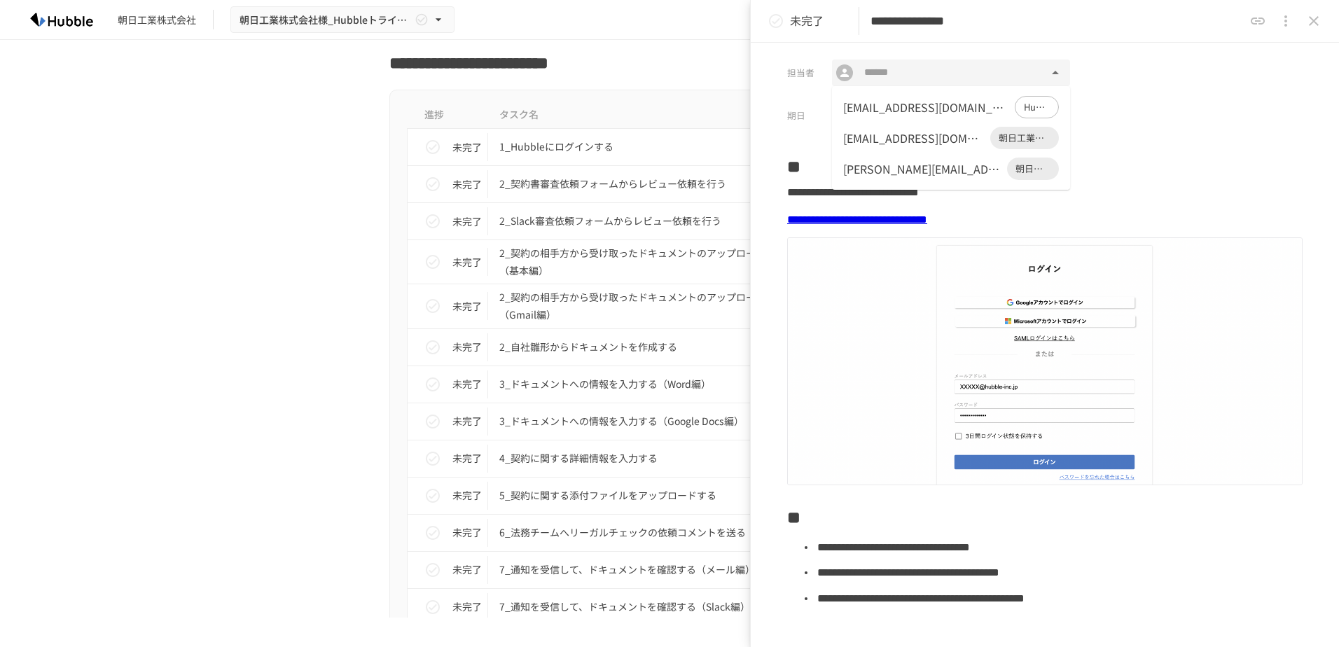
click at [1190, 69] on div "担当者 ​ ​ 期日 ​" at bounding box center [1045, 86] width 588 height 86
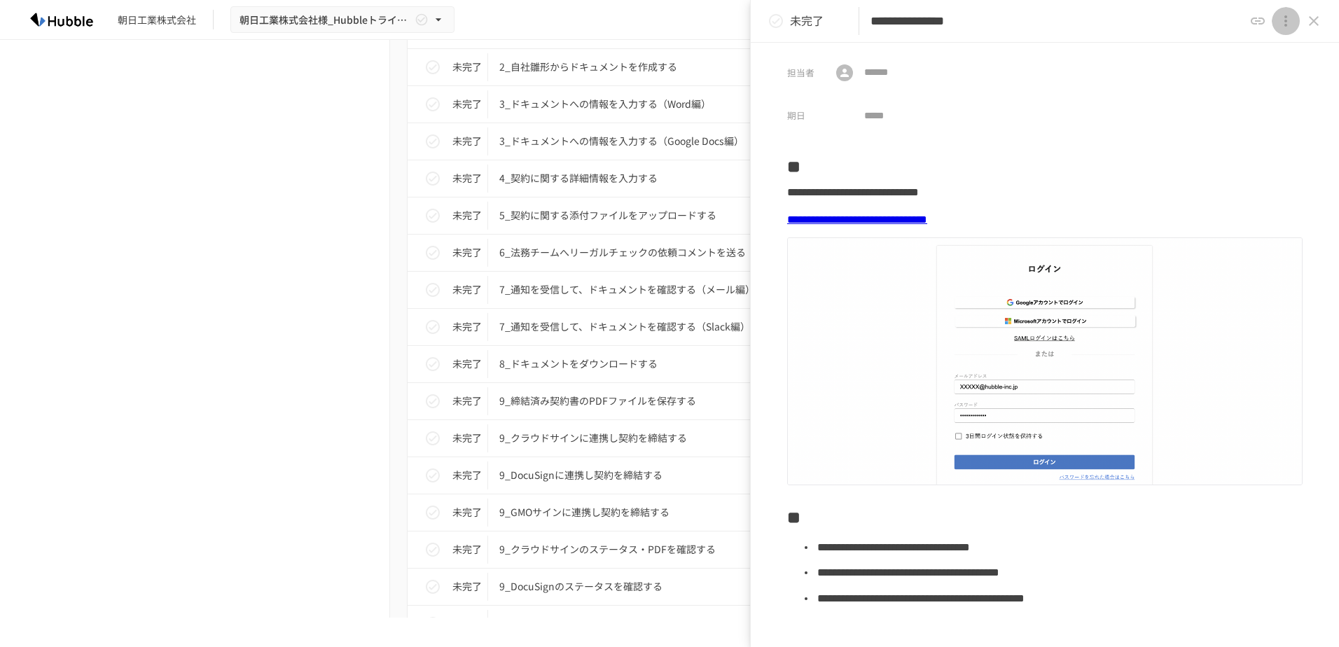
click at [1287, 20] on icon "close drawer" at bounding box center [1285, 21] width 17 height 17
click at [1314, 20] on div at bounding box center [669, 323] width 1339 height 647
click at [1314, 20] on icon "close drawer" at bounding box center [1313, 21] width 17 height 17
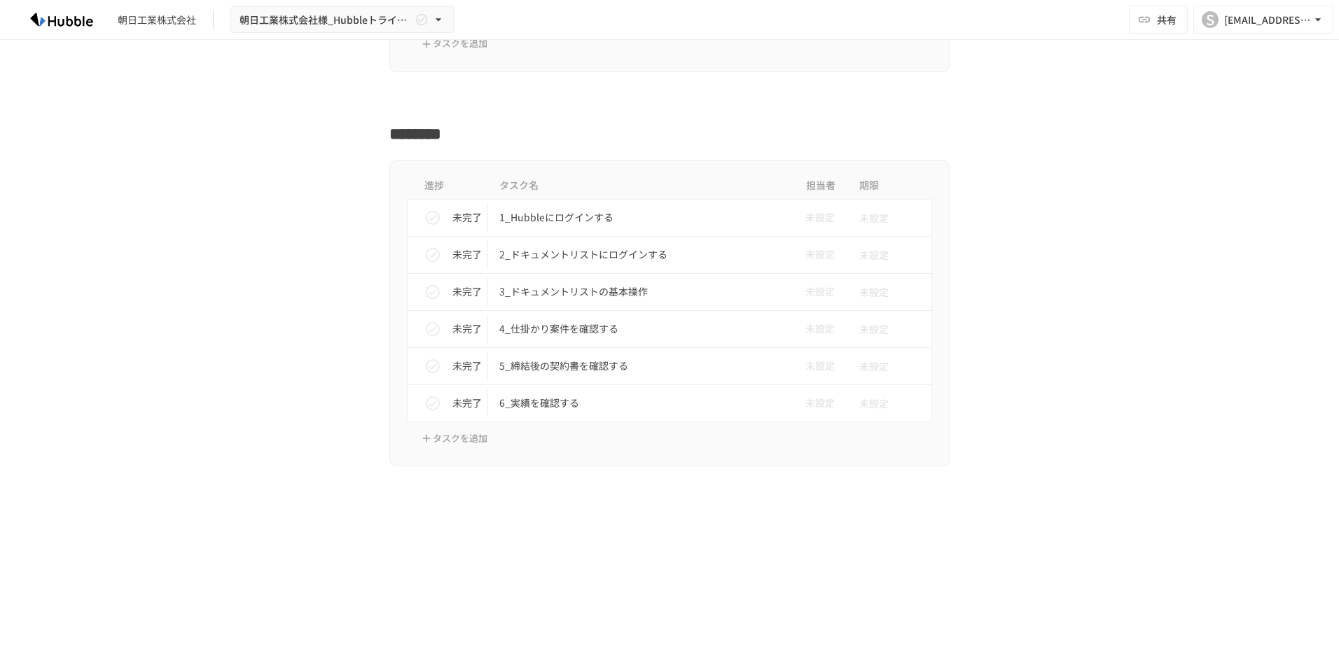
scroll to position [4412, 0]
